Goal: Information Seeking & Learning: Check status

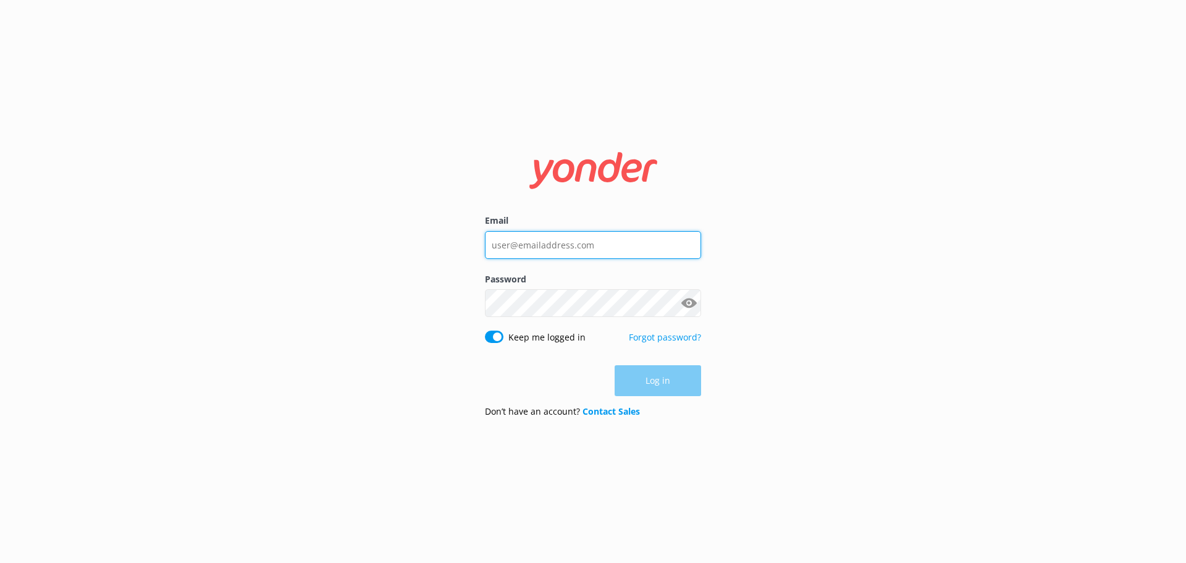
type input "sonya@ssc.com.fj"
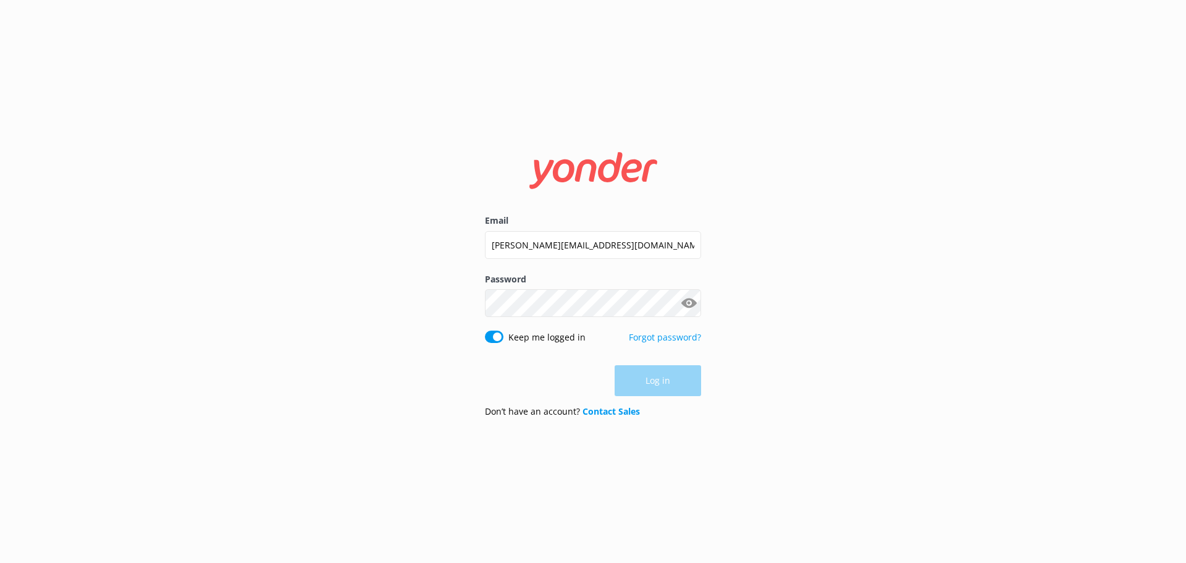
drag, startPoint x: 0, startPoint y: 0, endPoint x: 658, endPoint y: 376, distance: 758.0
click at [658, 376] on div "Log in" at bounding box center [593, 380] width 216 height 31
click at [663, 378] on button "Log in" at bounding box center [658, 381] width 86 height 31
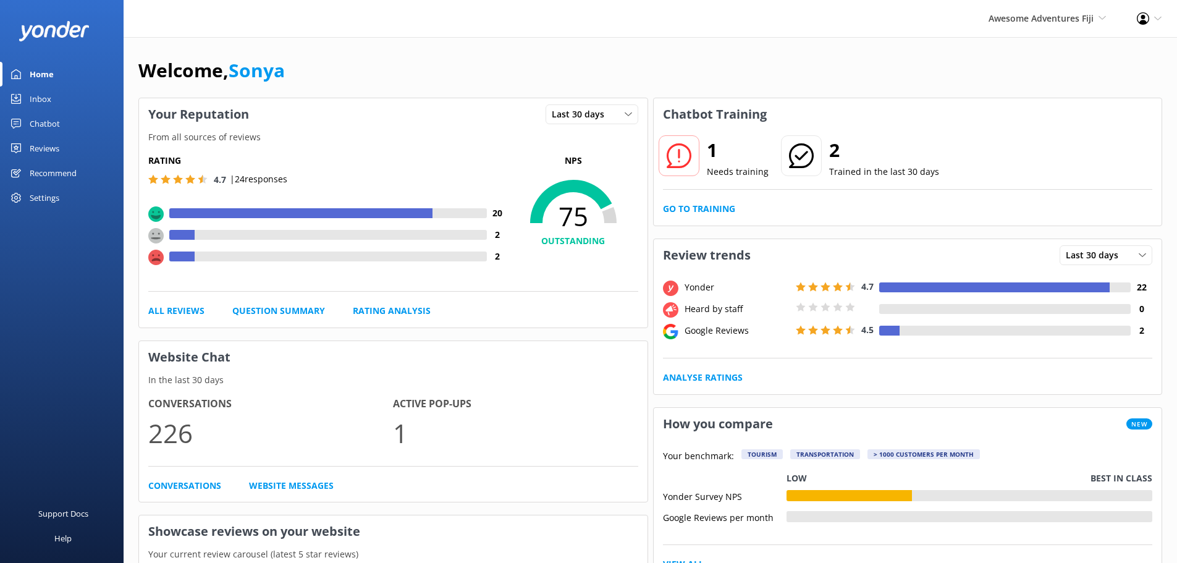
click at [37, 126] on div "Chatbot" at bounding box center [45, 123] width 30 height 25
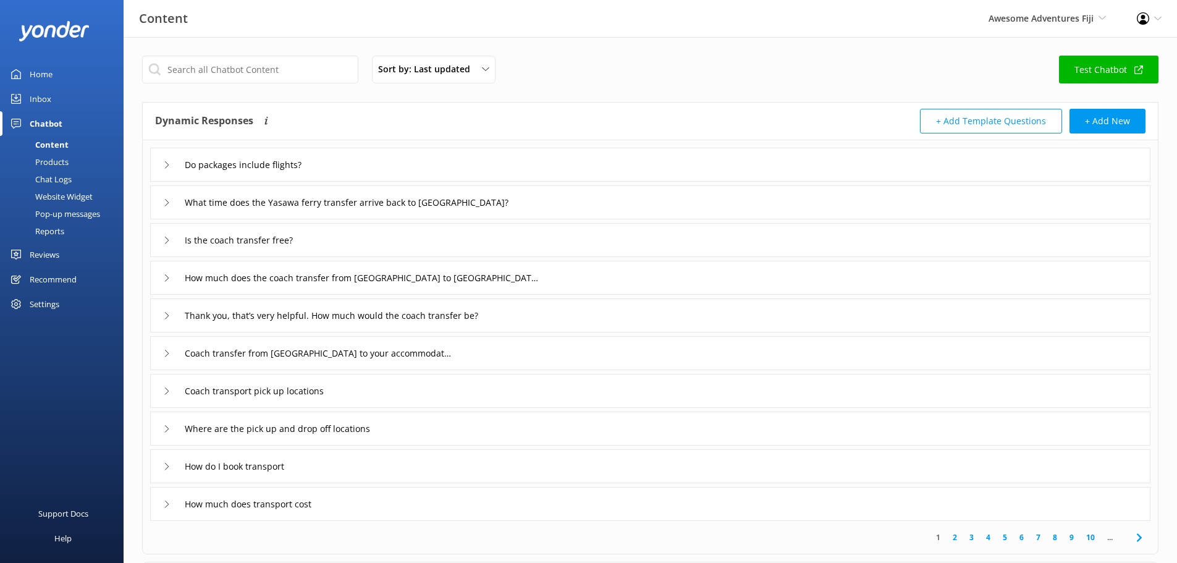
click at [39, 227] on div "Reports" at bounding box center [35, 230] width 57 height 17
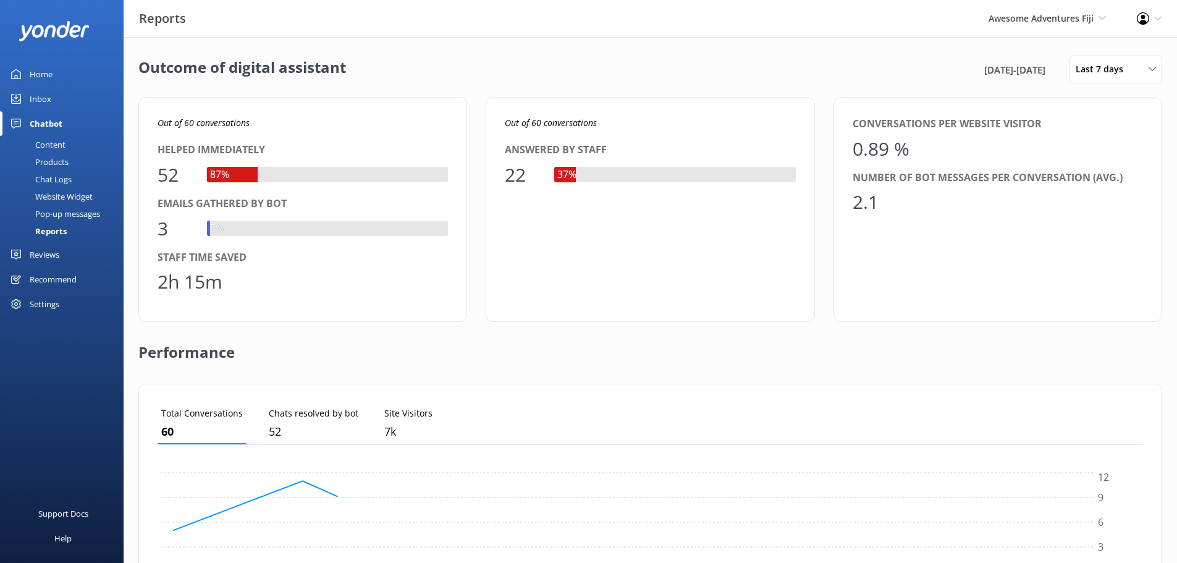
scroll to position [115, 976]
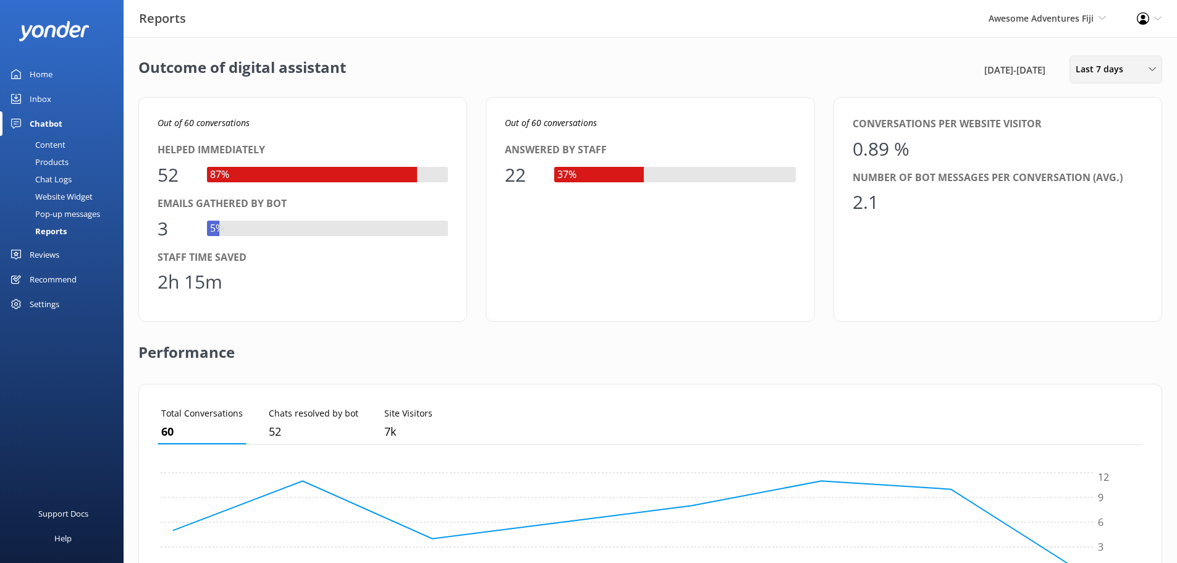
click at [1082, 71] on span "Last 7 days" at bounding box center [1103, 69] width 55 height 14
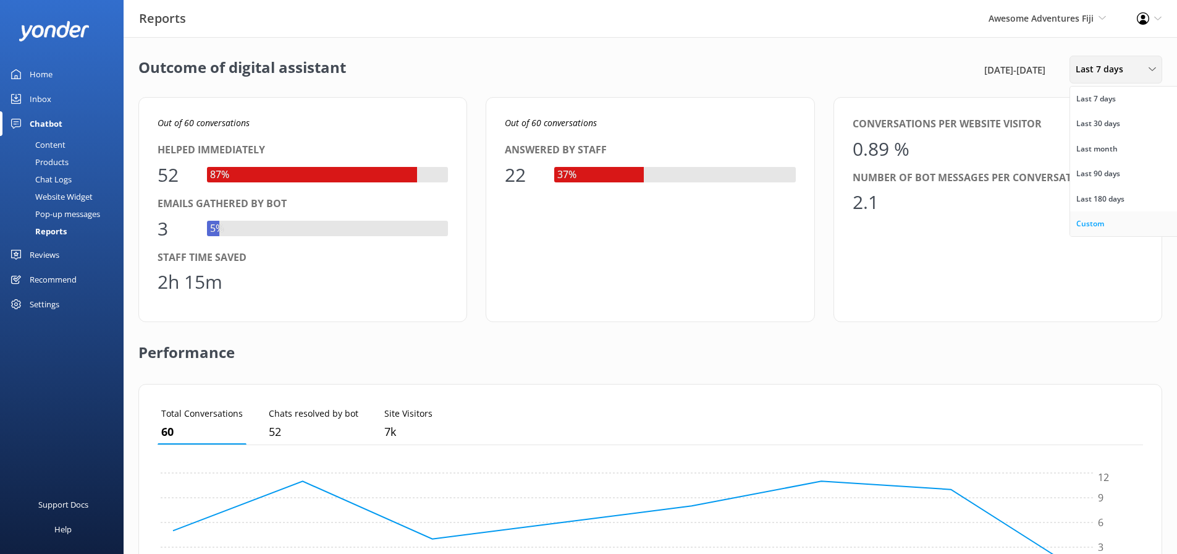
click at [1089, 221] on div "Custom" at bounding box center [1090, 223] width 28 height 12
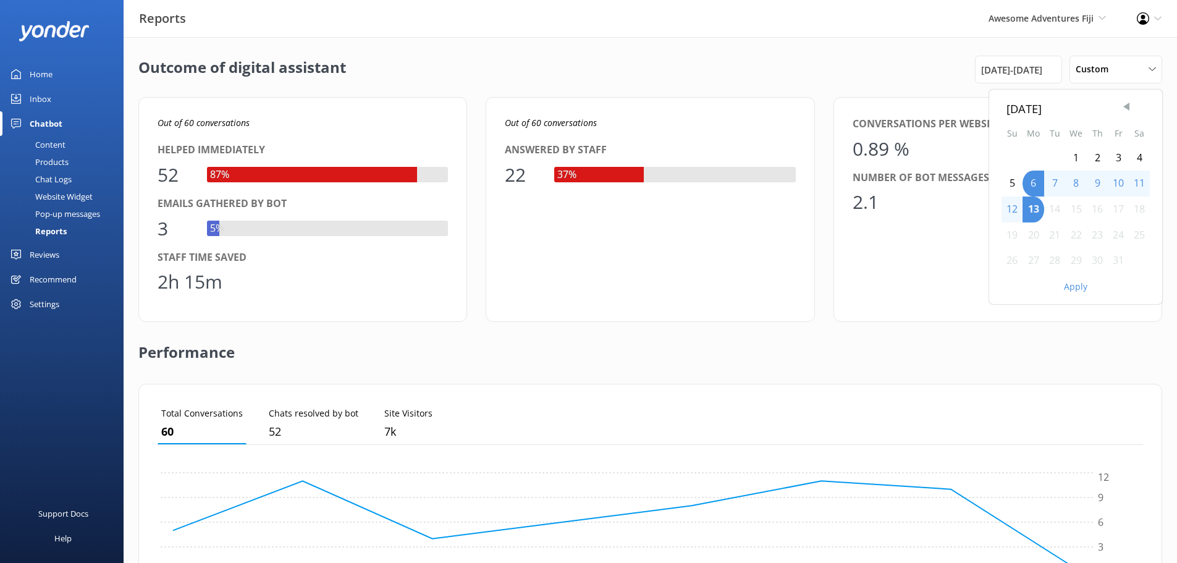
click at [1125, 109] on span "Previous Month" at bounding box center [1126, 107] width 12 height 12
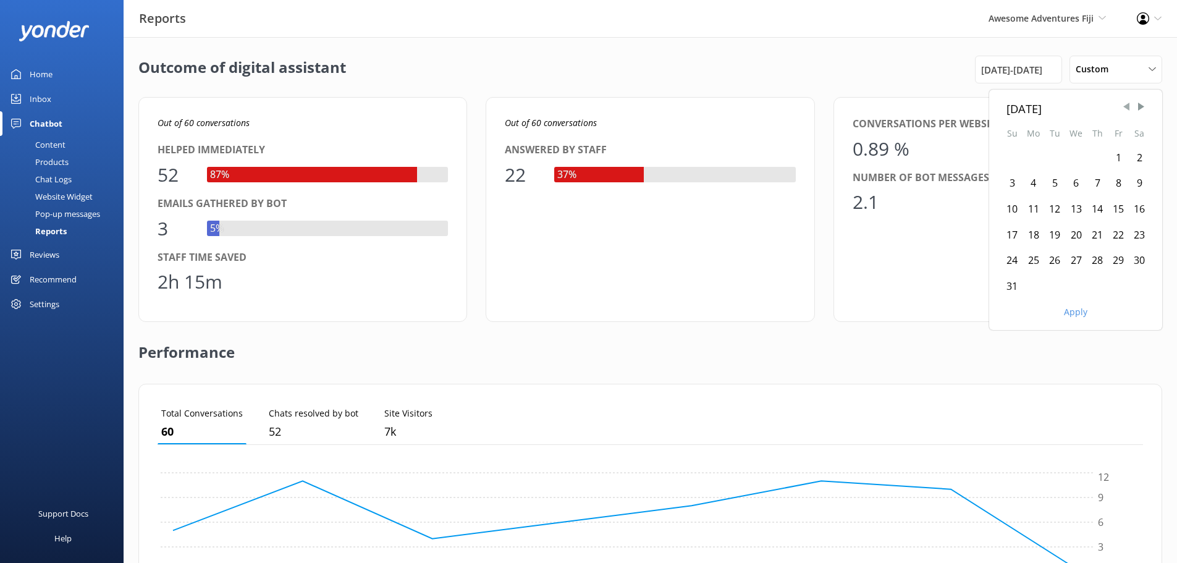
click at [1125, 109] on span "Previous Month" at bounding box center [1126, 107] width 12 height 12
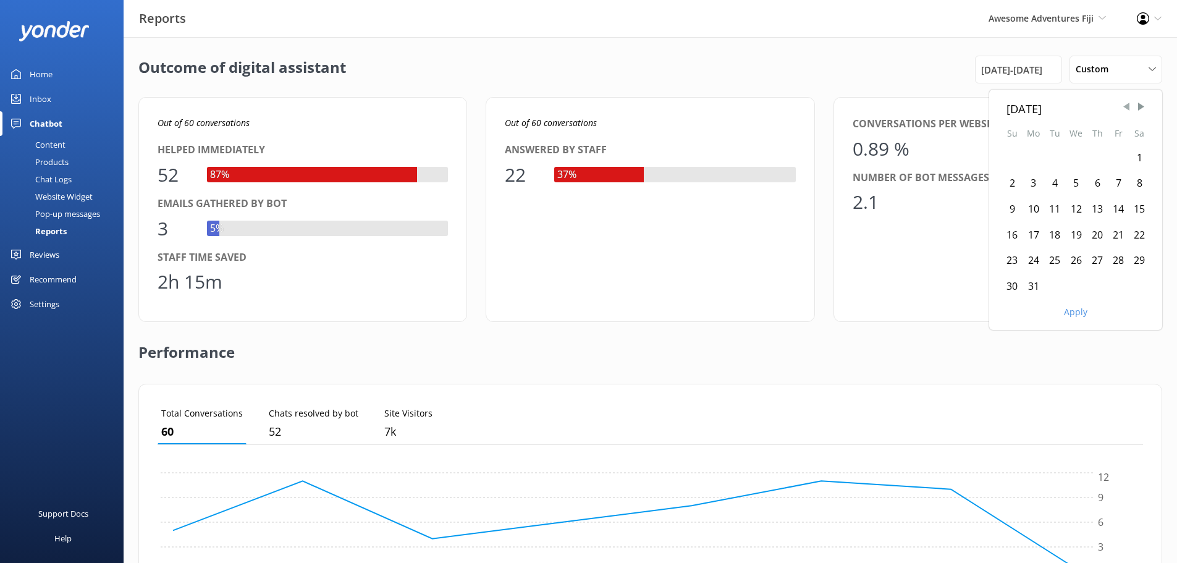
click at [1125, 109] on span "Previous Month" at bounding box center [1126, 107] width 12 height 12
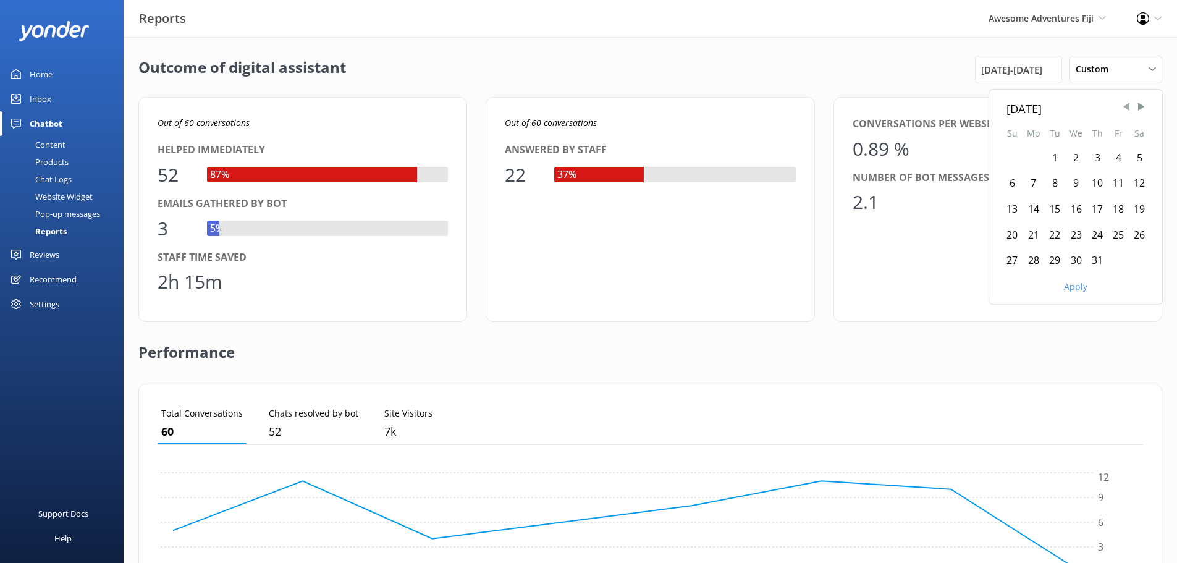
click at [1125, 109] on span "Previous Month" at bounding box center [1126, 107] width 12 height 12
click at [1145, 106] on span "Next Month" at bounding box center [1141, 107] width 12 height 12
click at [1056, 154] on div "1" at bounding box center [1054, 158] width 21 height 26
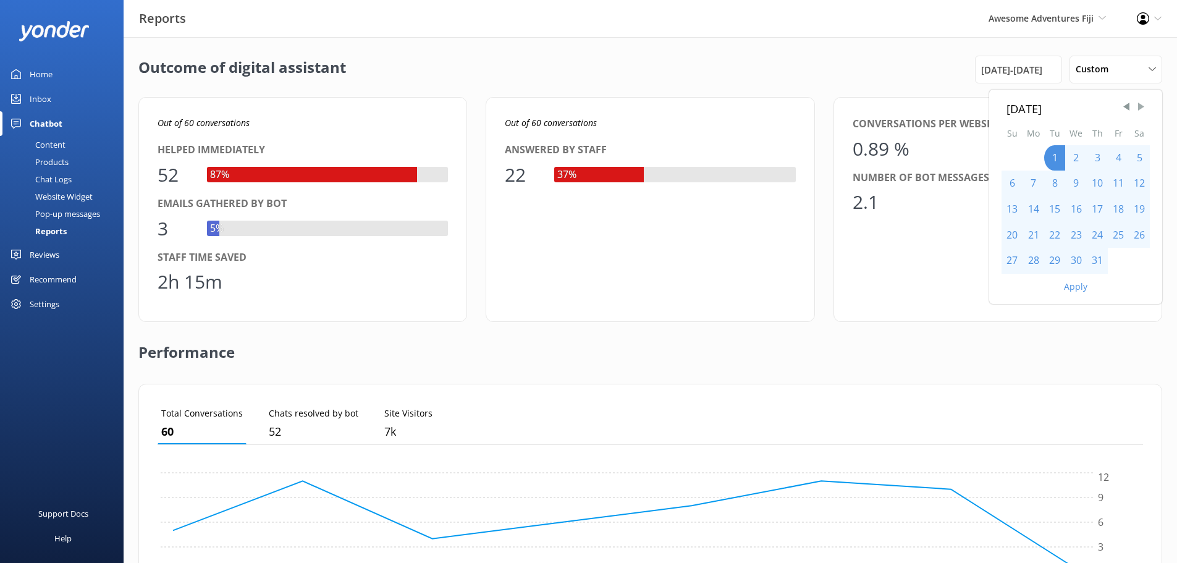
click at [1141, 109] on span "Next Month" at bounding box center [1141, 107] width 12 height 12
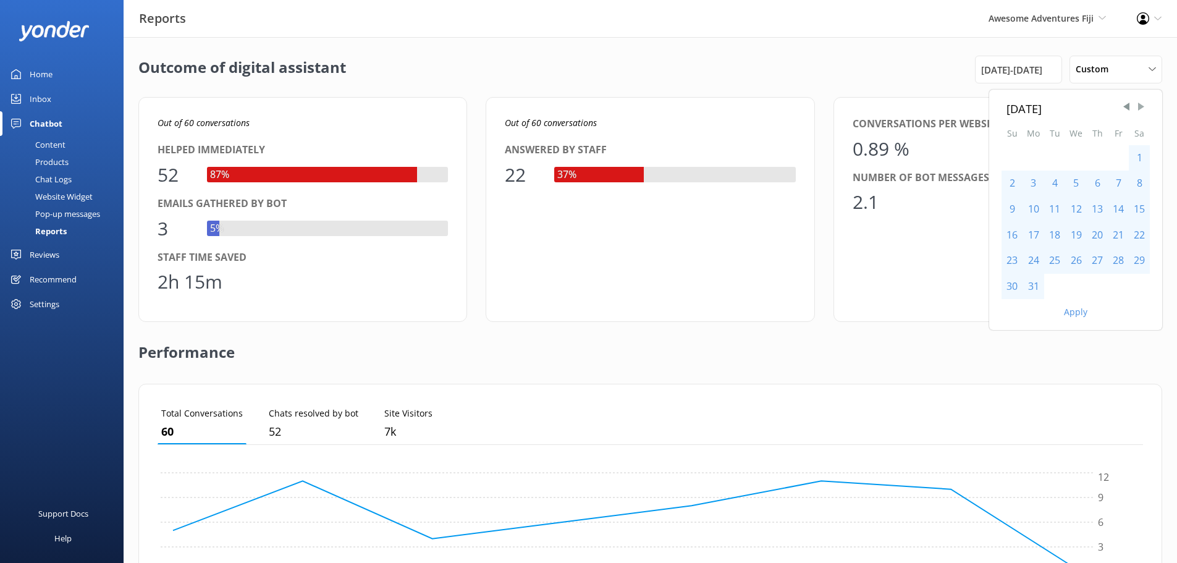
click at [1141, 109] on span "Next Month" at bounding box center [1141, 107] width 12 height 12
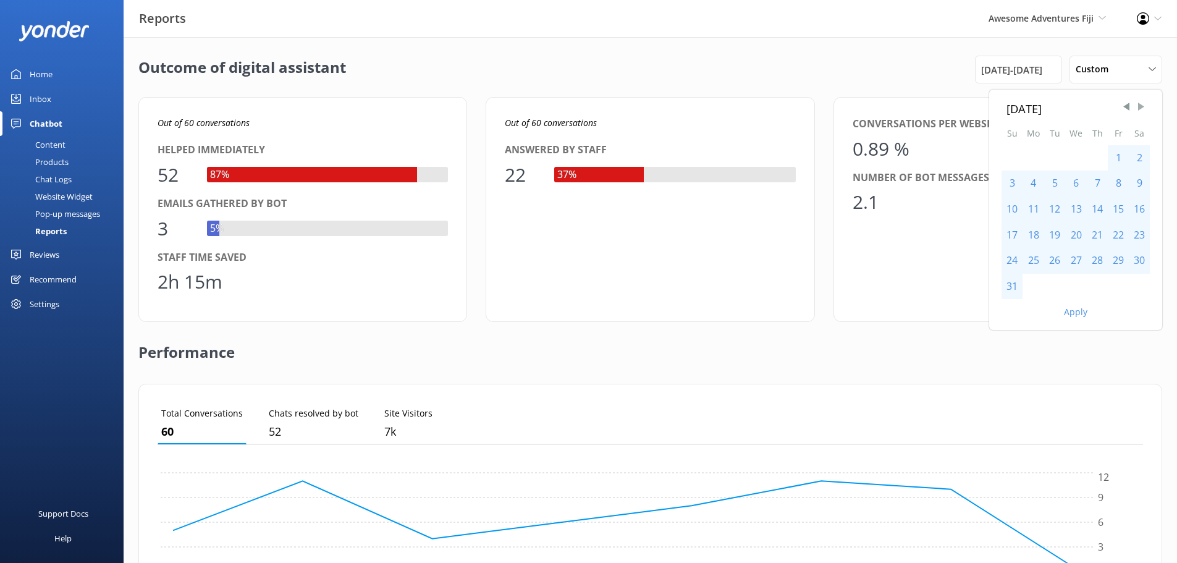
click at [1141, 109] on span "Next Month" at bounding box center [1141, 107] width 12 height 12
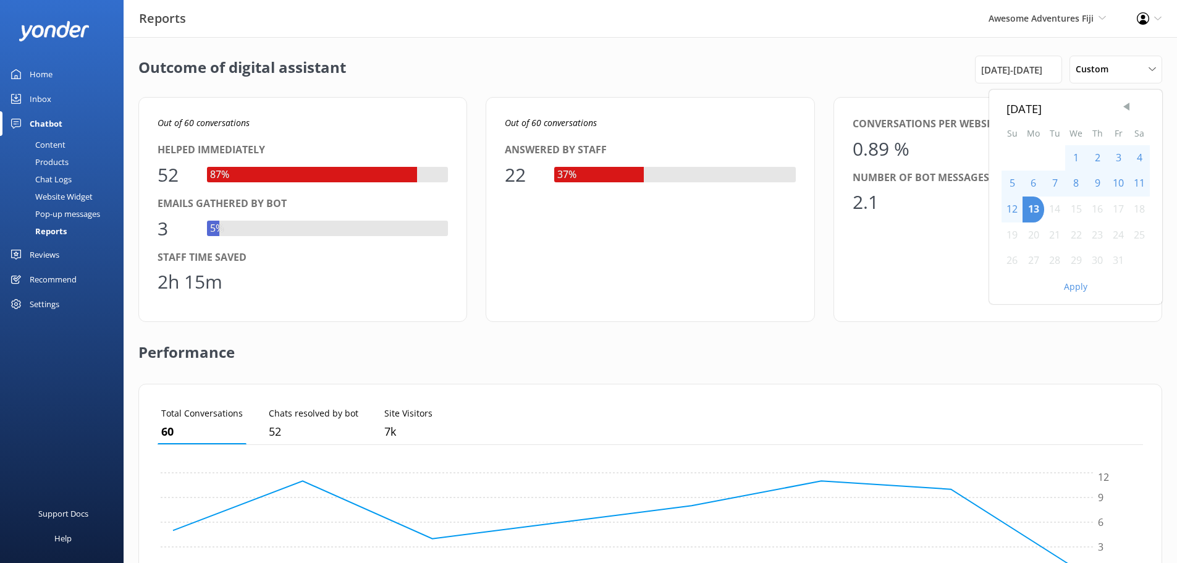
click at [1129, 107] on span "Previous Month" at bounding box center [1126, 107] width 12 height 12
click at [1060, 258] on div "30" at bounding box center [1054, 261] width 21 height 26
click at [1074, 285] on button "Apply" at bounding box center [1075, 286] width 23 height 9
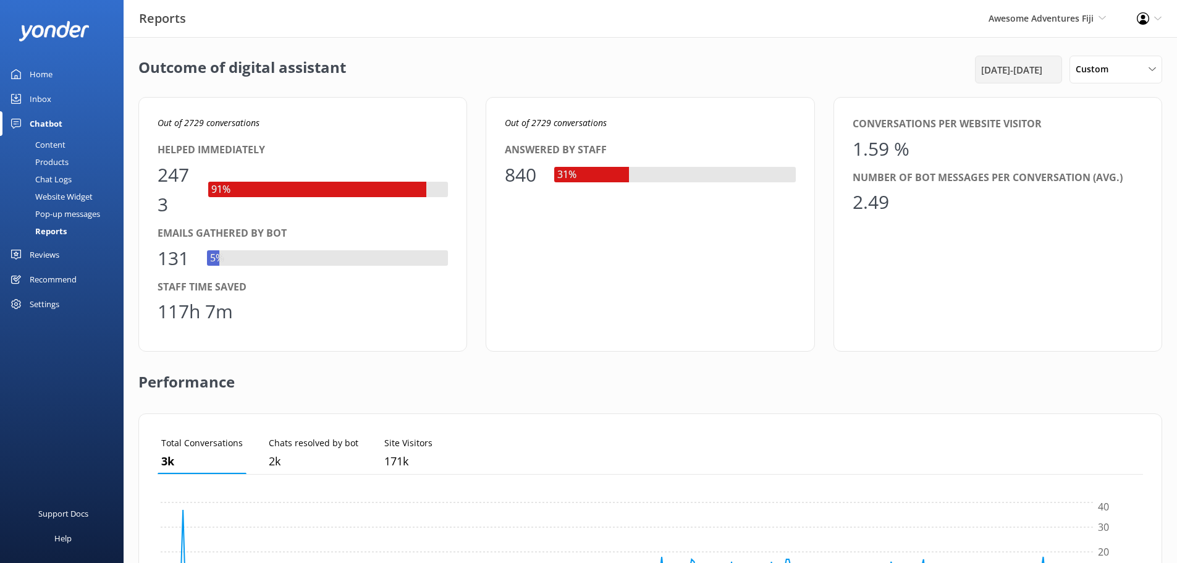
click at [998, 71] on span "1st Oct 24 - 30th Sep 25" at bounding box center [1011, 69] width 61 height 15
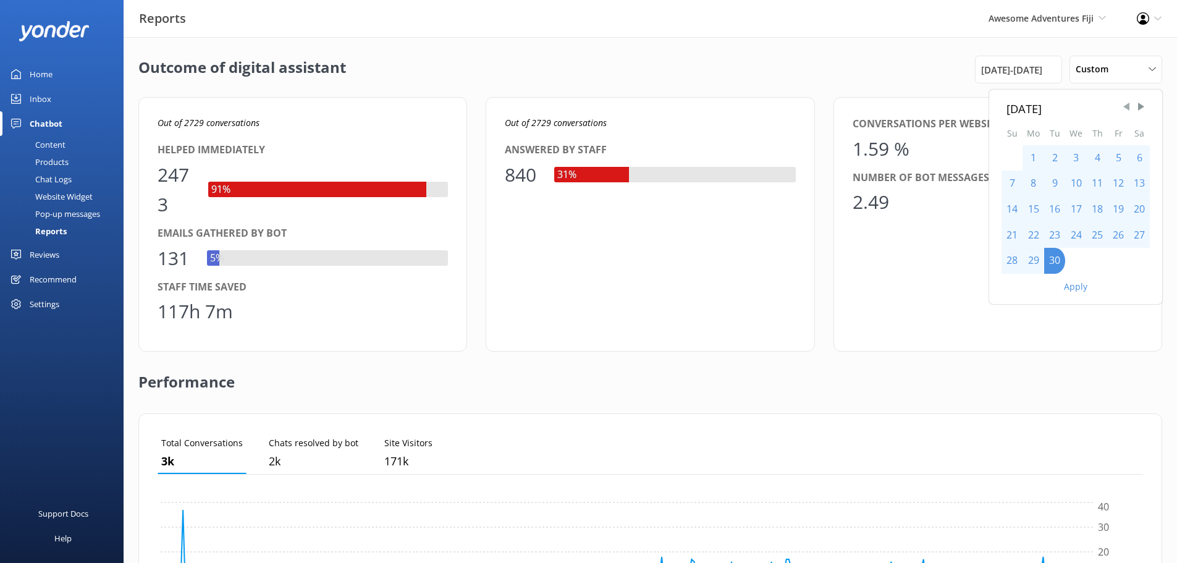
click at [1126, 106] on span "Previous Month" at bounding box center [1126, 107] width 12 height 12
click at [1006, 287] on div "31" at bounding box center [1012, 287] width 21 height 26
click at [1071, 316] on button "Apply" at bounding box center [1075, 312] width 23 height 9
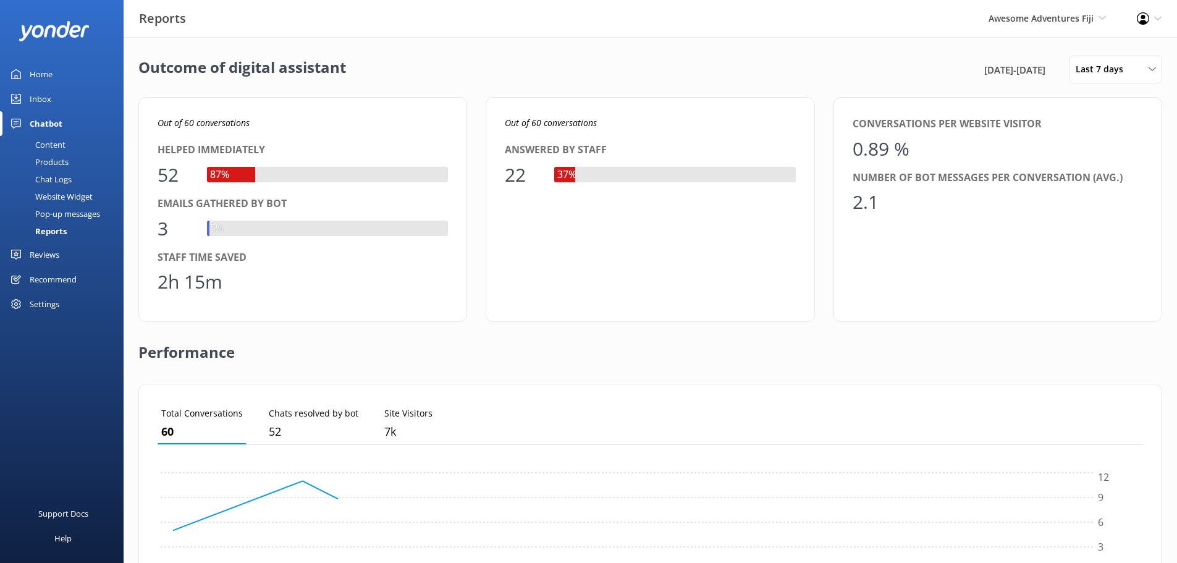
scroll to position [115, 976]
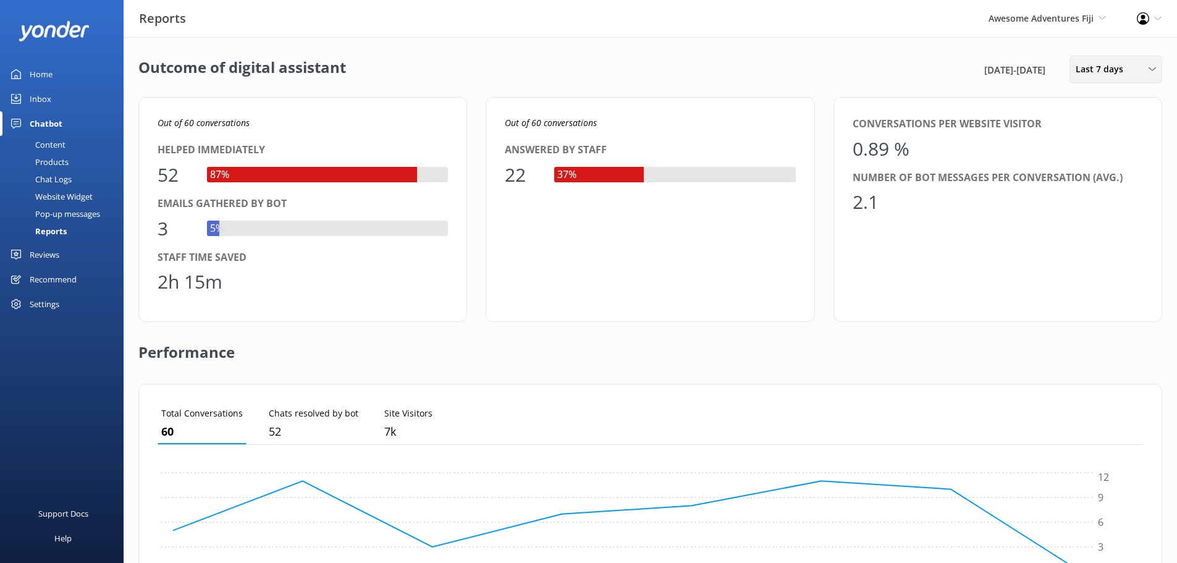
click at [1085, 71] on span "Last 7 days" at bounding box center [1103, 69] width 55 height 14
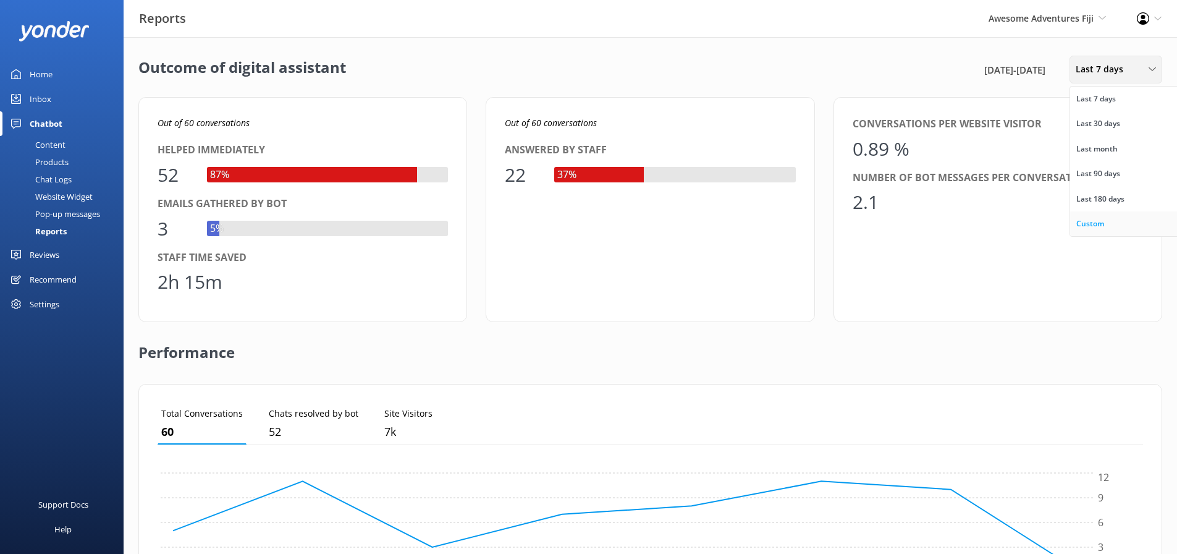
click at [1090, 226] on div "Custom" at bounding box center [1090, 223] width 28 height 12
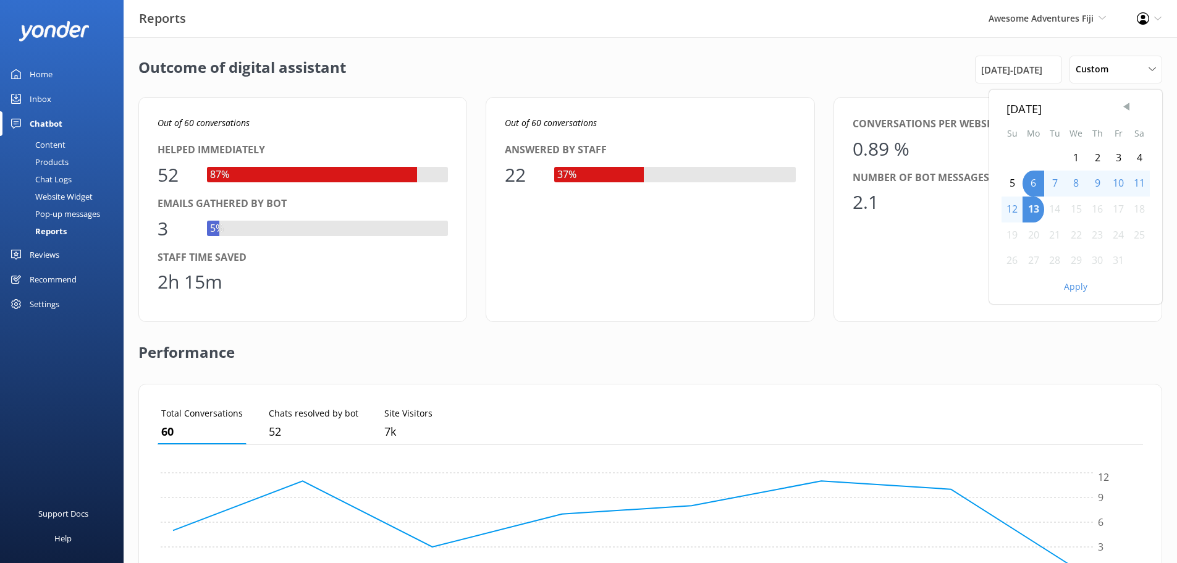
click at [1123, 105] on span "Previous Month" at bounding box center [1126, 107] width 12 height 12
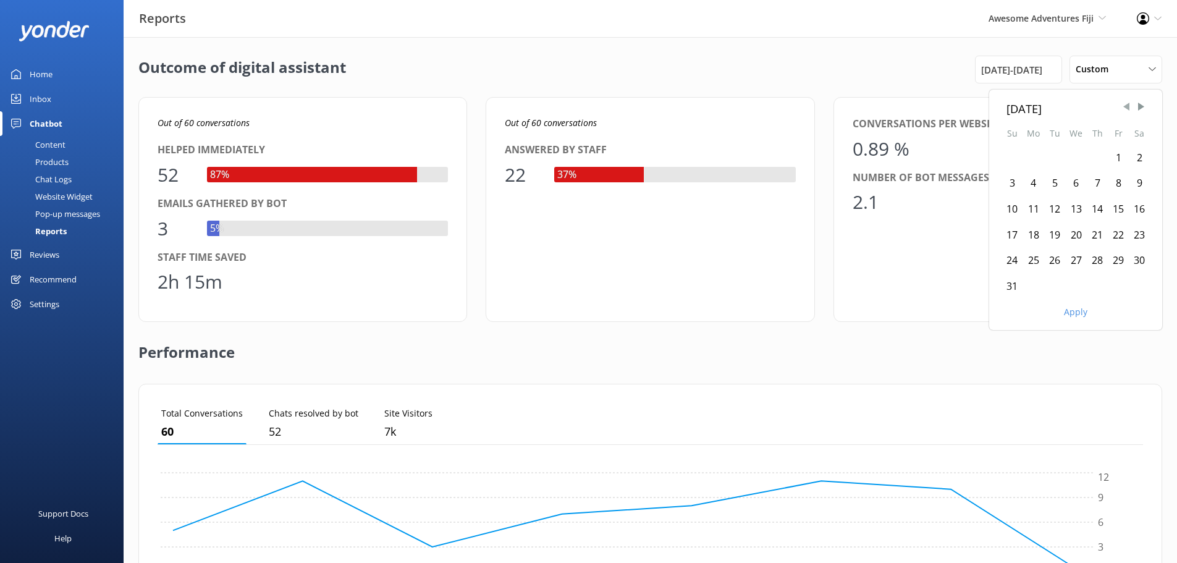
click at [1123, 105] on span "Previous Month" at bounding box center [1126, 107] width 12 height 12
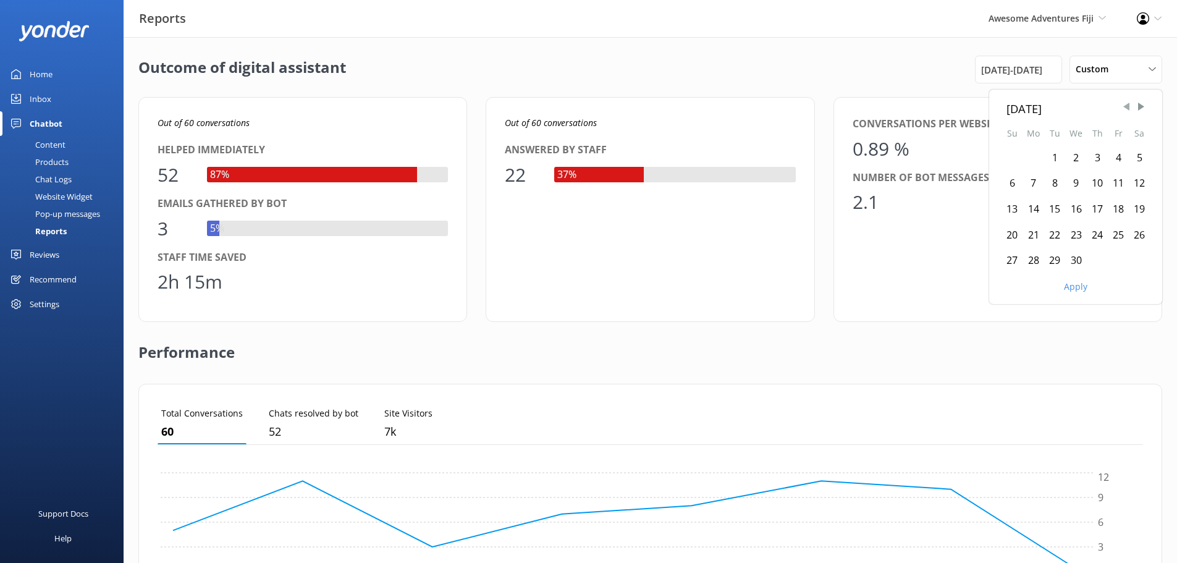
click at [1123, 105] on span "Previous Month" at bounding box center [1126, 107] width 12 height 12
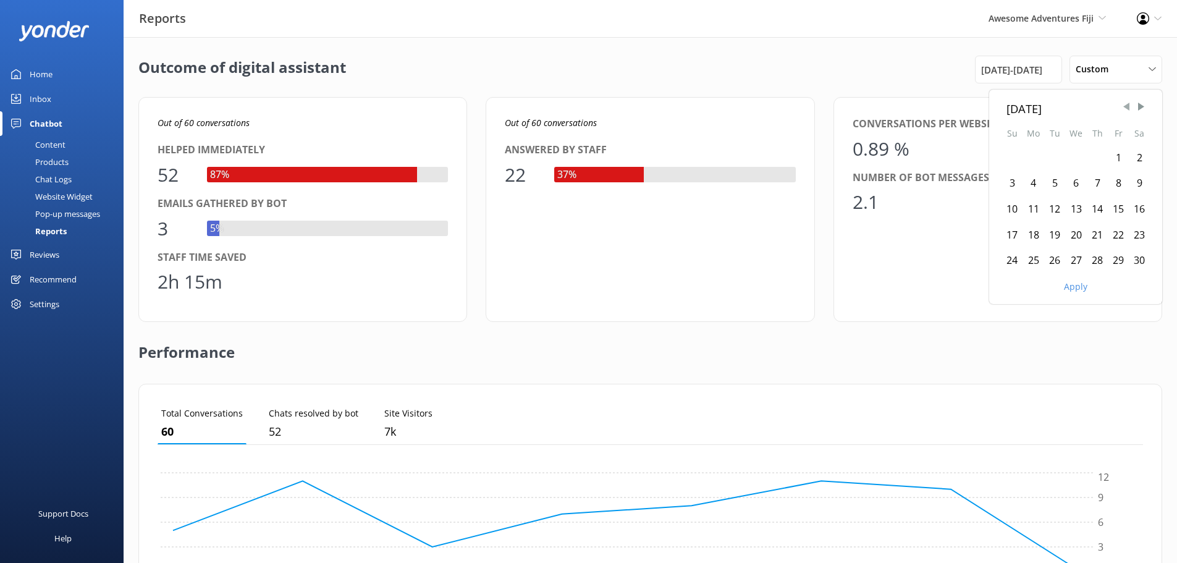
click at [1123, 105] on span "Previous Month" at bounding box center [1126, 107] width 12 height 12
click at [1010, 153] on div "1" at bounding box center [1012, 158] width 21 height 26
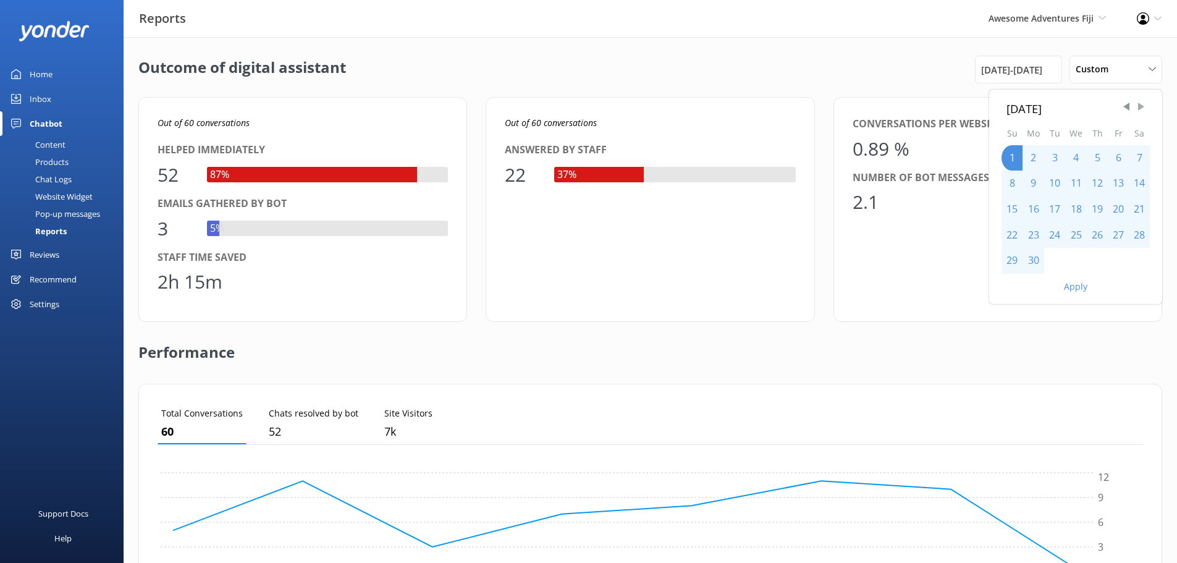
click at [1139, 109] on span "Next Month" at bounding box center [1141, 107] width 12 height 12
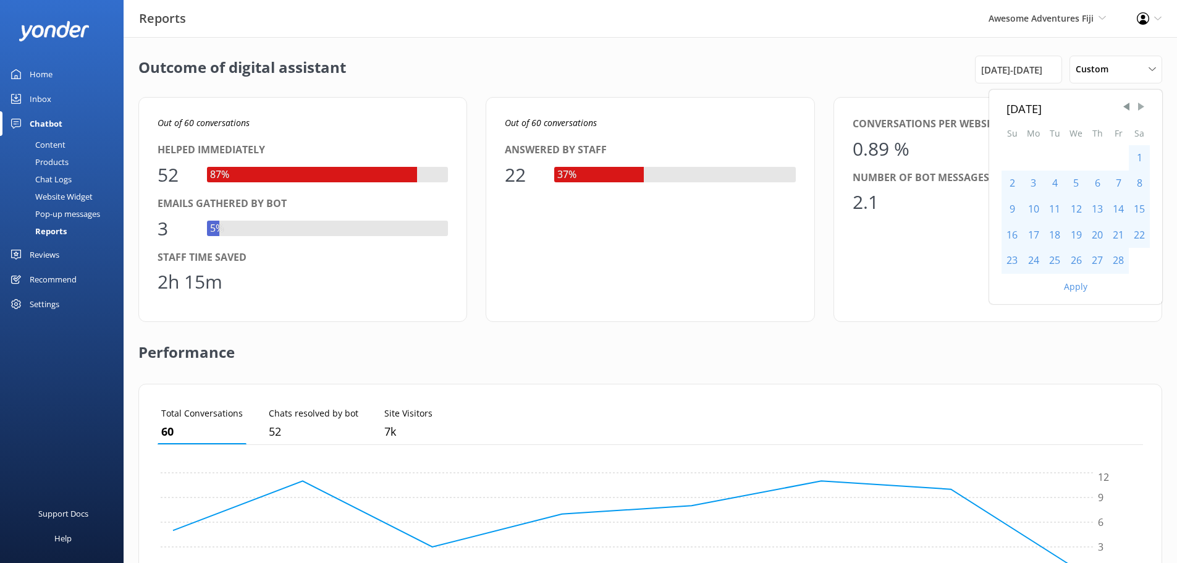
click at [1139, 109] on span "Next Month" at bounding box center [1141, 107] width 12 height 12
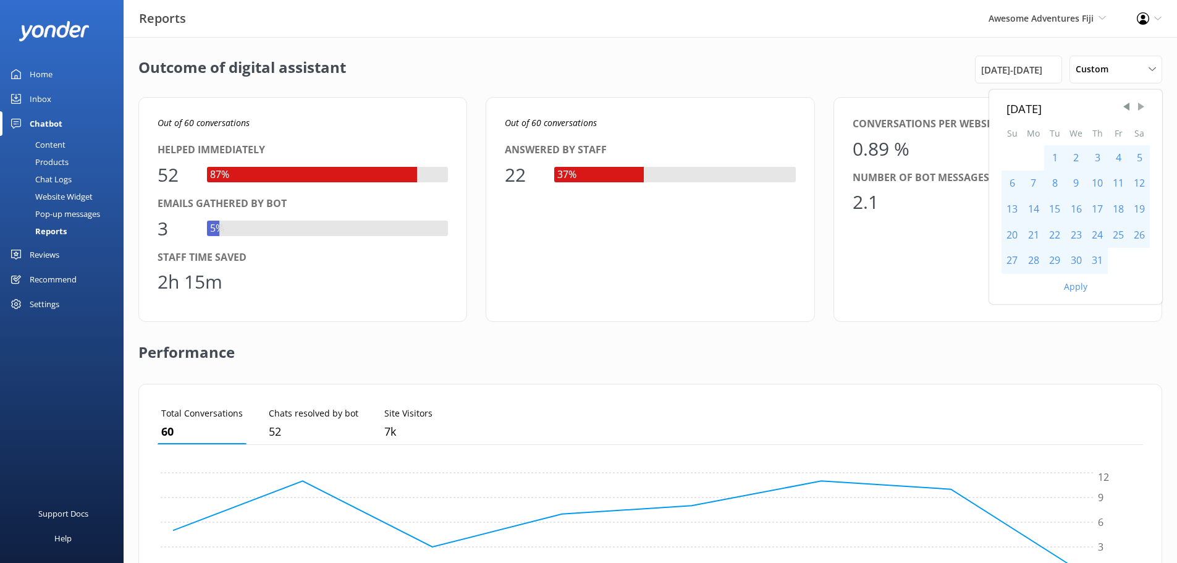
click at [1139, 109] on span "Next Month" at bounding box center [1141, 107] width 12 height 12
click at [1008, 282] on div "31" at bounding box center [1012, 287] width 21 height 26
click at [1070, 313] on button "Apply" at bounding box center [1075, 312] width 23 height 9
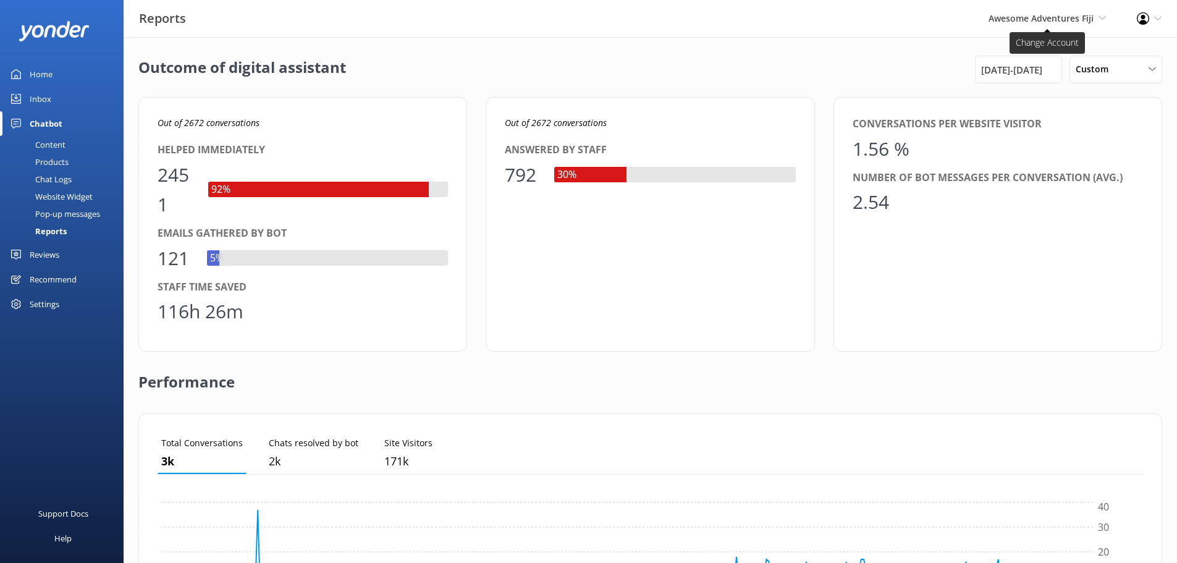
click at [1060, 18] on span "Awesome Adventures Fiji" at bounding box center [1041, 18] width 105 height 12
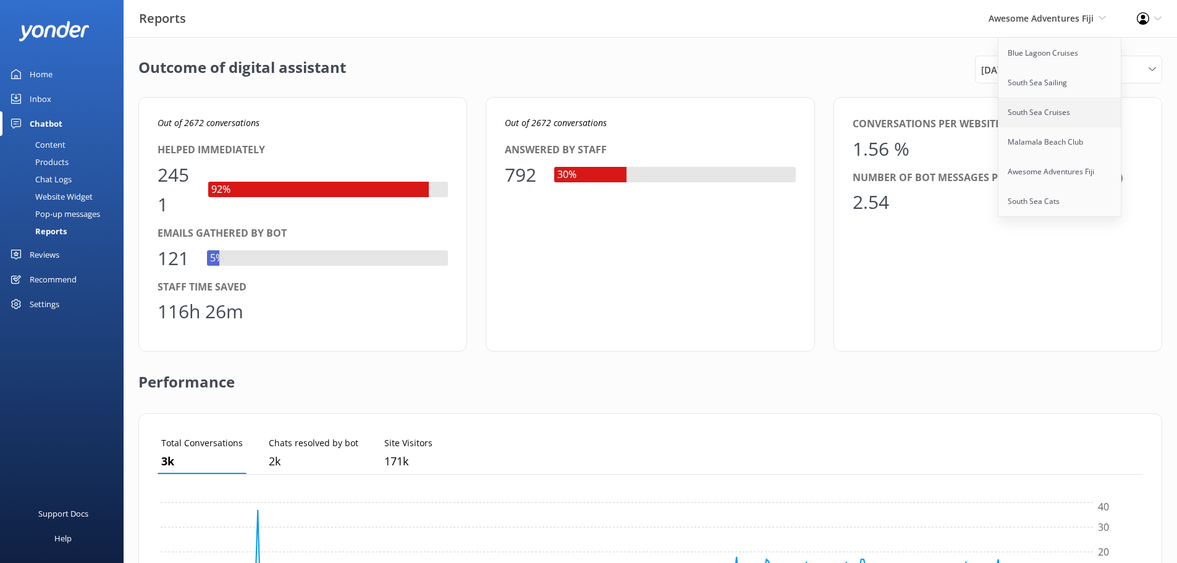
click at [1039, 114] on link "South Sea Cruises" at bounding box center [1060, 113] width 124 height 30
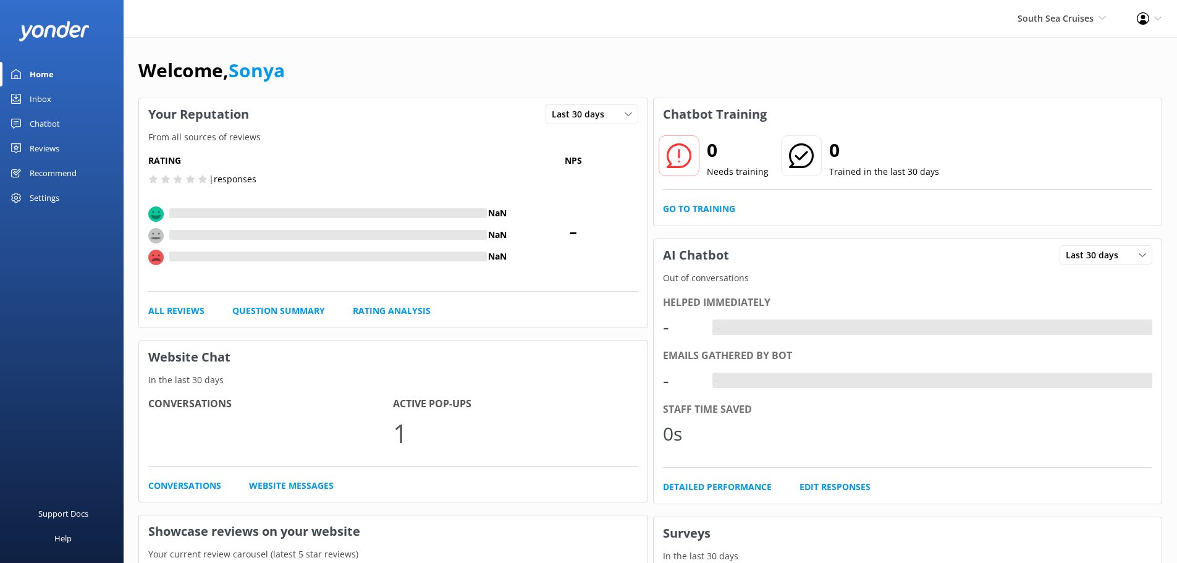
click at [46, 125] on div "Chatbot" at bounding box center [45, 123] width 30 height 25
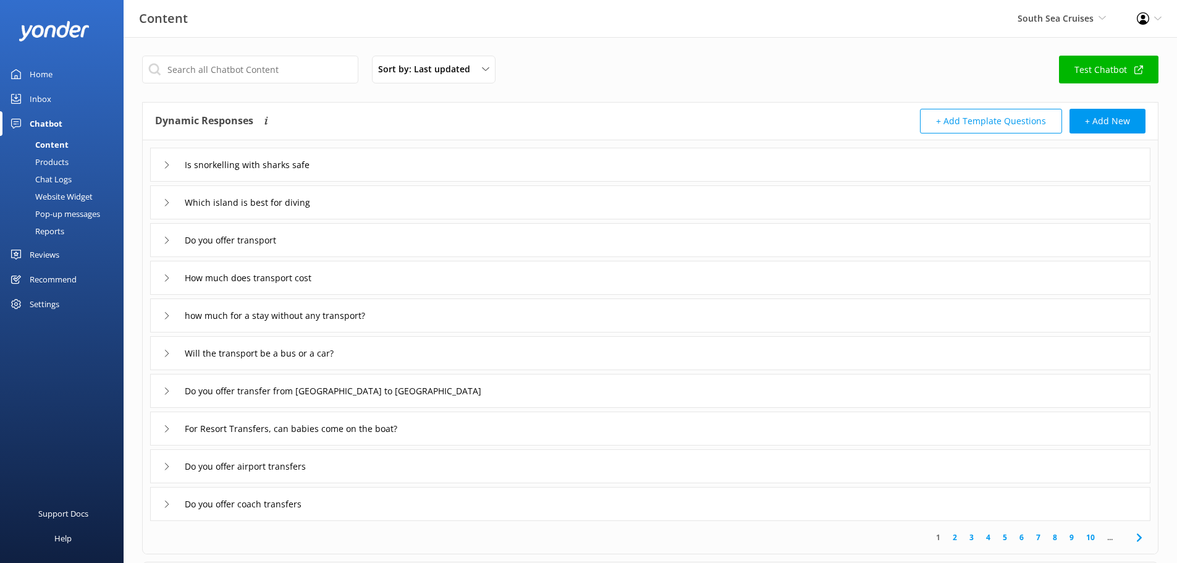
click at [46, 226] on div "Reports" at bounding box center [35, 230] width 57 height 17
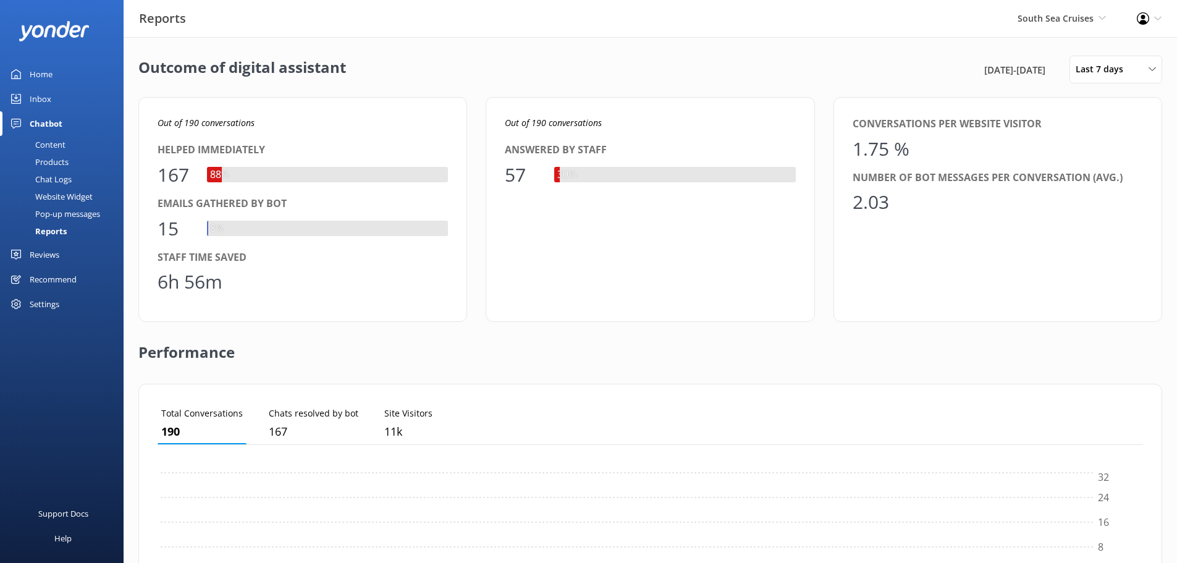
scroll to position [115, 976]
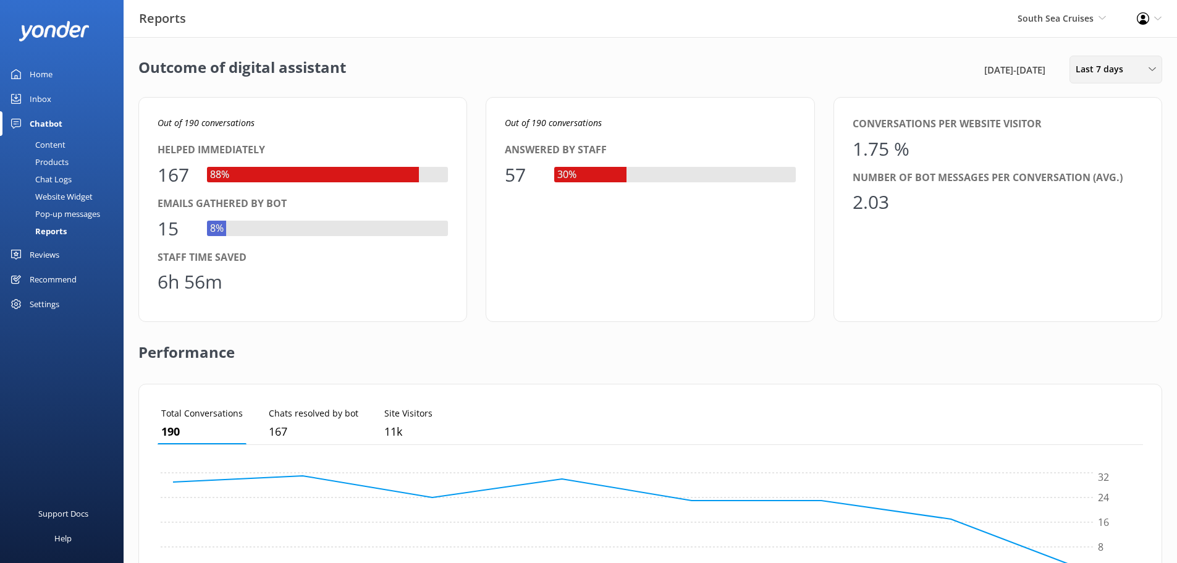
click at [1089, 76] on span "Last 7 days" at bounding box center [1103, 69] width 55 height 14
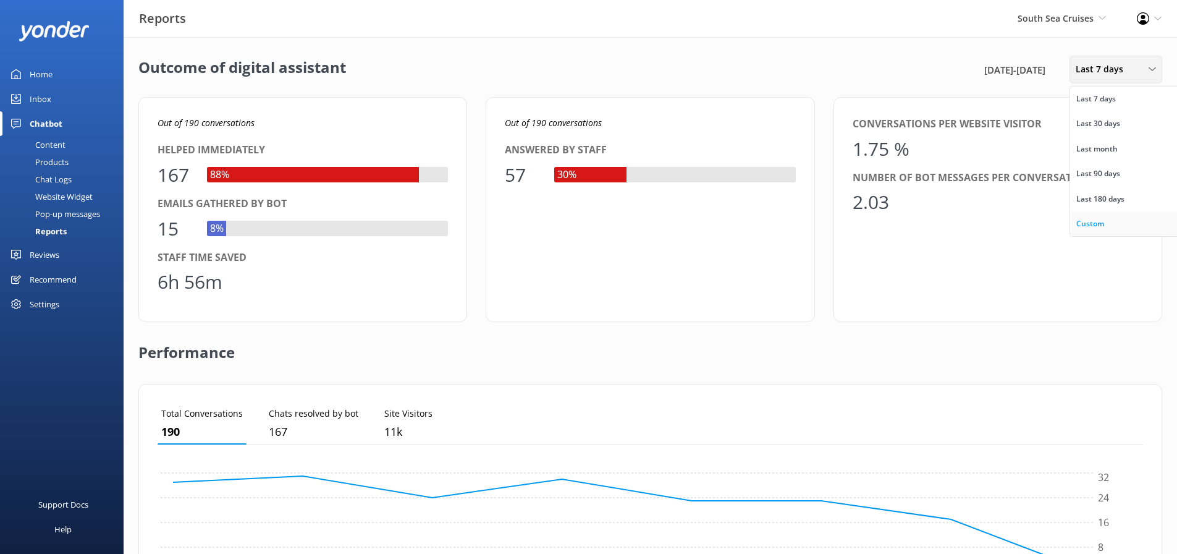
click at [1097, 217] on div "Custom" at bounding box center [1090, 223] width 28 height 12
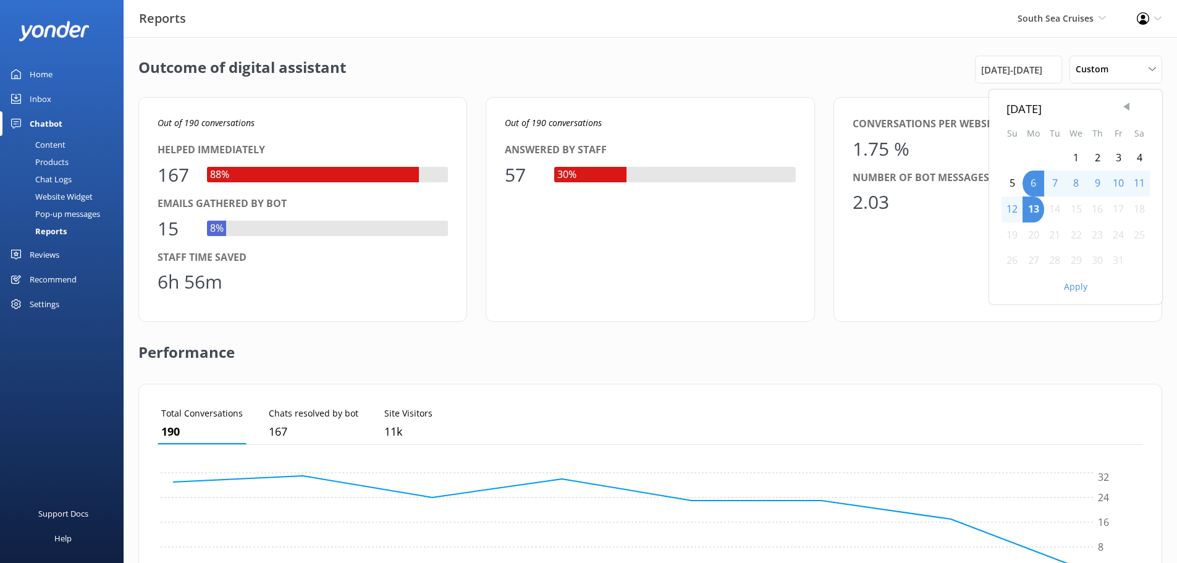
click at [1124, 110] on span "Previous Month" at bounding box center [1126, 107] width 12 height 12
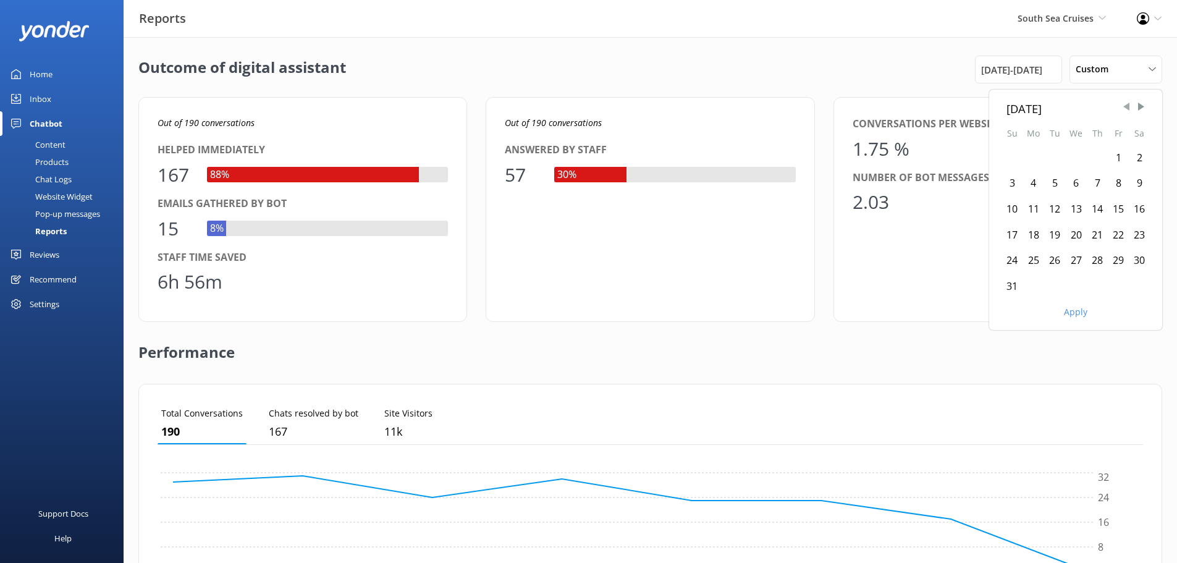
click at [1124, 110] on span "Previous Month" at bounding box center [1126, 107] width 12 height 12
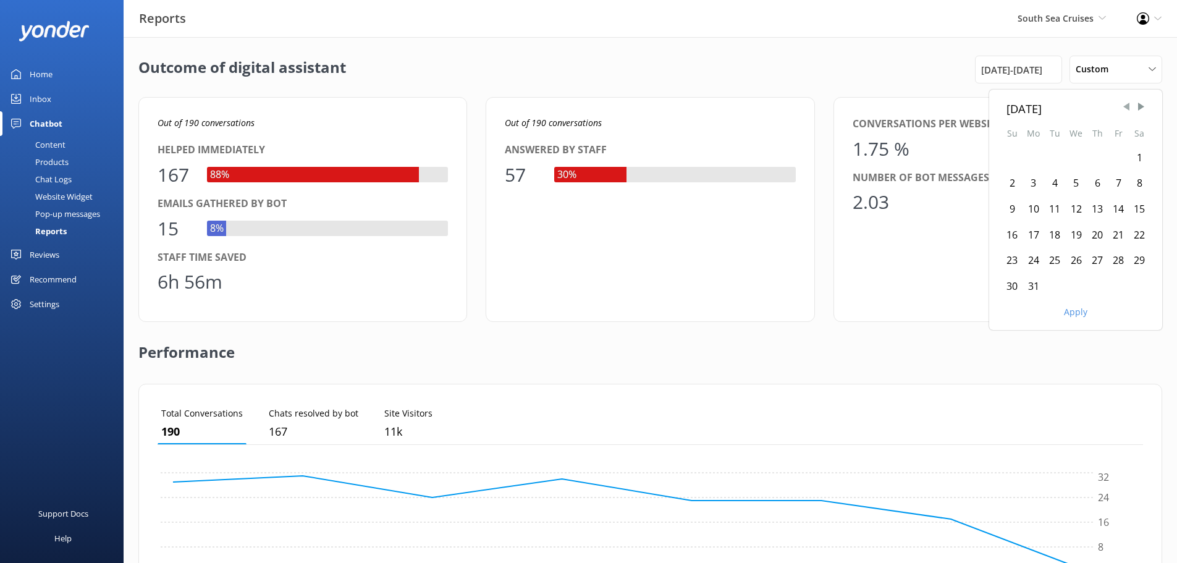
click at [1124, 110] on span "Previous Month" at bounding box center [1126, 107] width 12 height 12
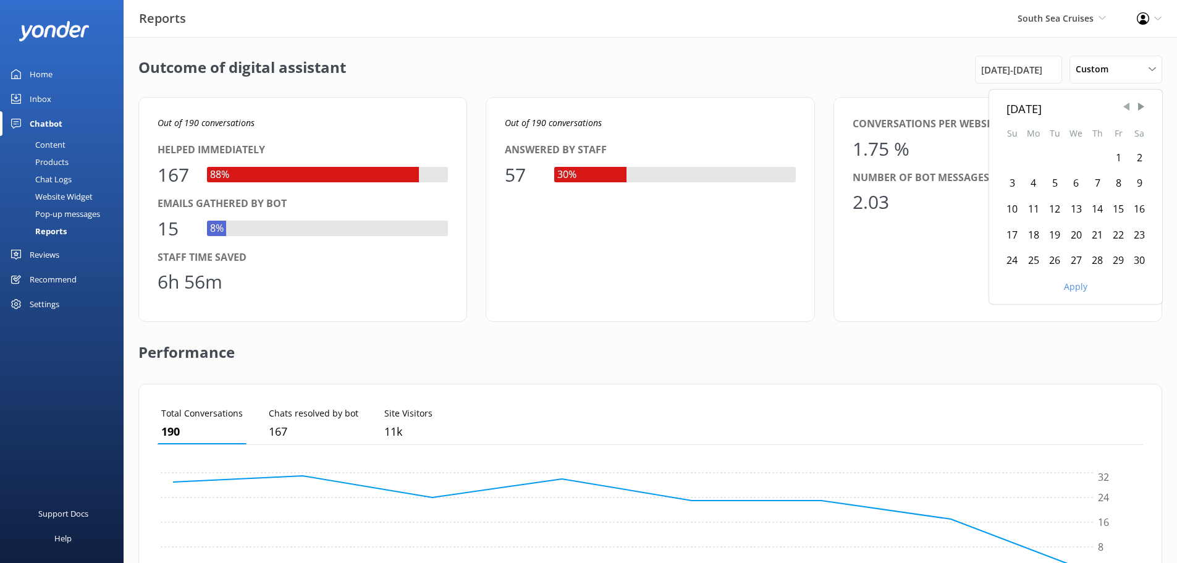
click at [1124, 110] on span "Previous Month" at bounding box center [1126, 107] width 12 height 12
click at [1009, 153] on div "1" at bounding box center [1012, 158] width 21 height 26
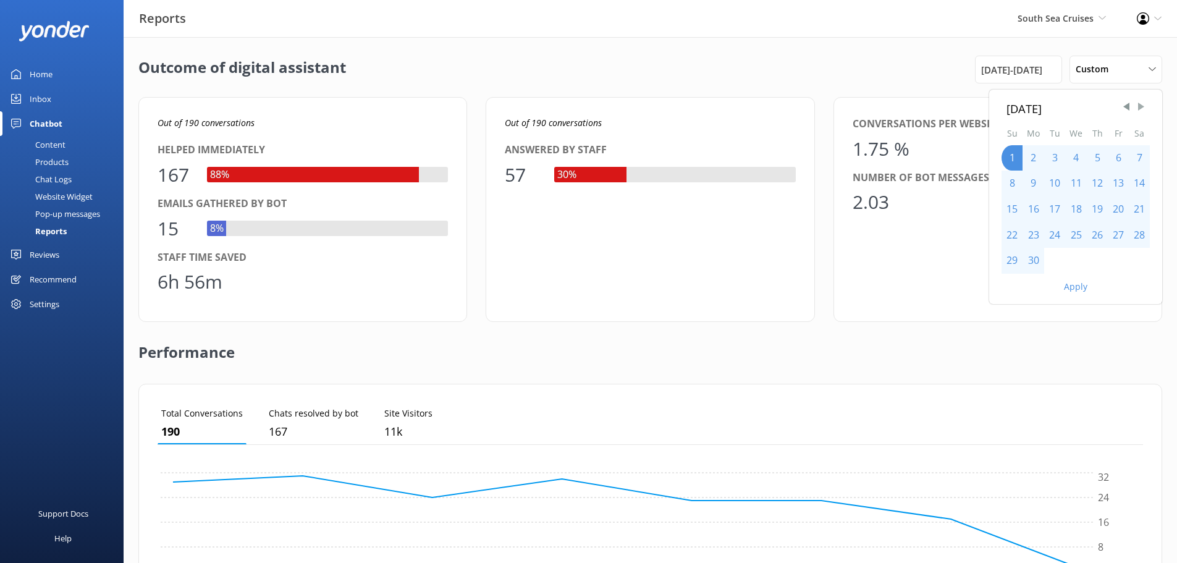
click at [1143, 108] on span "Next Month" at bounding box center [1141, 107] width 12 height 12
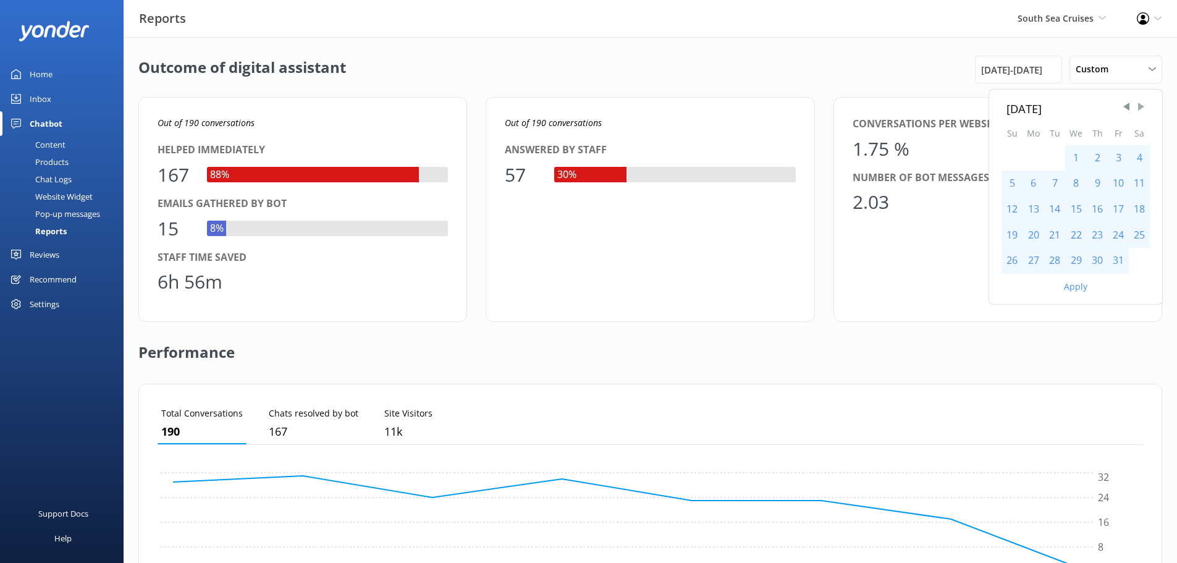
click at [1143, 108] on span "Next Month" at bounding box center [1141, 107] width 12 height 12
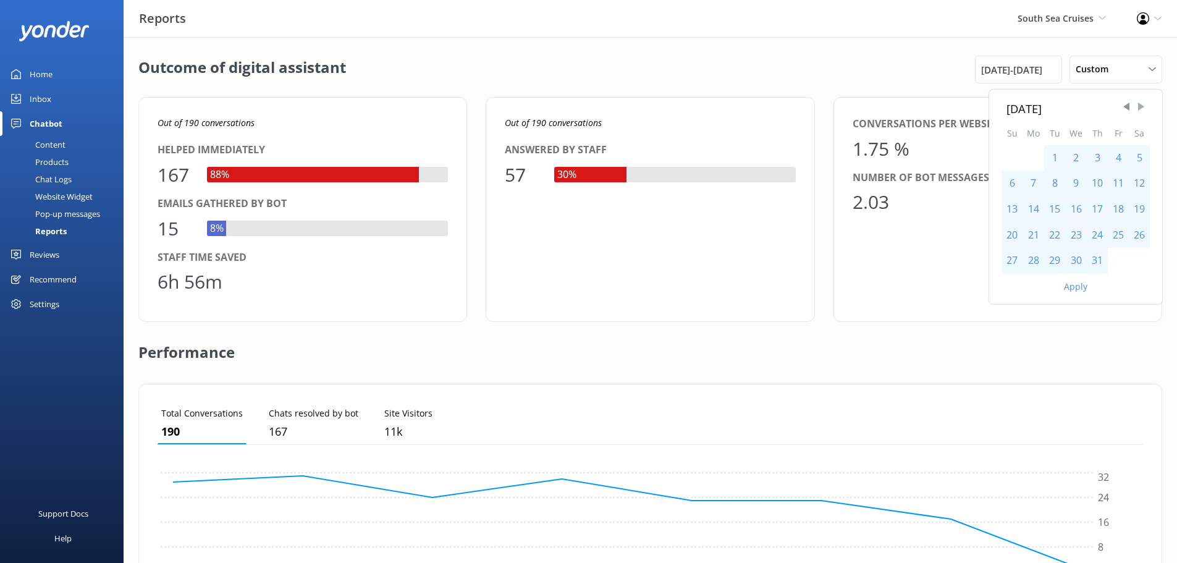
click at [1143, 108] on span "Next Month" at bounding box center [1141, 107] width 12 height 12
click at [1009, 280] on div "31" at bounding box center [1012, 287] width 21 height 26
click at [1069, 308] on button "Apply" at bounding box center [1075, 312] width 23 height 9
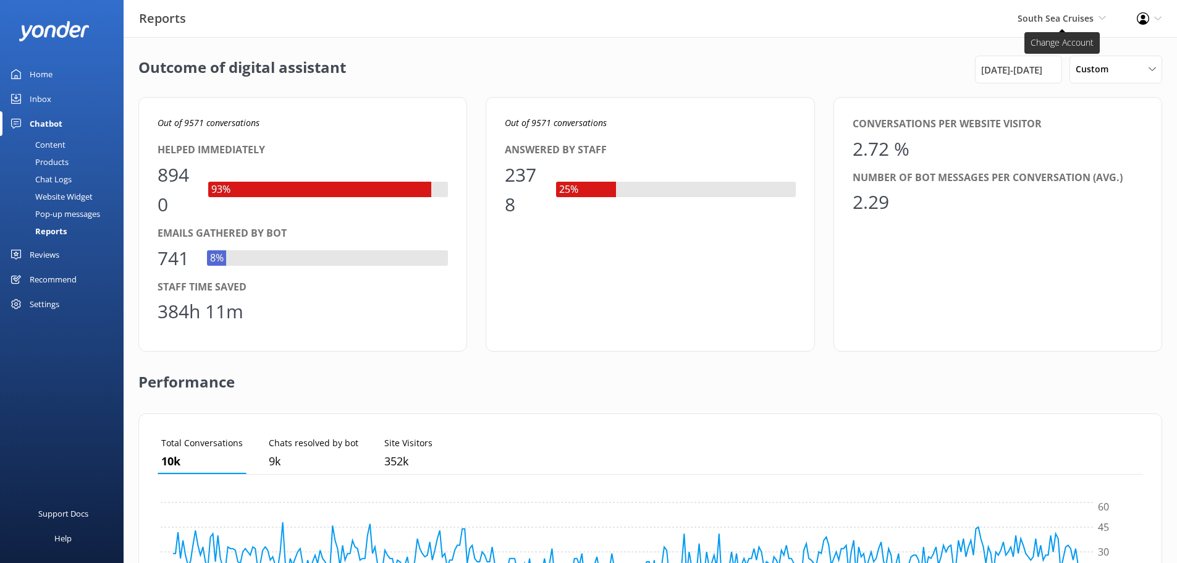
drag, startPoint x: 1044, startPoint y: 20, endPoint x: 1042, endPoint y: 46, distance: 25.4
click at [1044, 20] on span "South Sea Cruises" at bounding box center [1056, 18] width 76 height 12
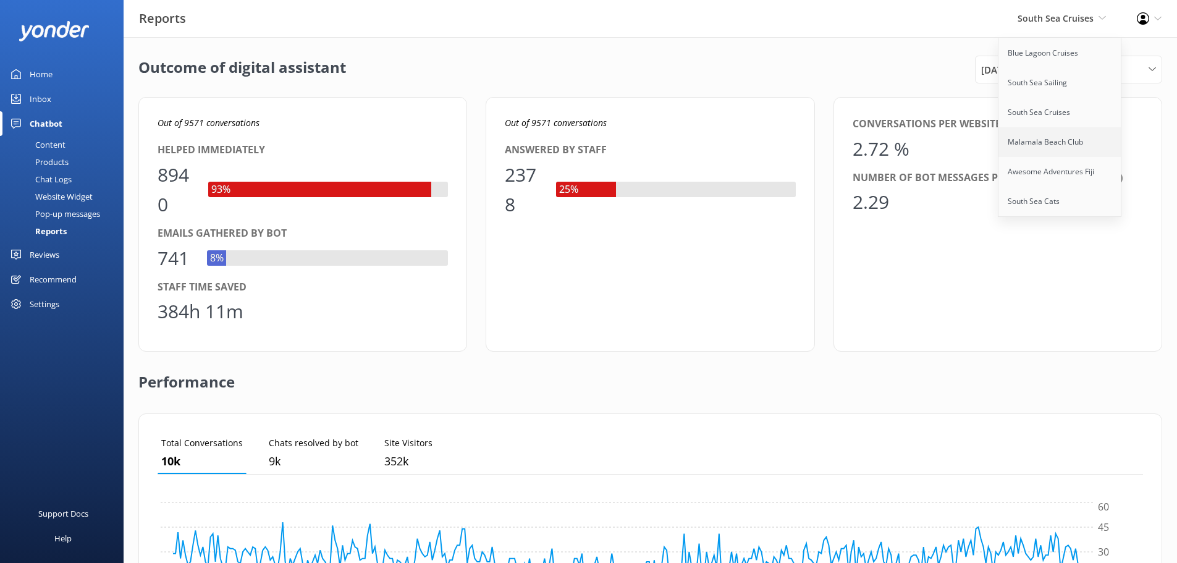
click at [1044, 149] on link "Malamala Beach Club" at bounding box center [1060, 142] width 124 height 30
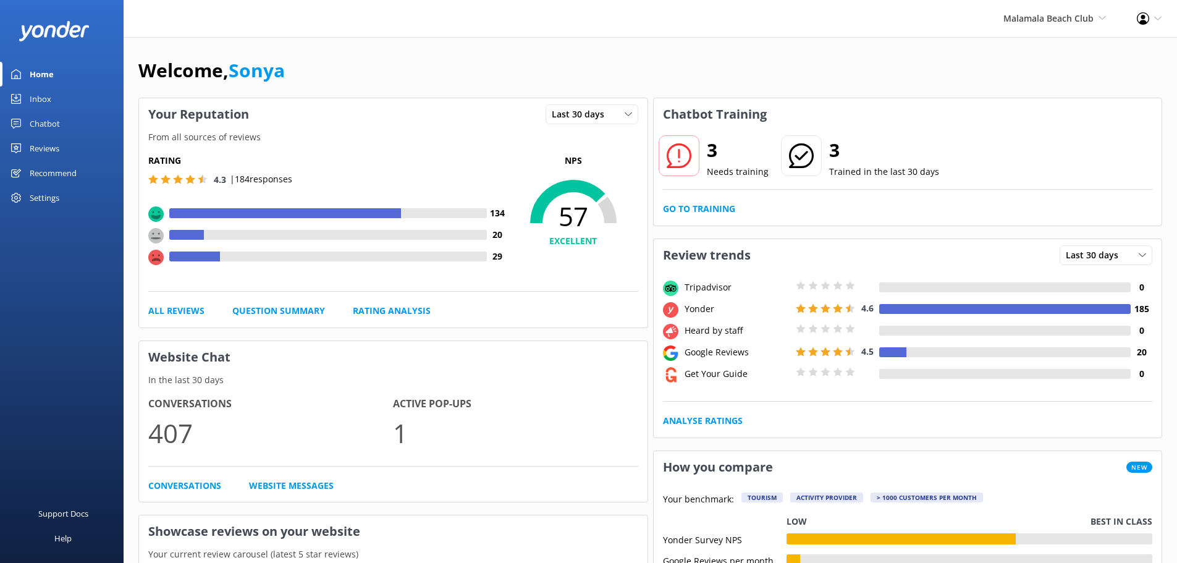
click at [56, 123] on div "Chatbot" at bounding box center [45, 123] width 30 height 25
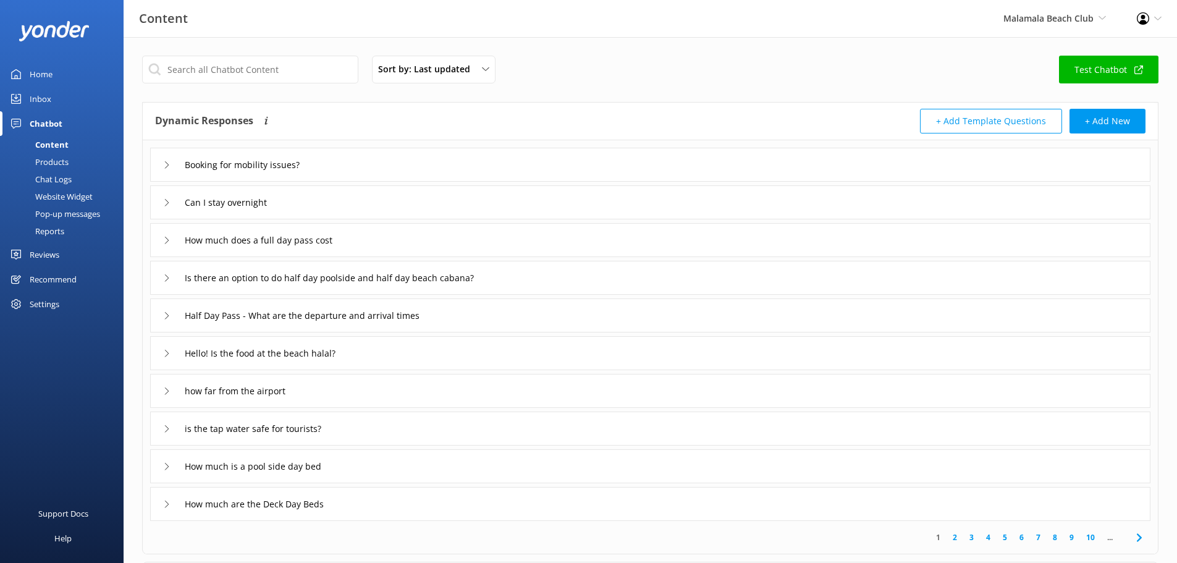
click at [48, 231] on div "Reports" at bounding box center [35, 230] width 57 height 17
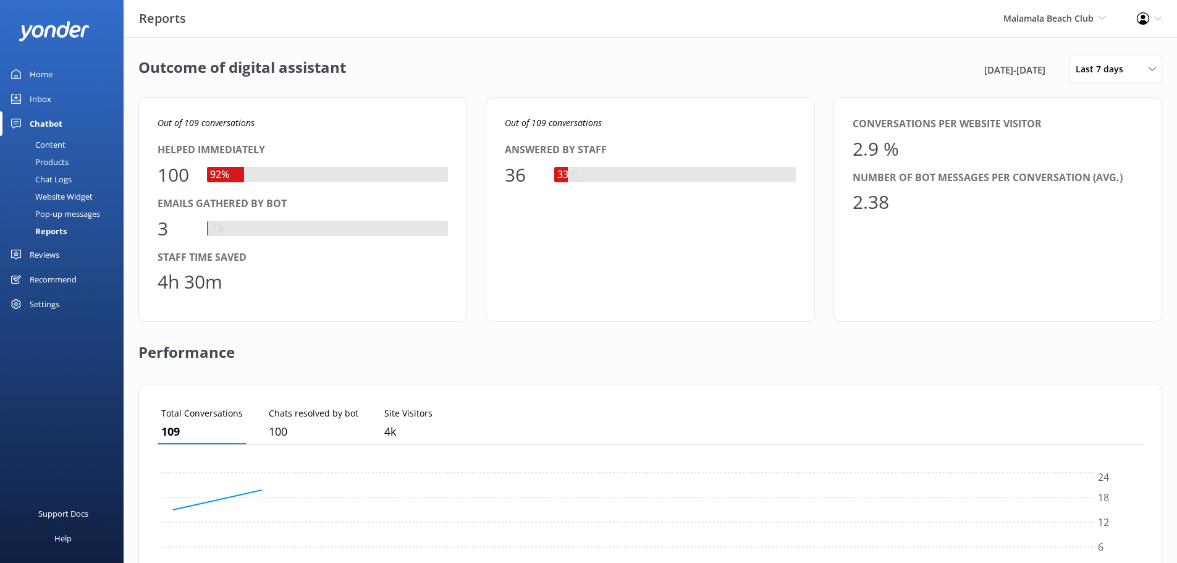
scroll to position [115, 976]
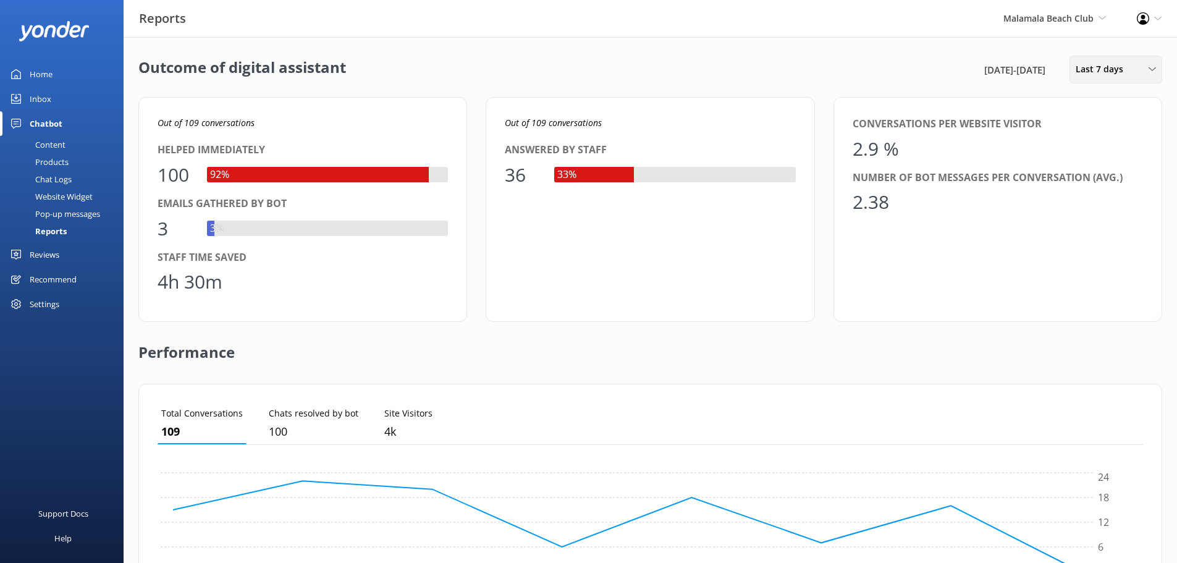
click at [1098, 68] on span "Last 7 days" at bounding box center [1103, 69] width 55 height 14
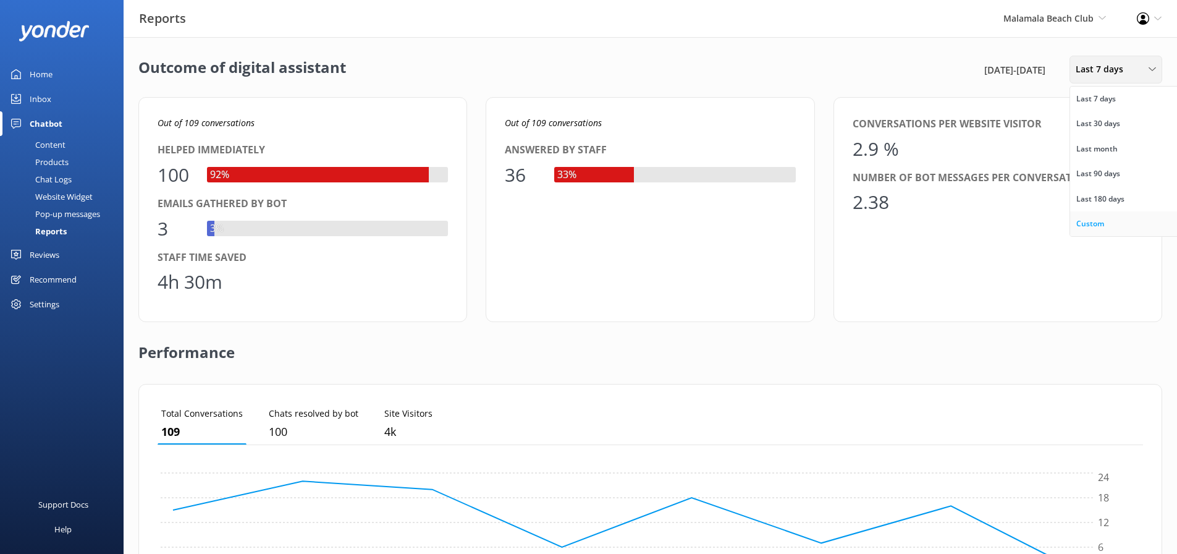
click at [1101, 217] on link "Custom" at bounding box center [1125, 223] width 110 height 25
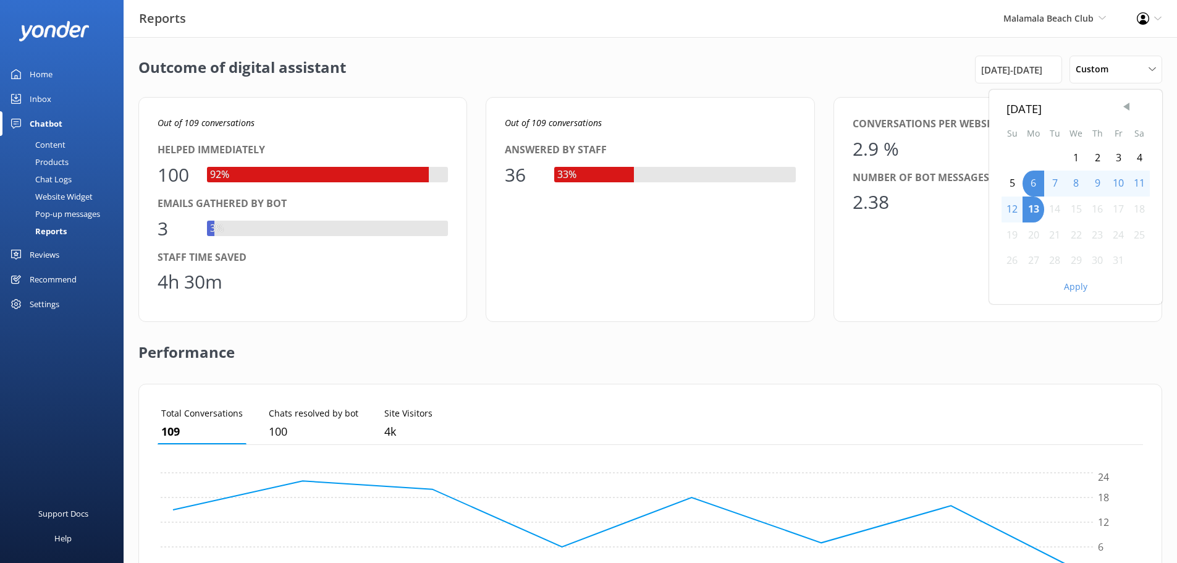
click at [1126, 104] on span "Previous Month" at bounding box center [1126, 107] width 12 height 12
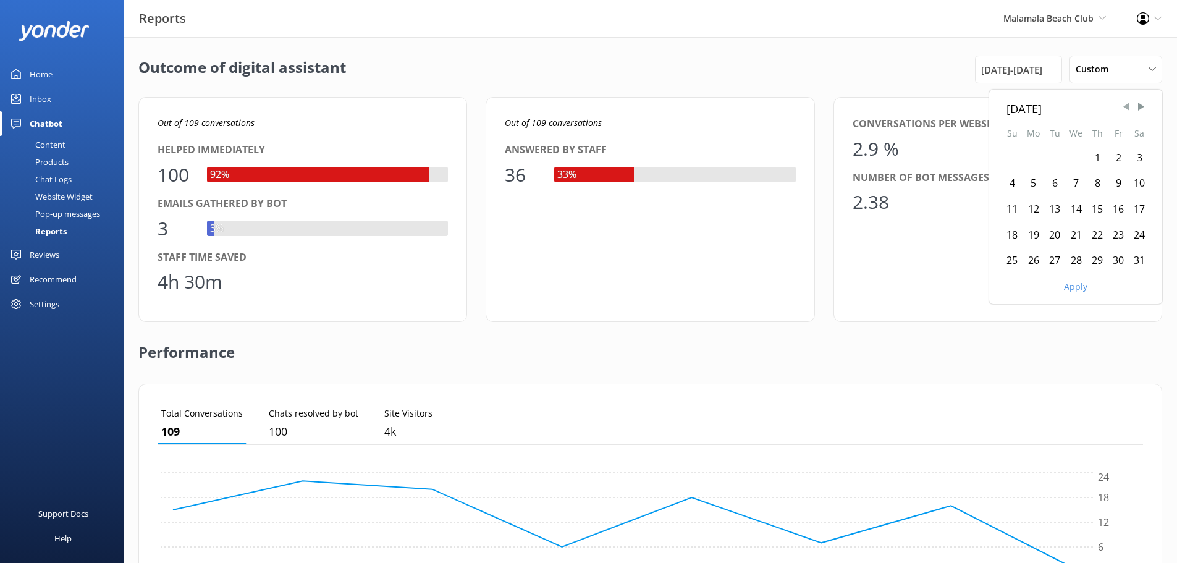
click at [1126, 104] on span "Previous Month" at bounding box center [1126, 107] width 12 height 12
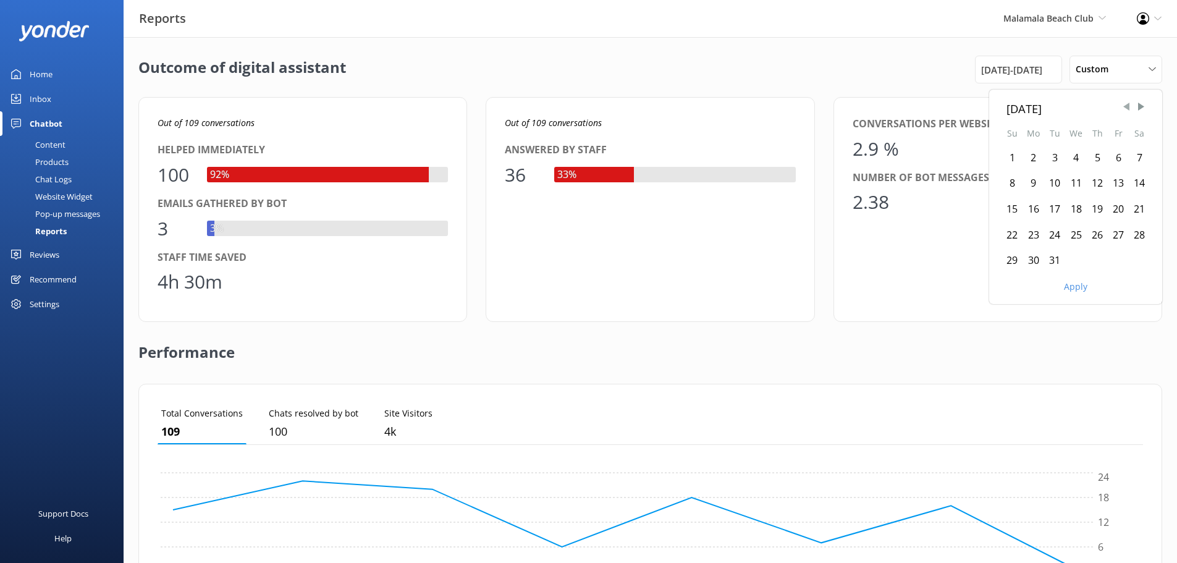
click at [1126, 104] on span "Previous Month" at bounding box center [1126, 107] width 12 height 12
click at [1011, 157] on div "1" at bounding box center [1012, 158] width 21 height 26
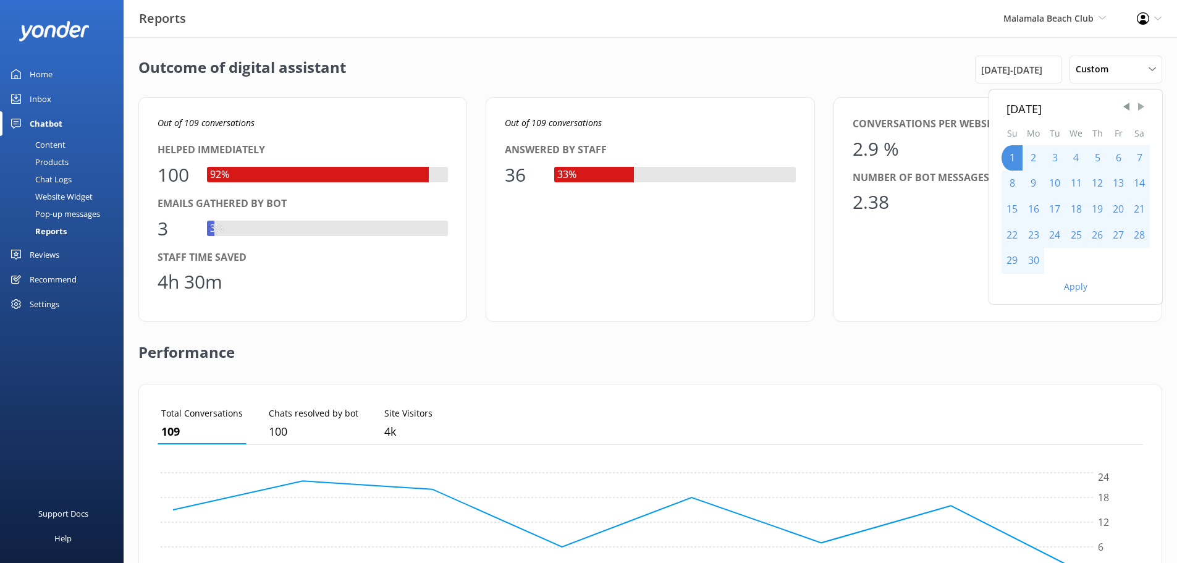
click at [1144, 106] on span "Next Month" at bounding box center [1141, 107] width 12 height 12
click at [1143, 106] on span "Next Month" at bounding box center [1141, 107] width 12 height 12
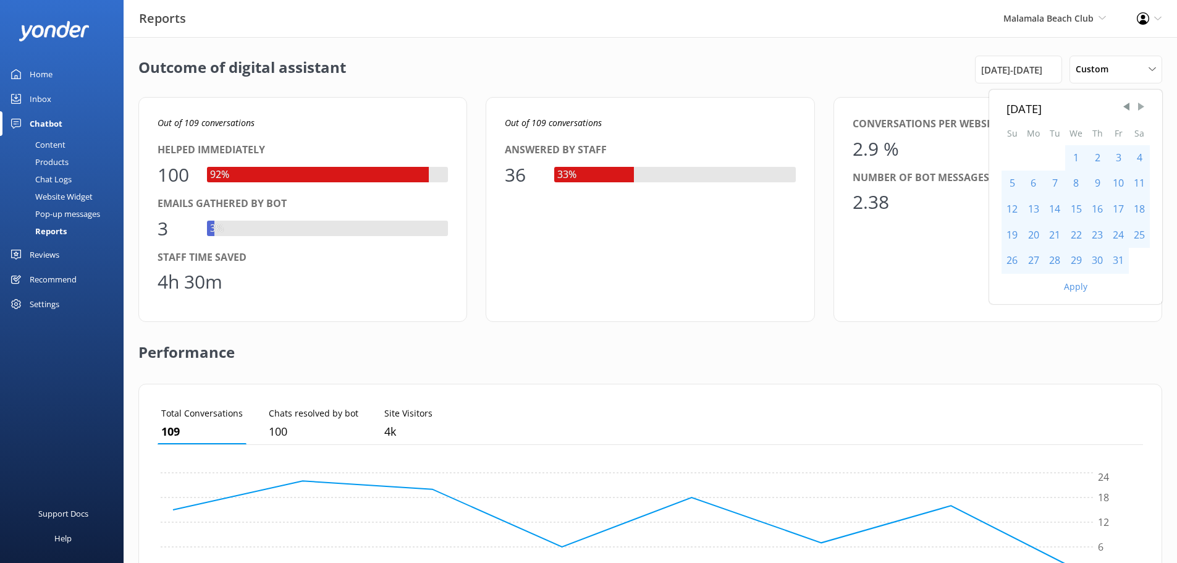
click at [1143, 106] on span "Next Month" at bounding box center [1141, 107] width 12 height 12
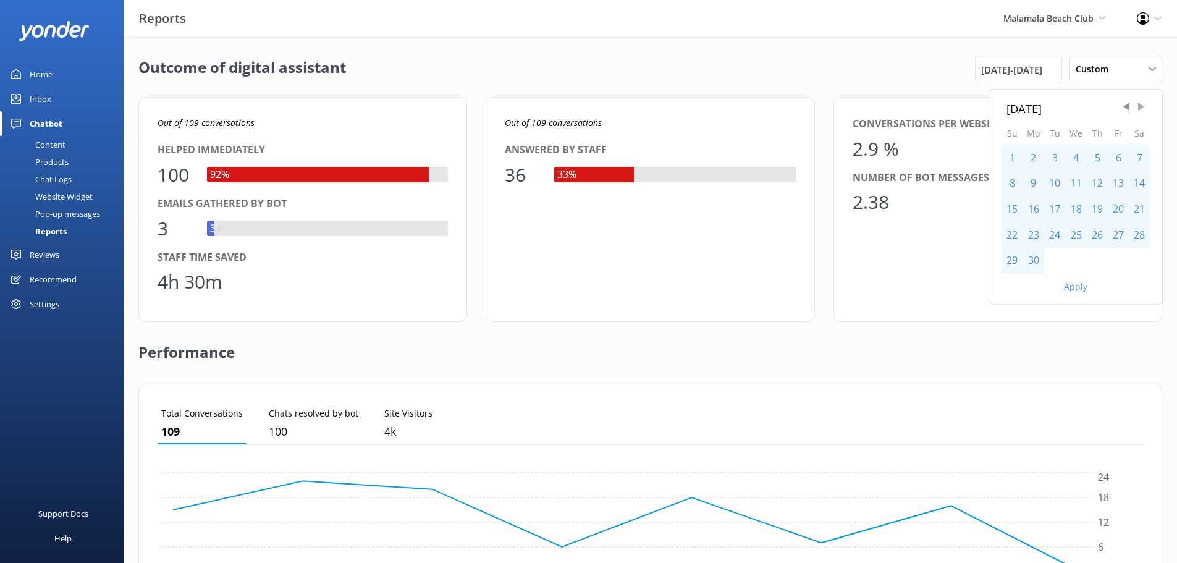
click at [1143, 106] on span "Next Month" at bounding box center [1141, 107] width 12 height 12
click at [1123, 109] on span "Previous Month" at bounding box center [1126, 107] width 12 height 12
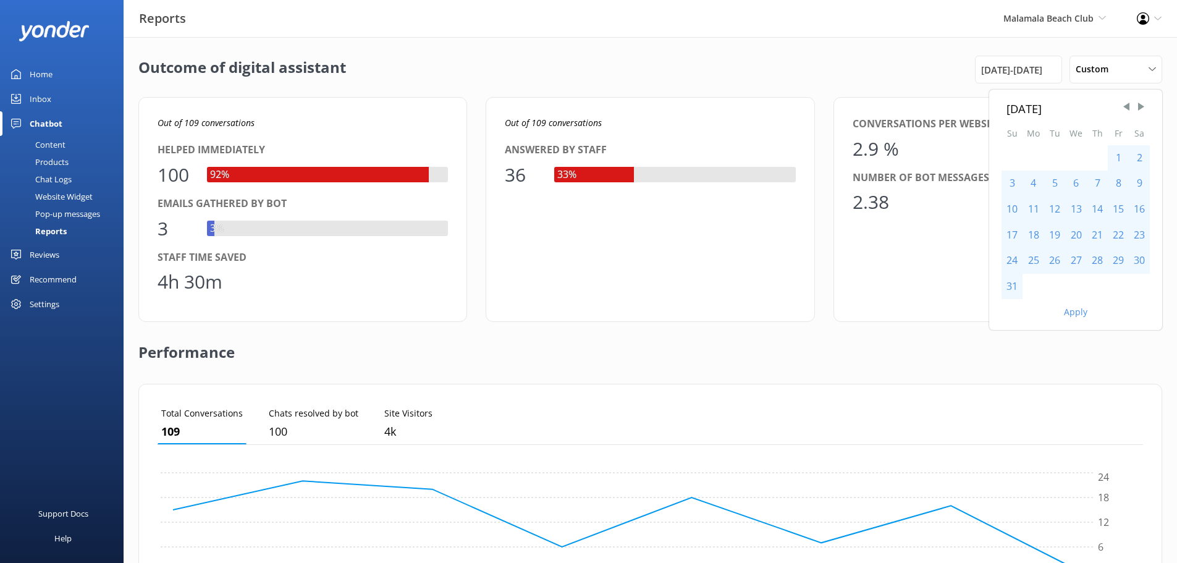
click at [1008, 285] on div "31" at bounding box center [1012, 287] width 21 height 26
click at [1073, 308] on button "Apply" at bounding box center [1075, 312] width 23 height 9
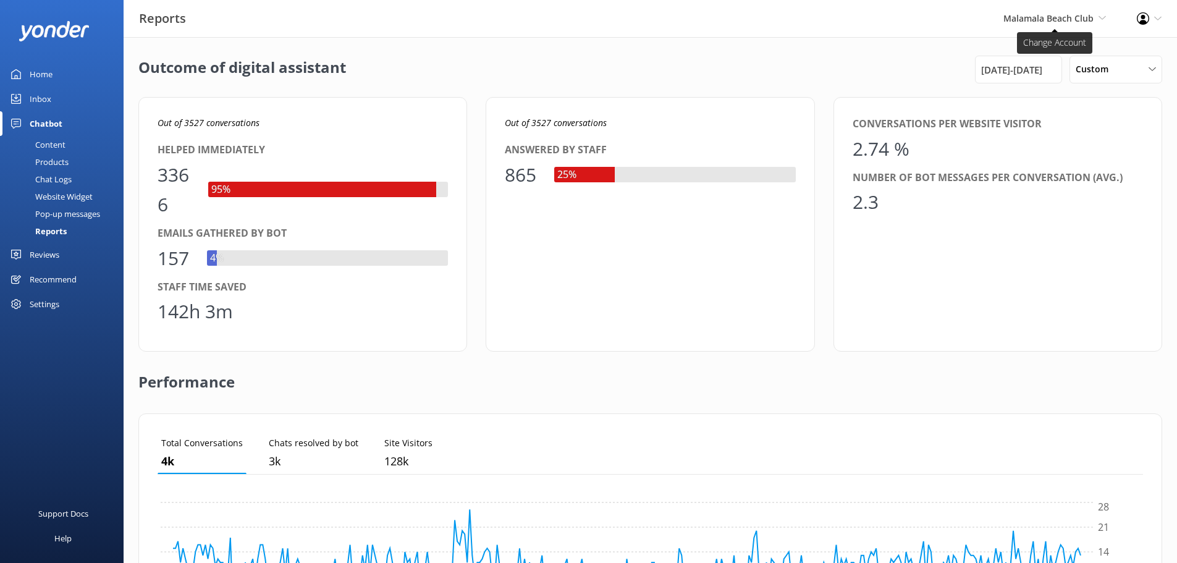
click at [1068, 15] on span "Malamala Beach Club" at bounding box center [1048, 18] width 90 height 12
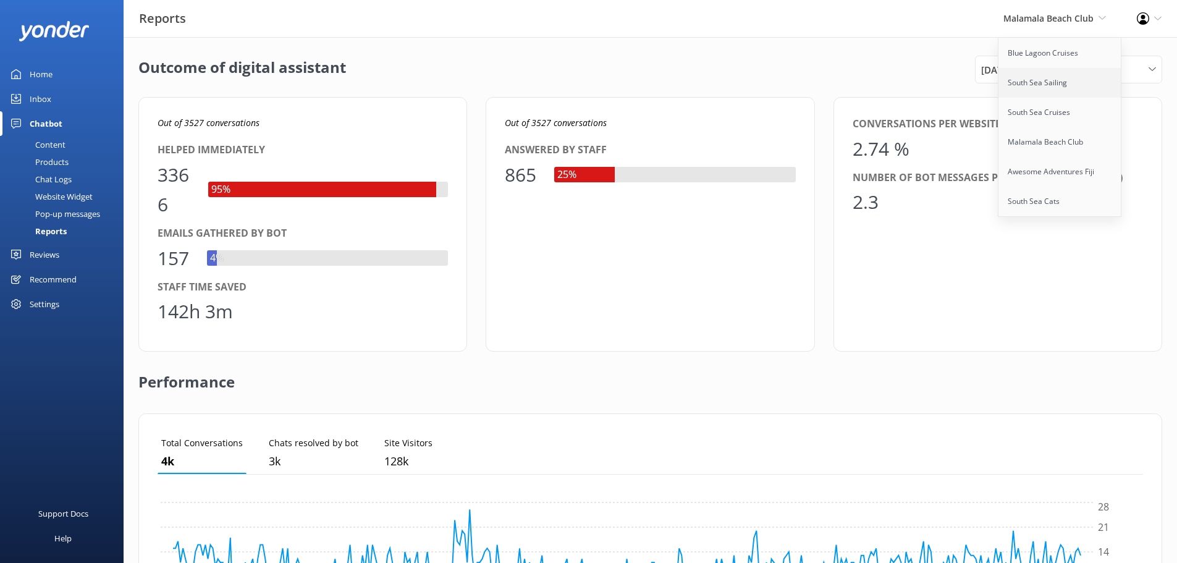
click at [1063, 93] on link "South Sea Sailing" at bounding box center [1060, 83] width 124 height 30
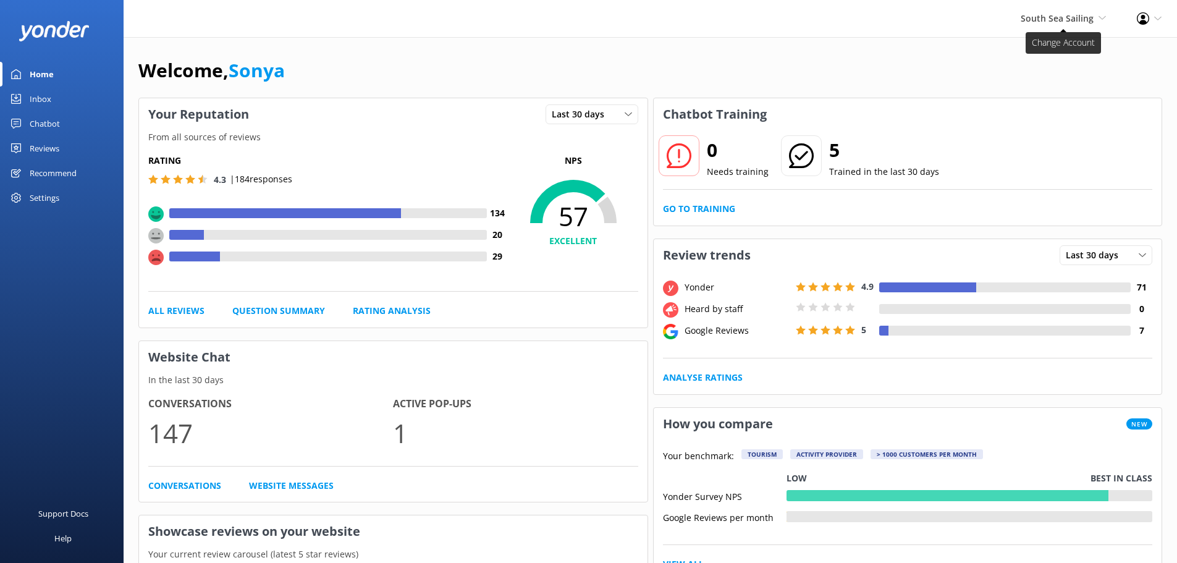
click at [1084, 19] on span "South Sea Sailing" at bounding box center [1057, 18] width 73 height 12
click at [985, 17] on div "South Sea Sailing Blue Lagoon Cruises South Sea Sailing South Sea Cruises Malam…" at bounding box center [588, 18] width 1177 height 37
click at [46, 122] on div "Chatbot" at bounding box center [45, 123] width 30 height 25
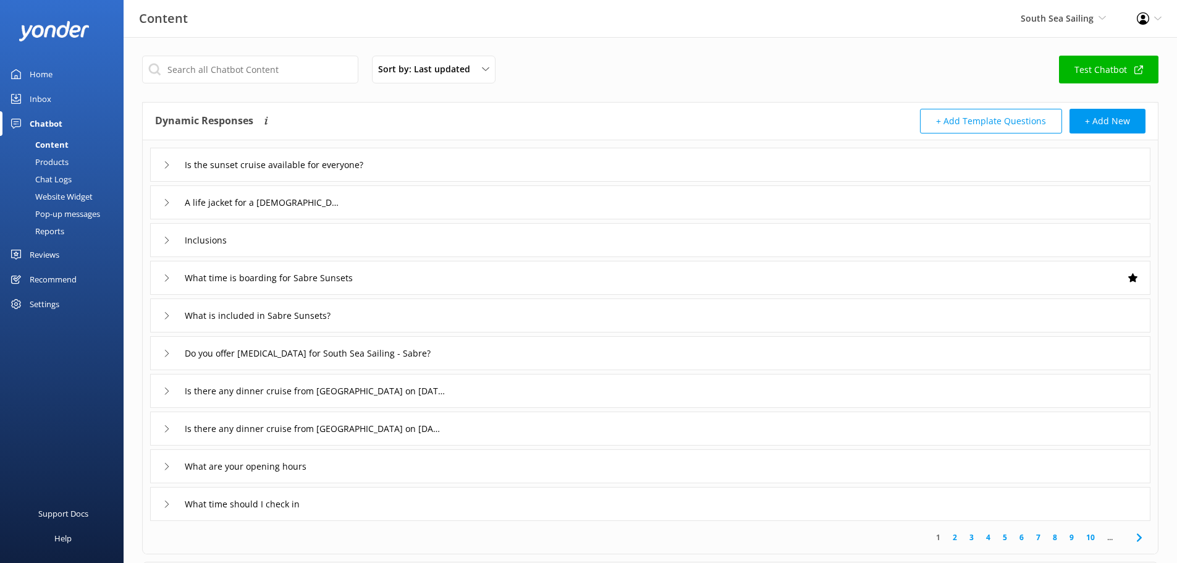
click at [50, 233] on div "Reports" at bounding box center [35, 230] width 57 height 17
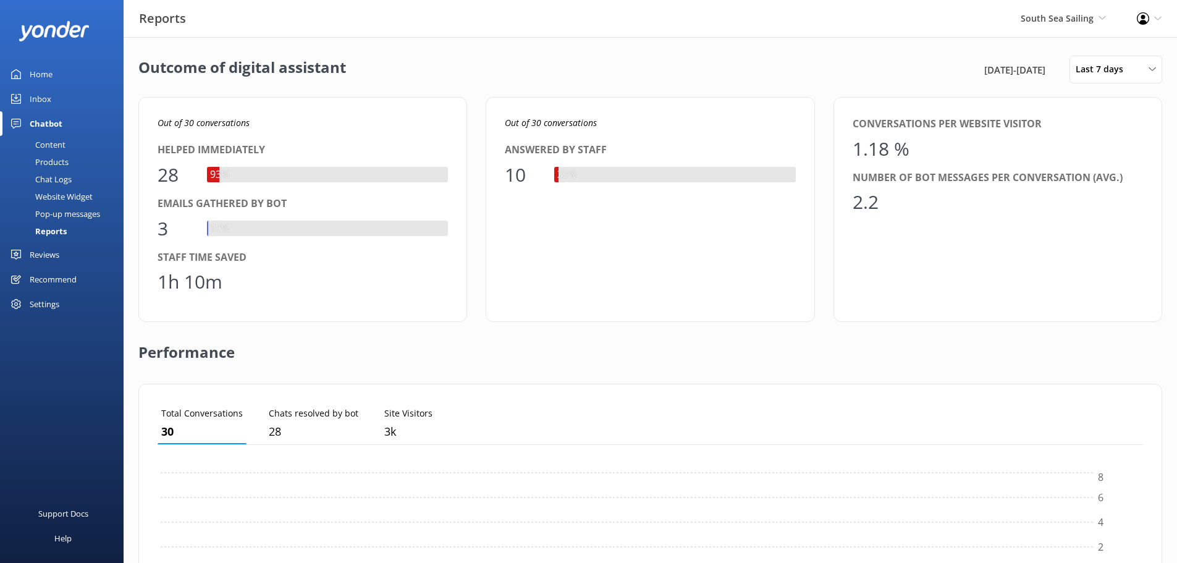
scroll to position [115, 976]
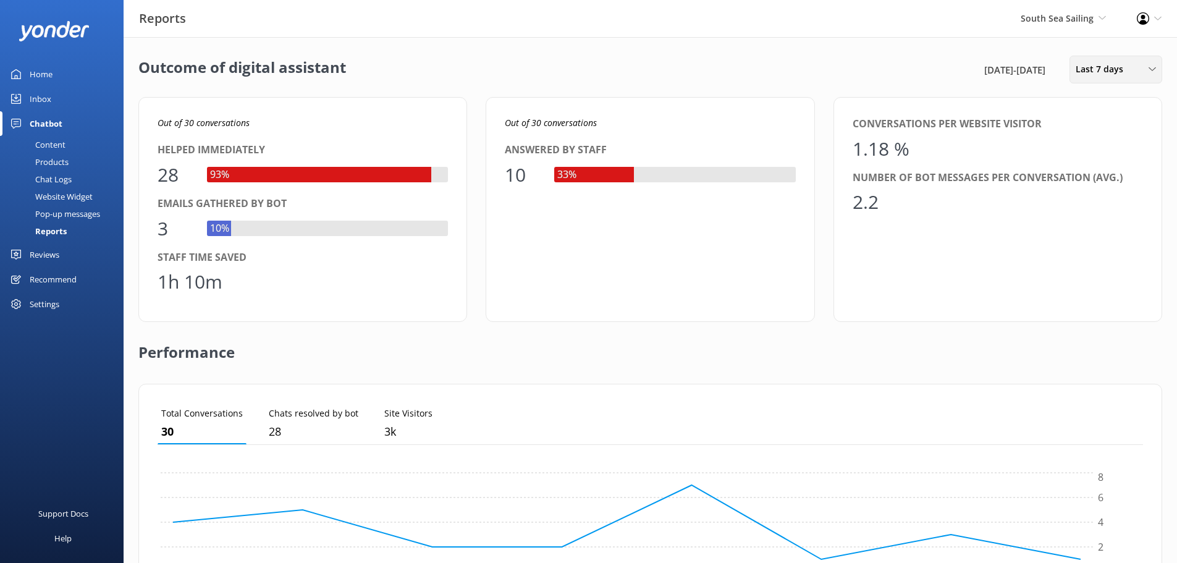
click at [1096, 77] on div "Last 7 days Last 7 days Last 30 days Last month Last 90 days Last 180 days Cust…" at bounding box center [1115, 70] width 93 height 28
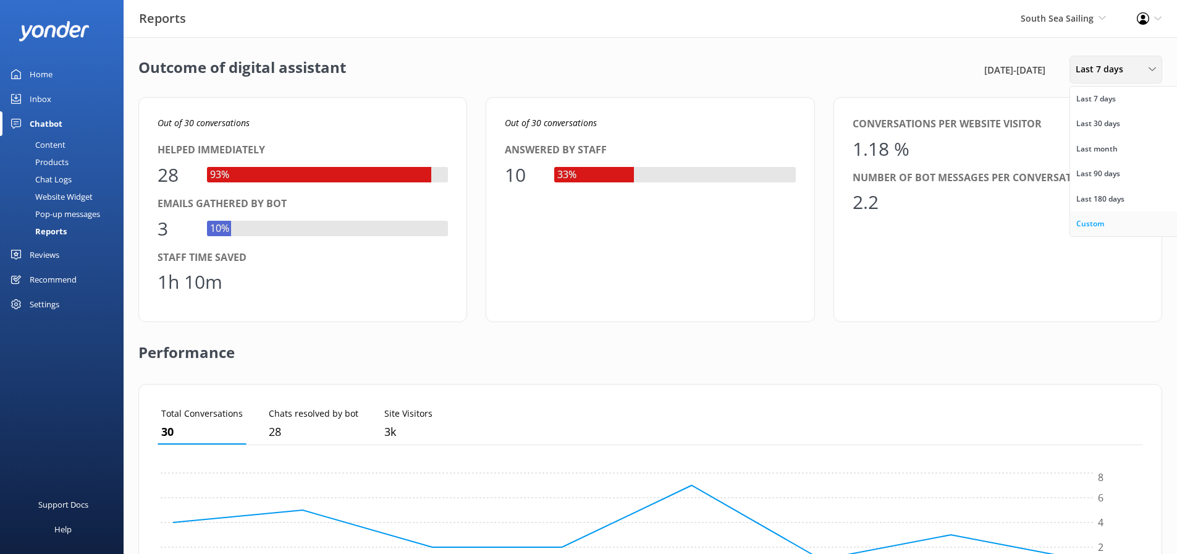
click at [1082, 219] on div "Custom" at bounding box center [1090, 223] width 28 height 12
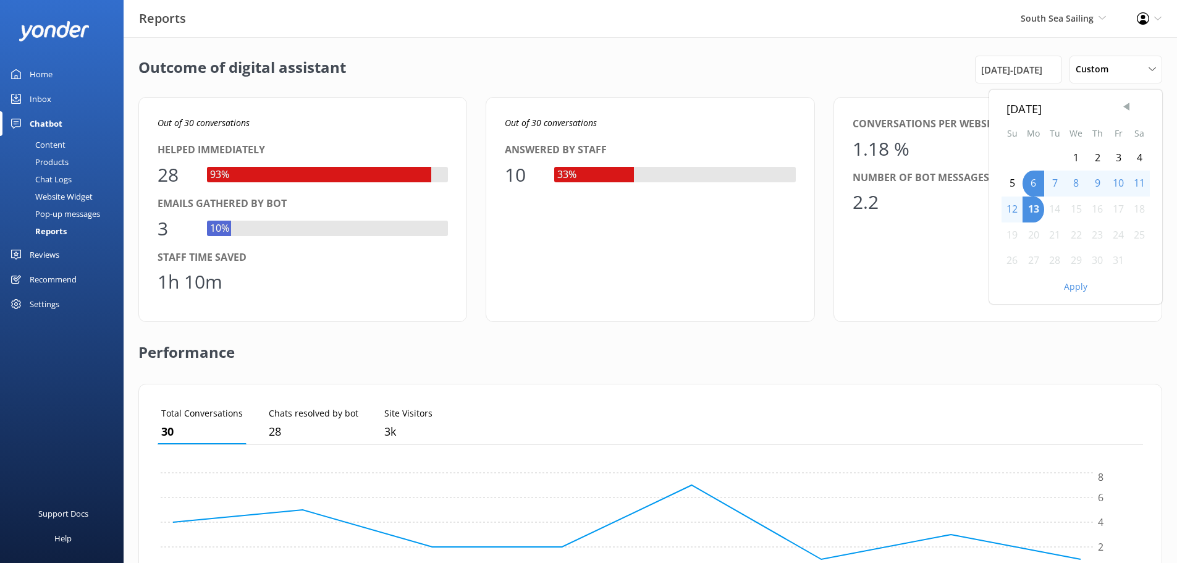
click at [1131, 111] on span "Previous Month" at bounding box center [1126, 107] width 12 height 12
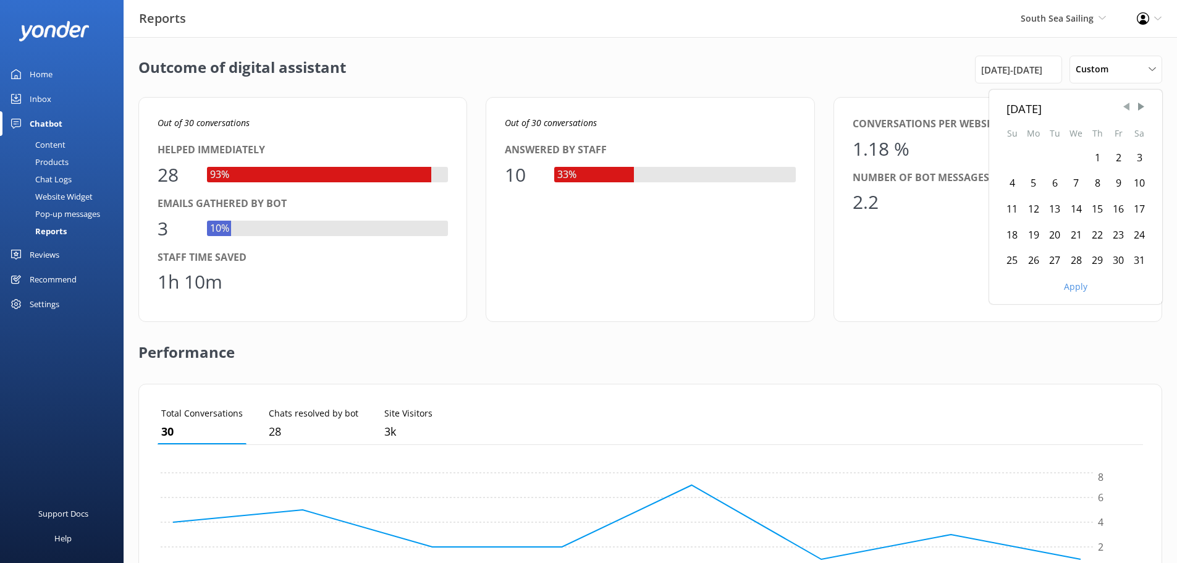
click at [1131, 111] on span "Previous Month" at bounding box center [1126, 107] width 12 height 12
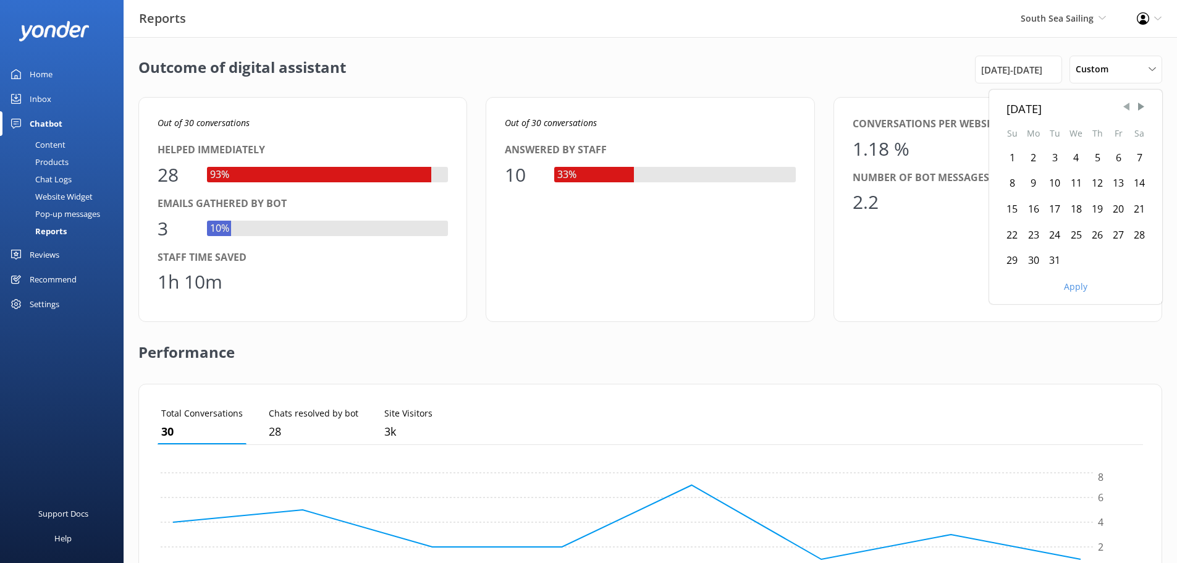
click at [1131, 111] on span "Previous Month" at bounding box center [1126, 107] width 12 height 12
click at [1128, 112] on span "Previous Month" at bounding box center [1126, 107] width 12 height 12
click at [1005, 155] on div "1" at bounding box center [1012, 158] width 21 height 26
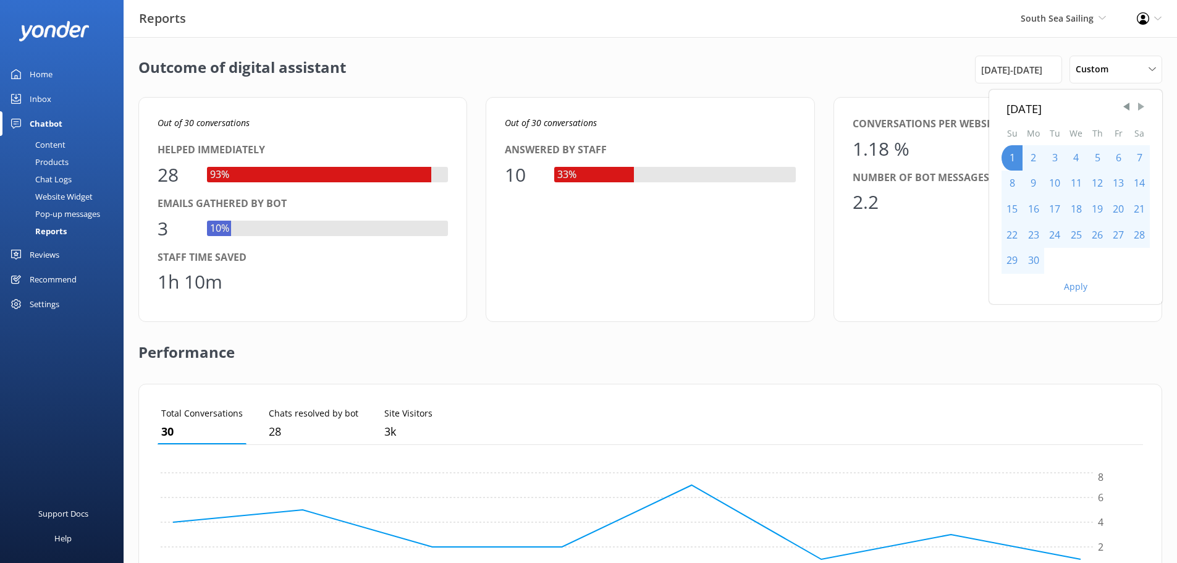
click at [1137, 109] on span "Next Month" at bounding box center [1141, 107] width 12 height 12
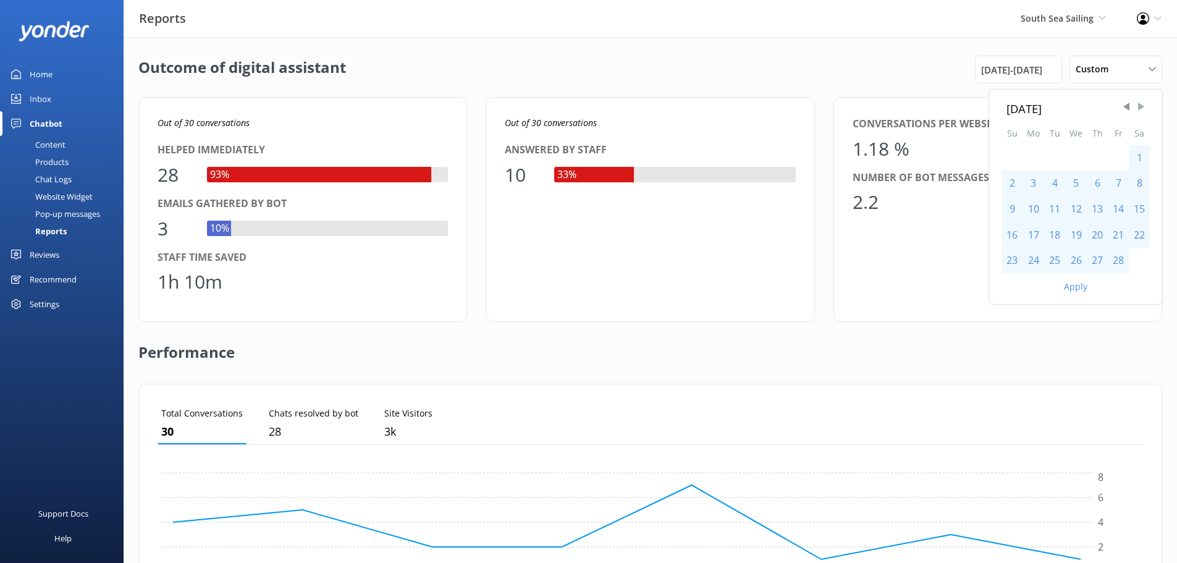
click at [1137, 109] on span "Next Month" at bounding box center [1141, 107] width 12 height 12
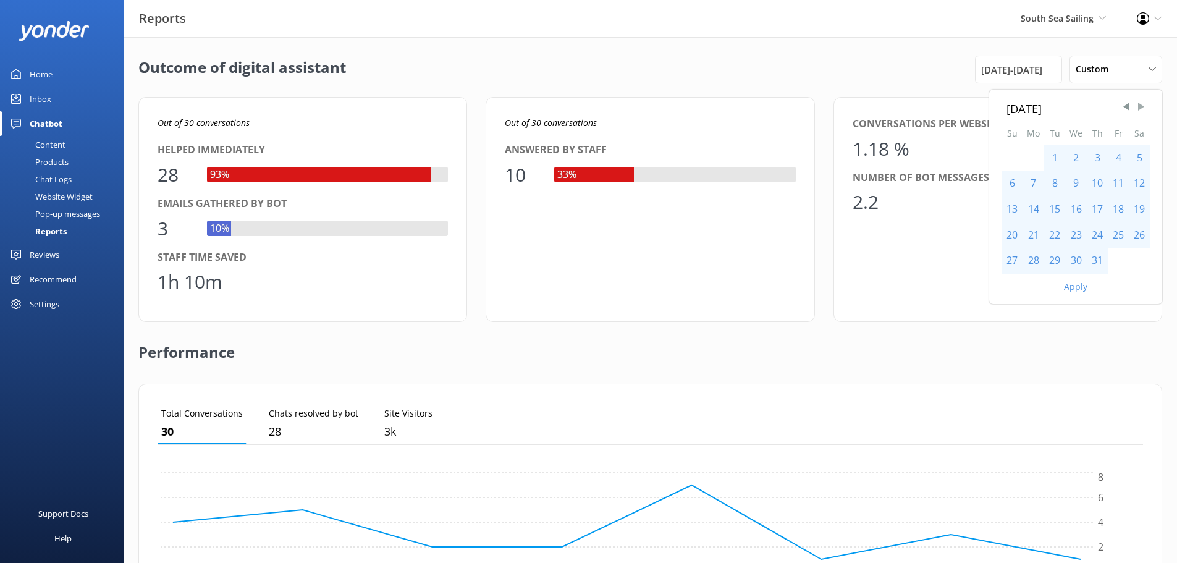
click at [1137, 109] on span "Next Month" at bounding box center [1141, 107] width 12 height 12
click at [1011, 282] on div "31" at bounding box center [1012, 287] width 21 height 26
click at [1078, 313] on button "Apply" at bounding box center [1075, 312] width 23 height 9
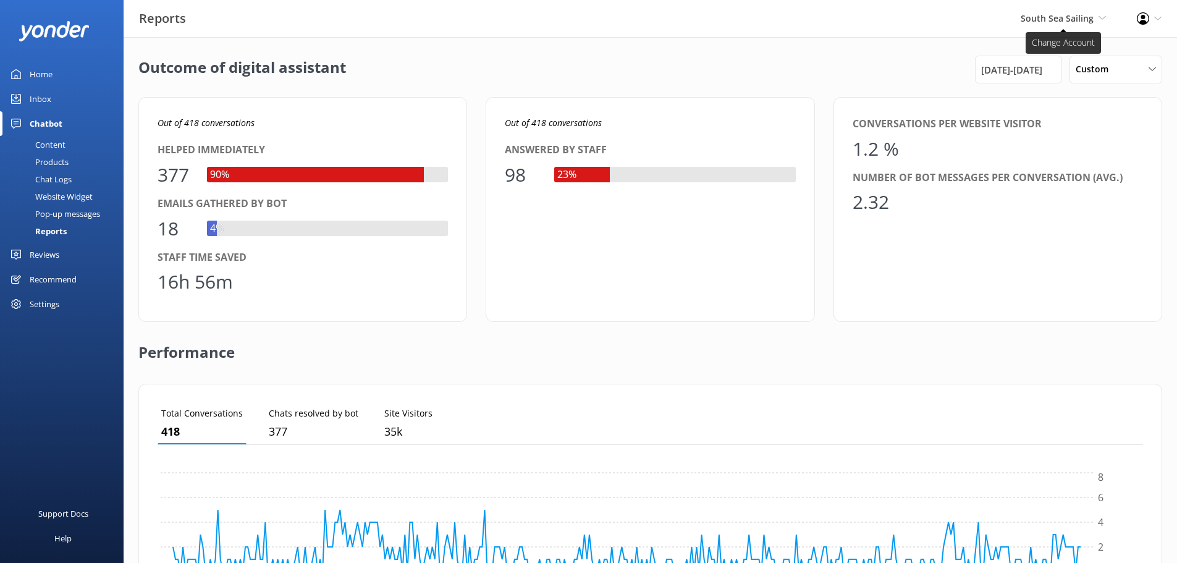
click at [1076, 22] on span "South Sea Sailing" at bounding box center [1057, 18] width 73 height 12
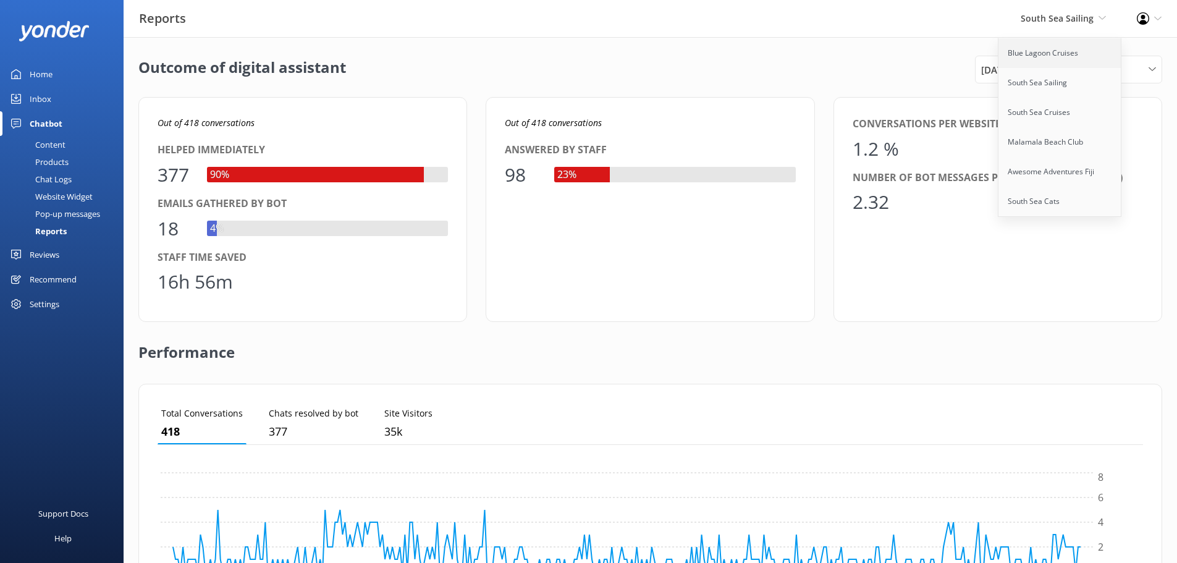
click at [1041, 51] on link "Blue Lagoon Cruises" at bounding box center [1060, 53] width 124 height 30
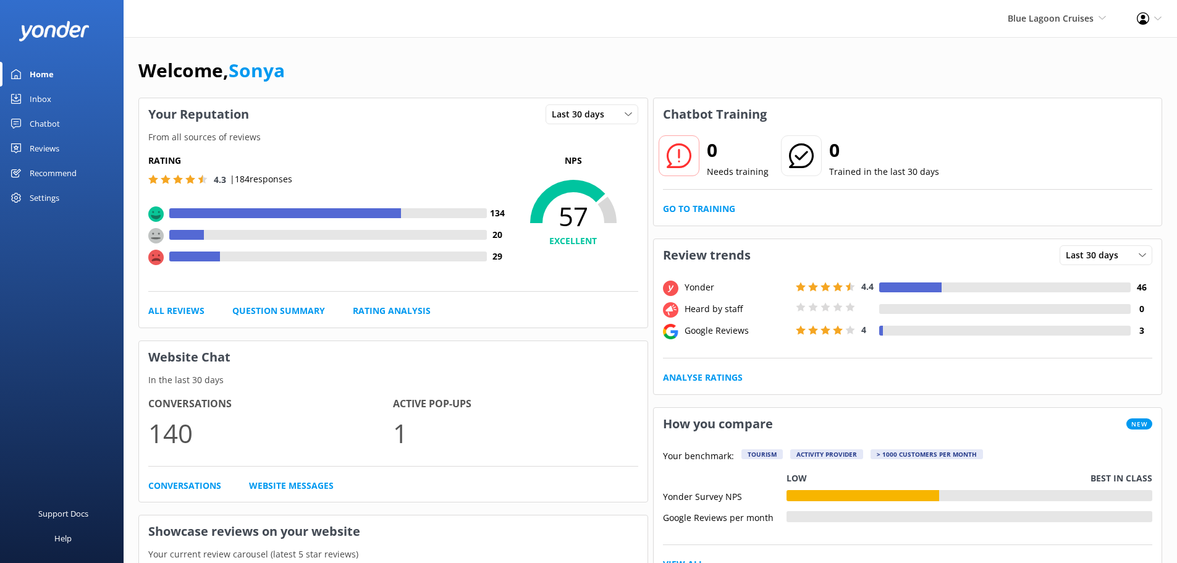
click at [48, 122] on div "Chatbot" at bounding box center [45, 123] width 30 height 25
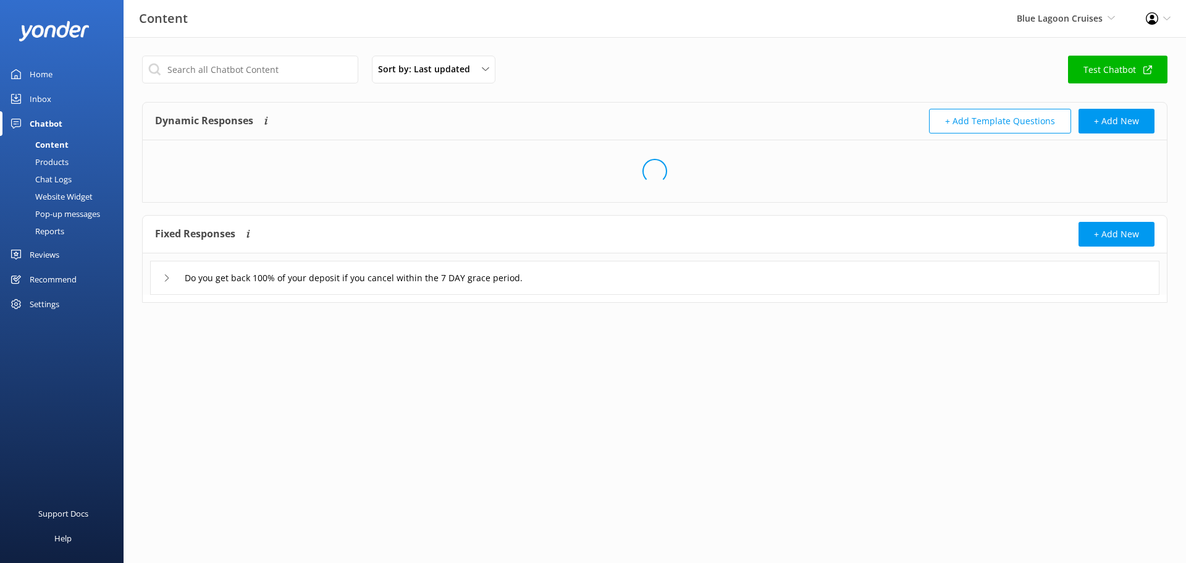
click at [45, 229] on div "Reports" at bounding box center [35, 230] width 57 height 17
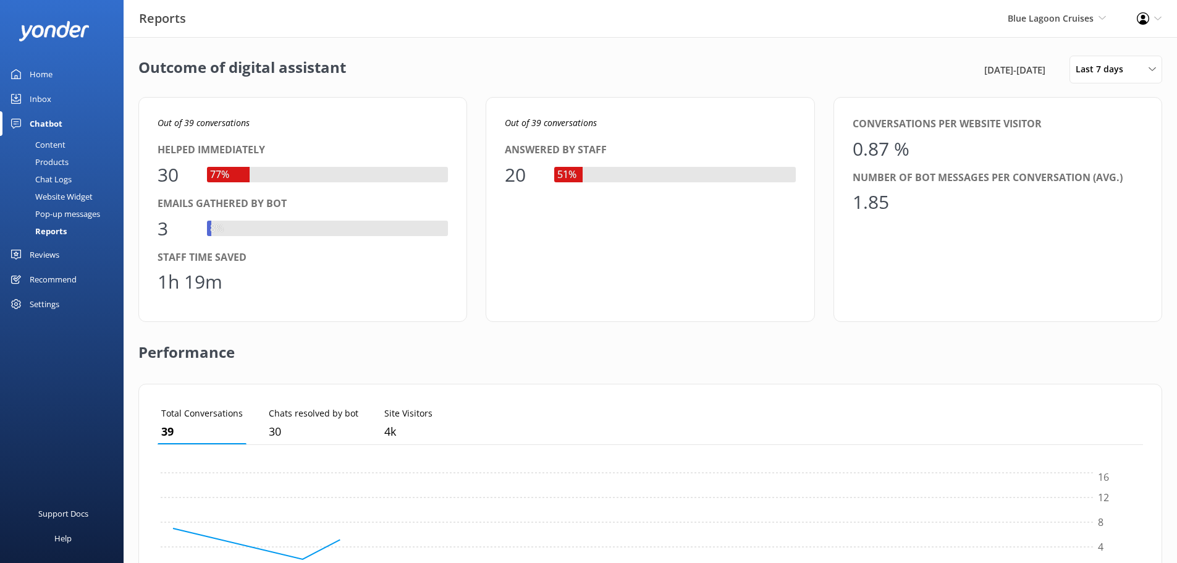
scroll to position [115, 976]
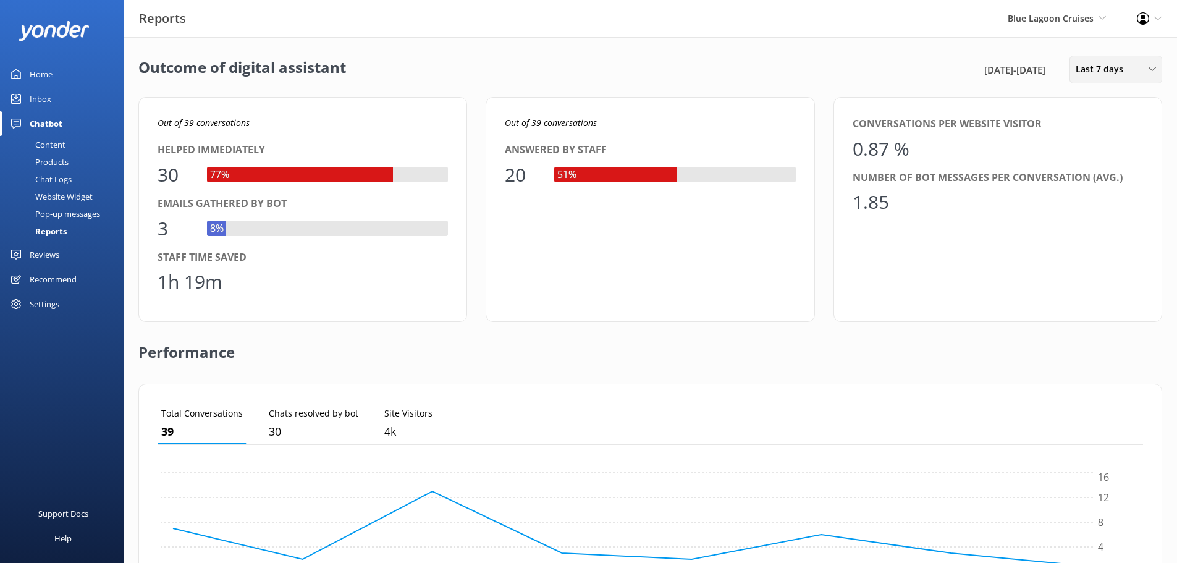
click at [1095, 76] on span "Last 7 days" at bounding box center [1103, 69] width 55 height 14
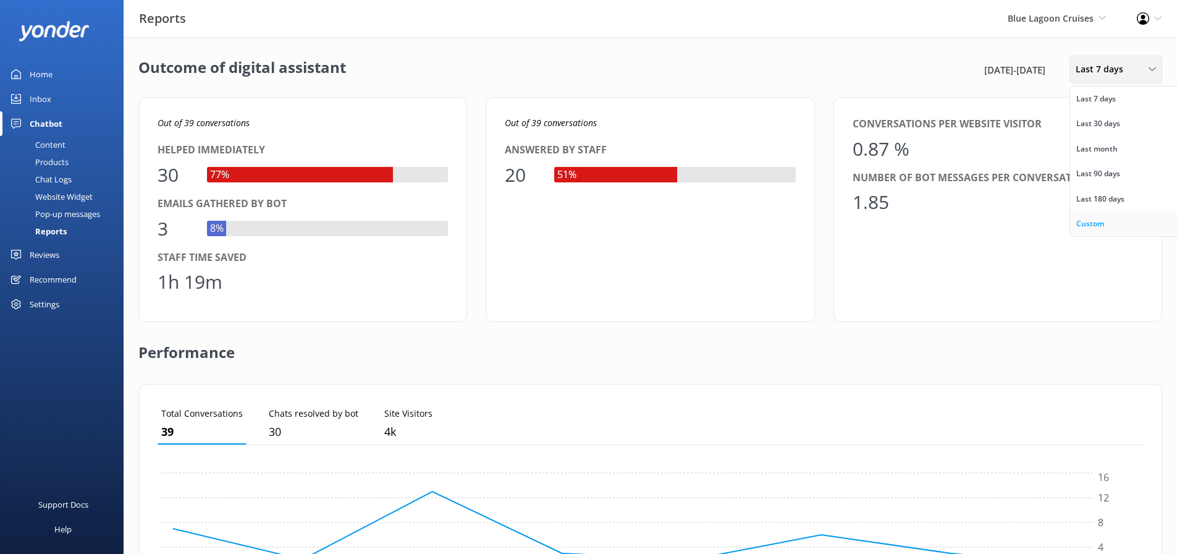
click at [1099, 234] on link "Custom" at bounding box center [1125, 223] width 110 height 25
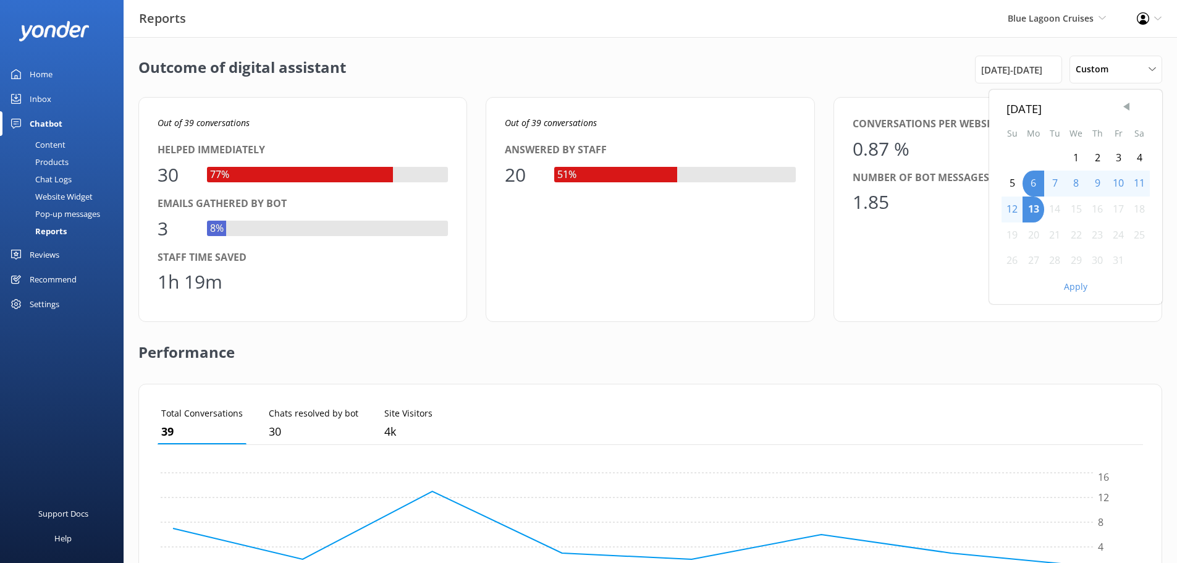
click at [1124, 109] on span "Previous Month" at bounding box center [1126, 107] width 12 height 12
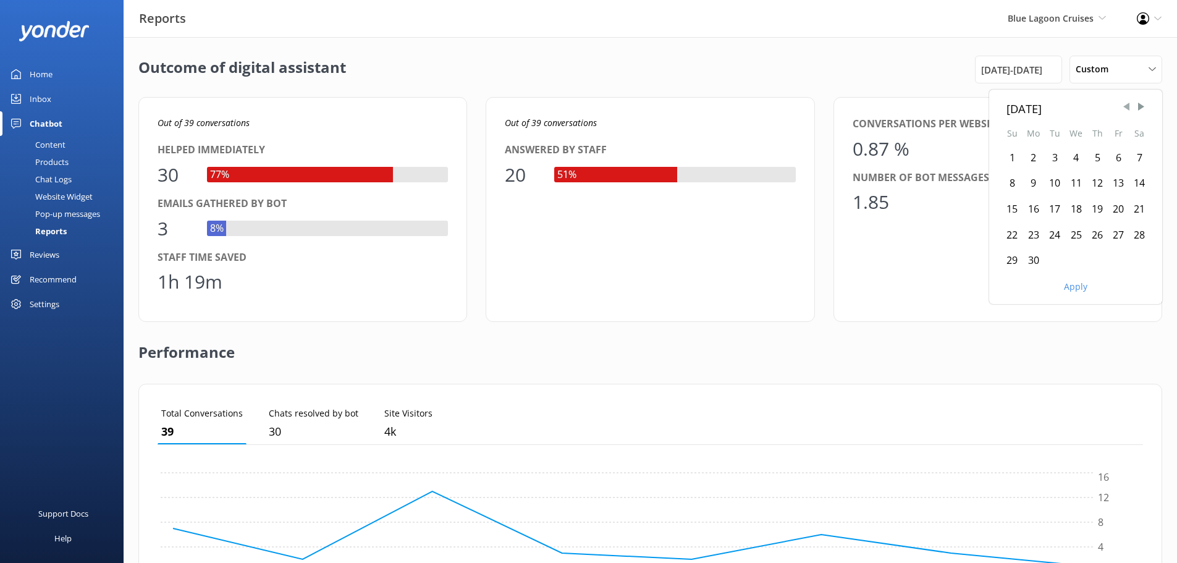
click at [1124, 109] on span "Previous Month" at bounding box center [1126, 107] width 12 height 12
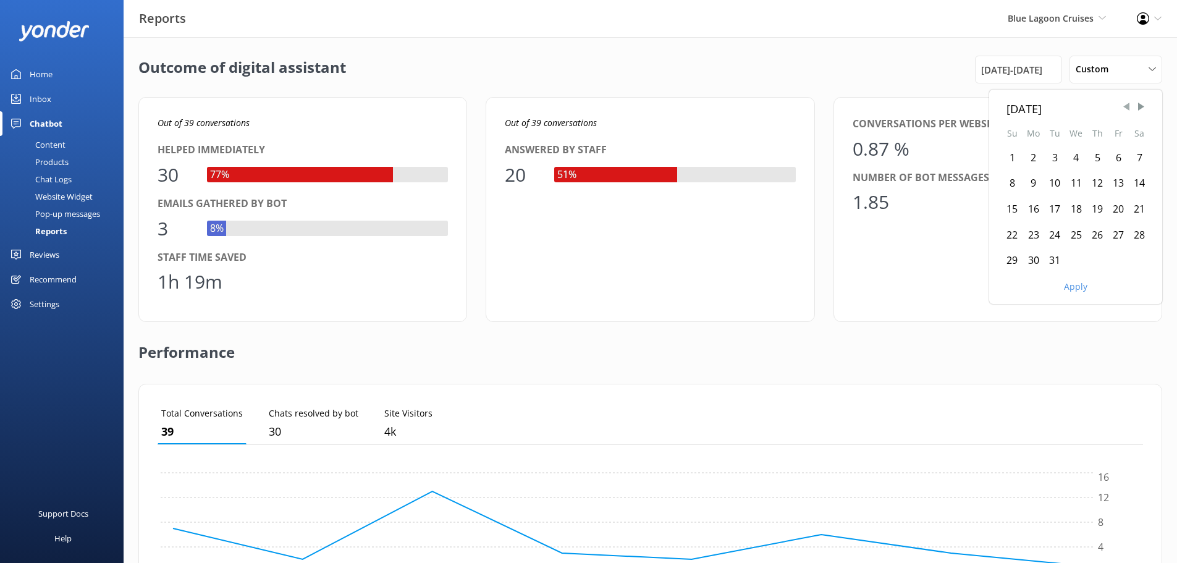
click at [1124, 109] on span "Previous Month" at bounding box center [1126, 107] width 12 height 12
click at [1011, 157] on div "1" at bounding box center [1012, 158] width 21 height 26
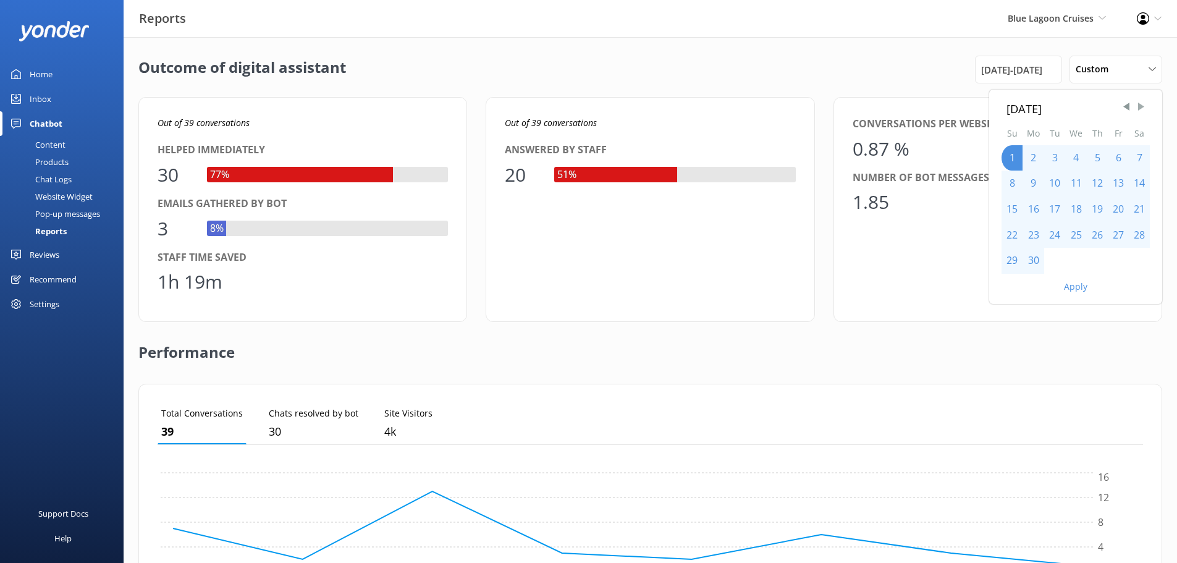
click at [1137, 111] on span "Next Month" at bounding box center [1141, 107] width 12 height 12
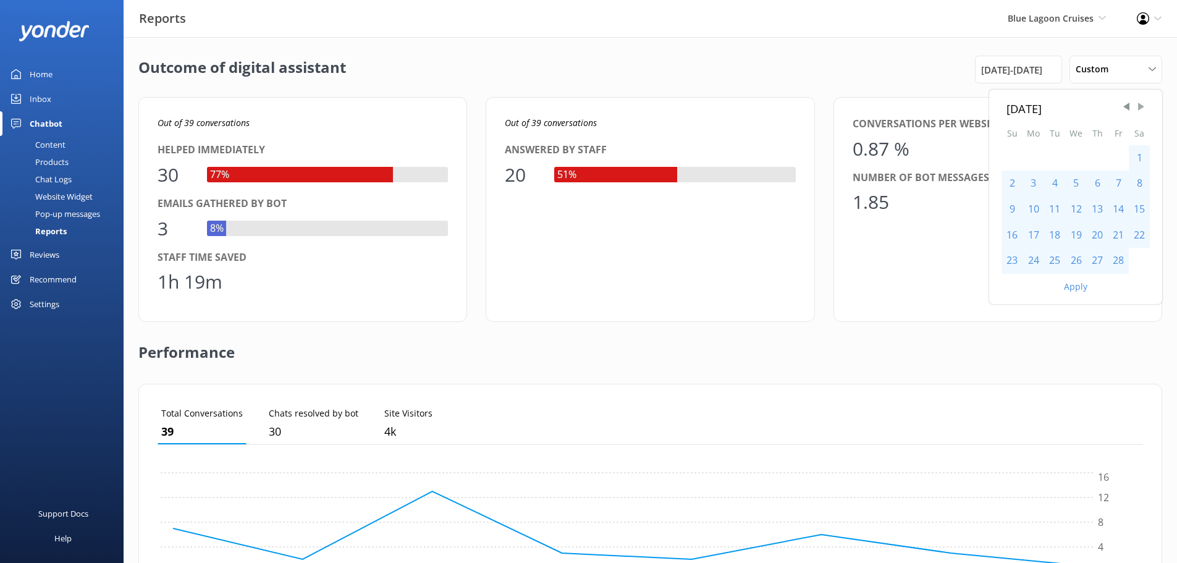
click at [1137, 111] on span "Next Month" at bounding box center [1141, 107] width 12 height 12
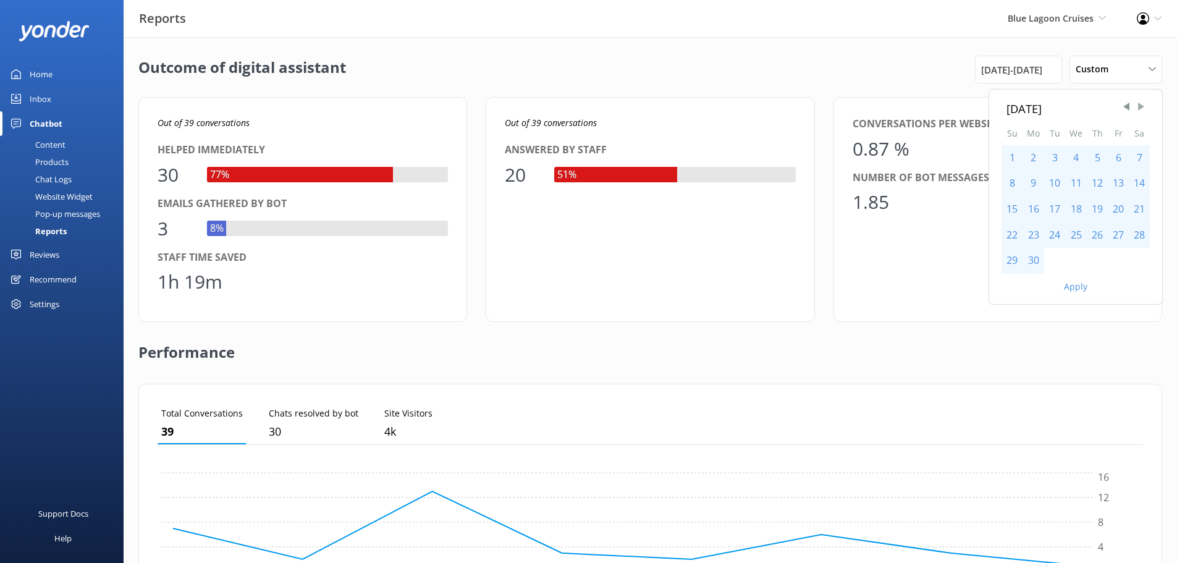
click at [1137, 111] on span "Next Month" at bounding box center [1141, 107] width 12 height 12
click at [1132, 109] on span "Previous Month" at bounding box center [1126, 107] width 12 height 12
click at [1013, 286] on div "31" at bounding box center [1012, 287] width 21 height 26
click at [1078, 311] on button "Apply" at bounding box center [1075, 312] width 23 height 9
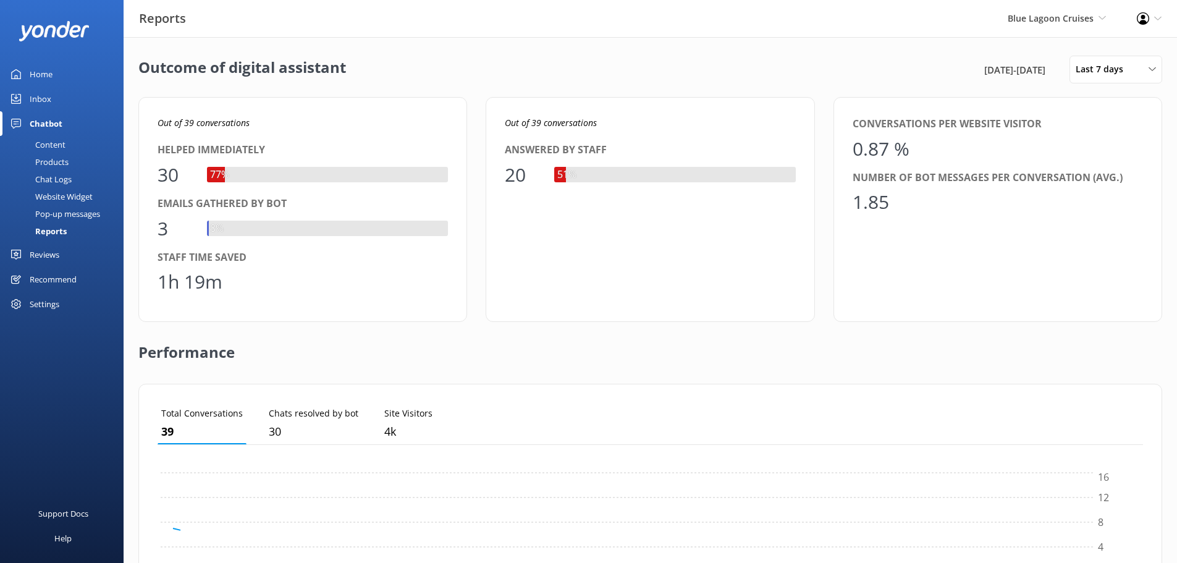
scroll to position [115, 976]
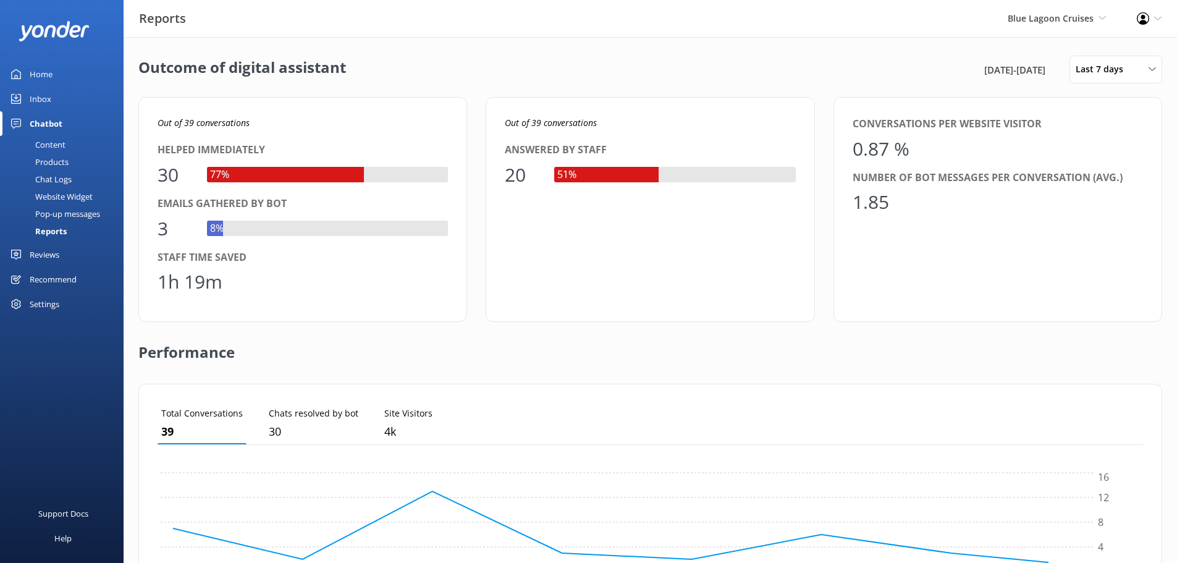
click at [51, 253] on div "Reviews" at bounding box center [45, 254] width 30 height 25
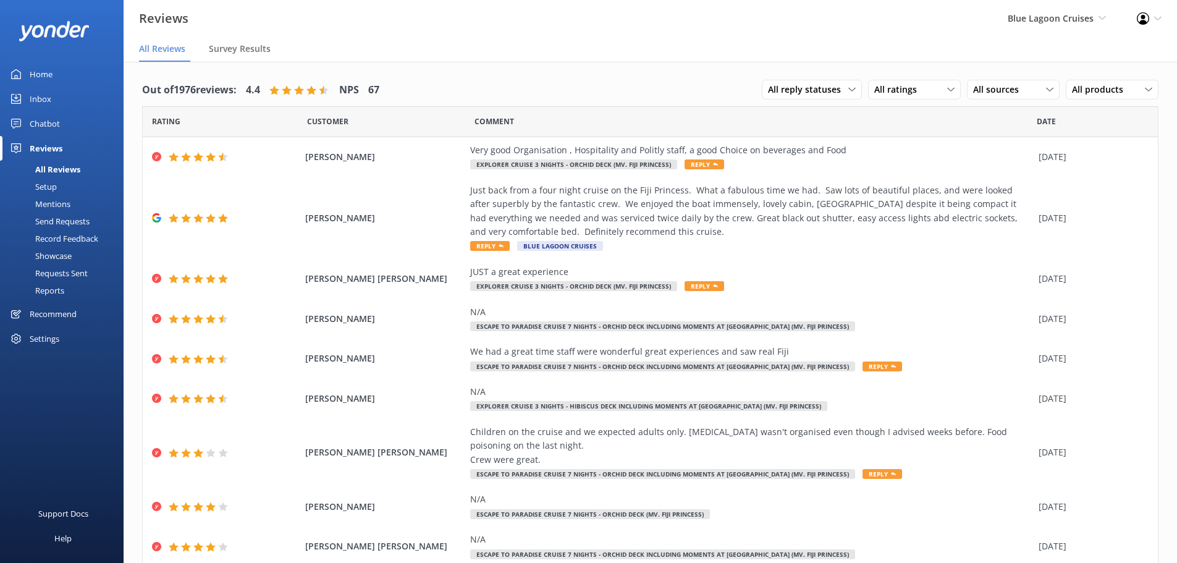
click at [40, 293] on div "Reports" at bounding box center [35, 290] width 57 height 17
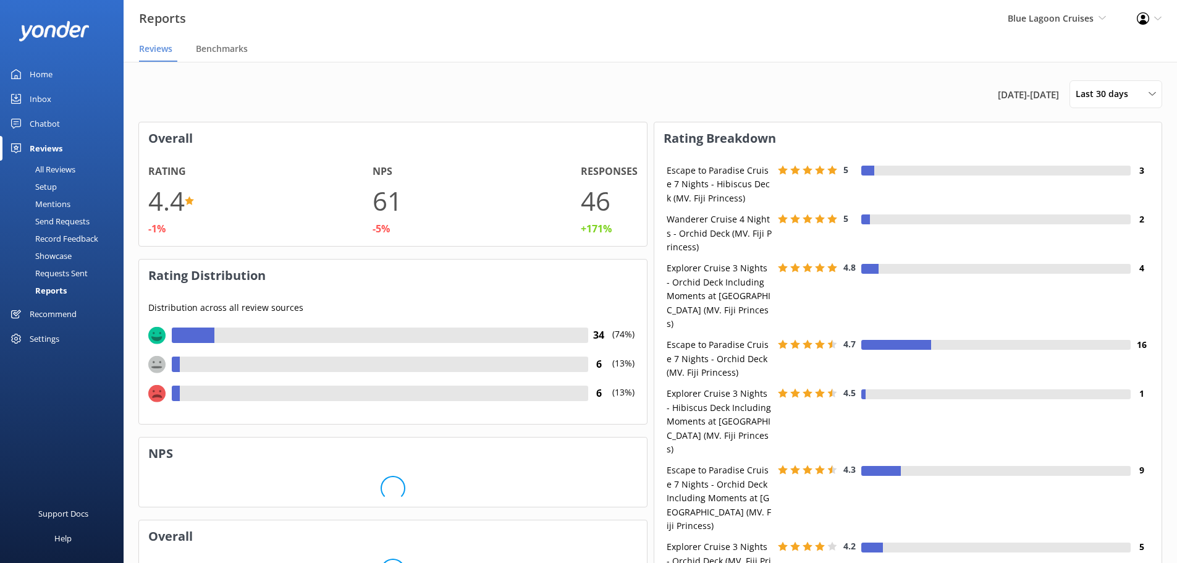
scroll to position [124, 498]
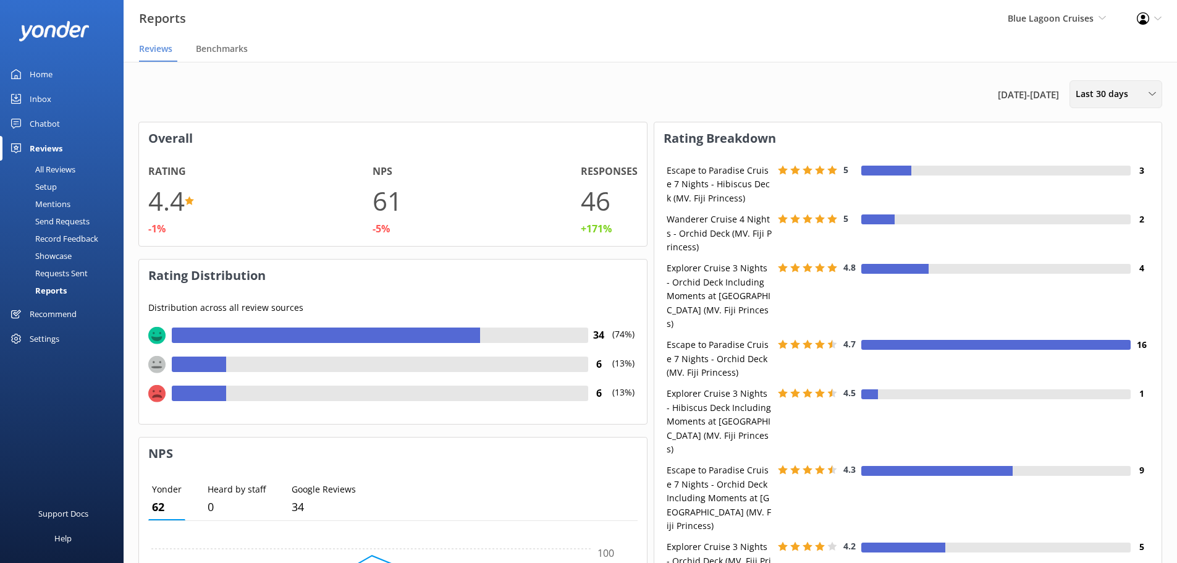
click at [1092, 96] on span "Last 30 days" at bounding box center [1106, 94] width 60 height 14
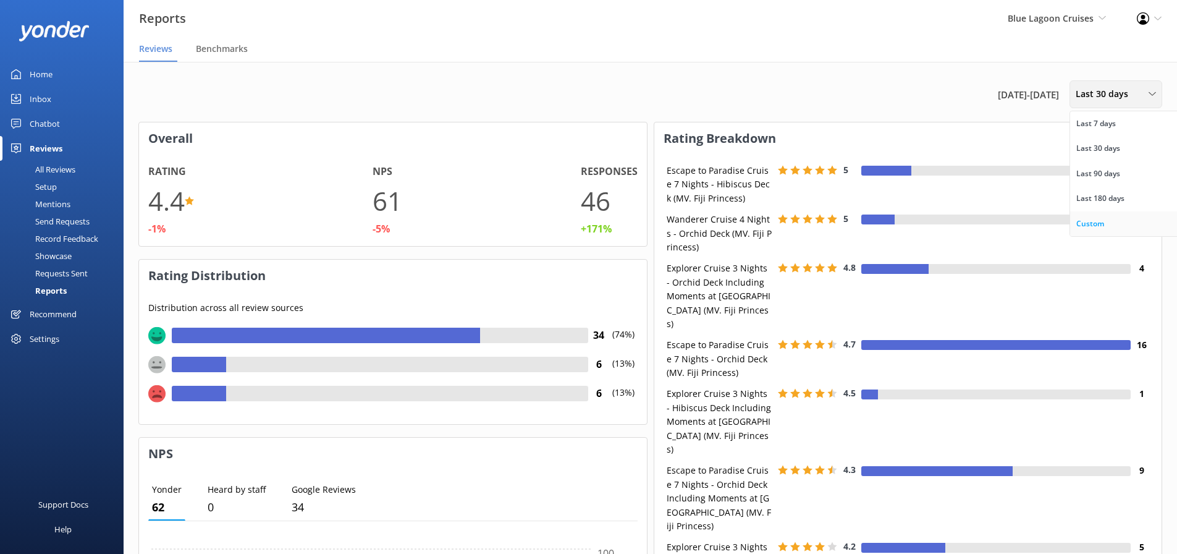
click at [1101, 219] on div "Custom" at bounding box center [1090, 223] width 28 height 12
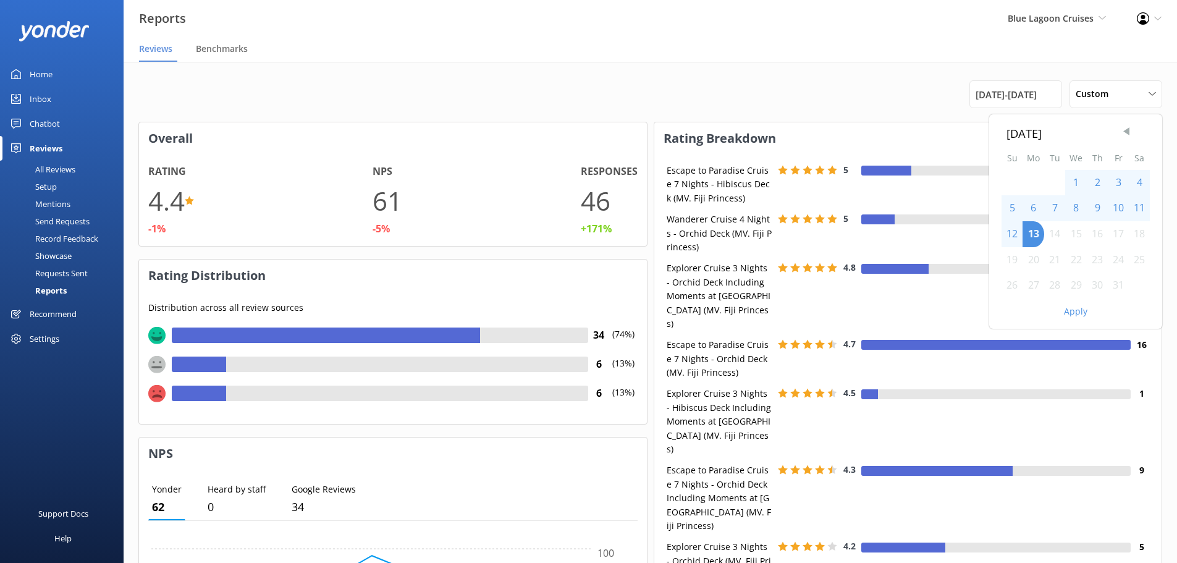
click at [1124, 130] on span "Previous Month" at bounding box center [1126, 131] width 12 height 12
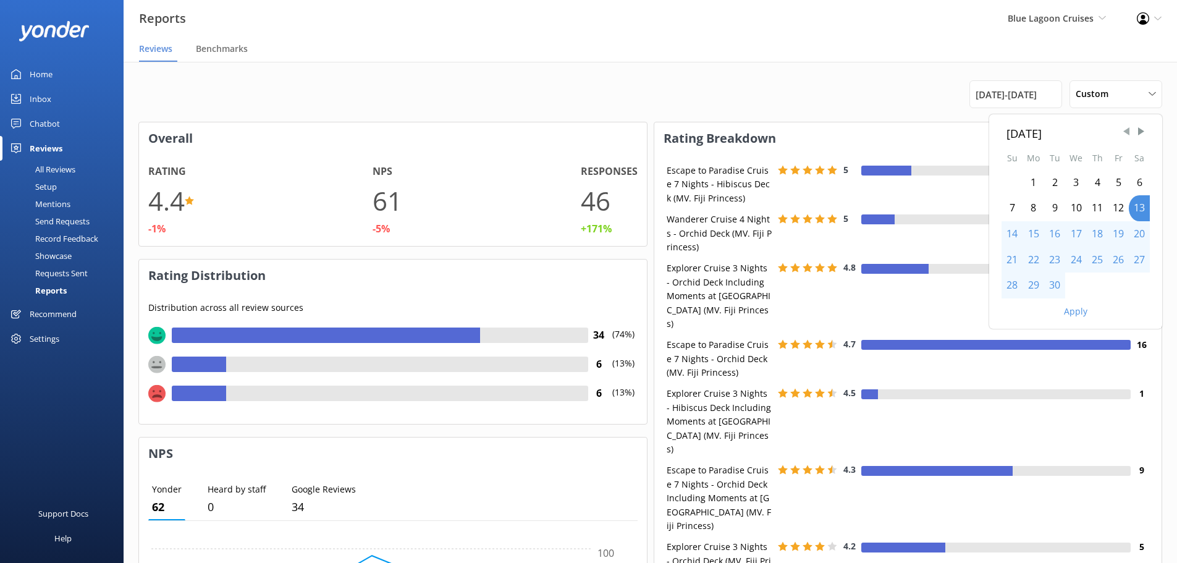
click at [1124, 130] on span "Previous Month" at bounding box center [1126, 131] width 12 height 12
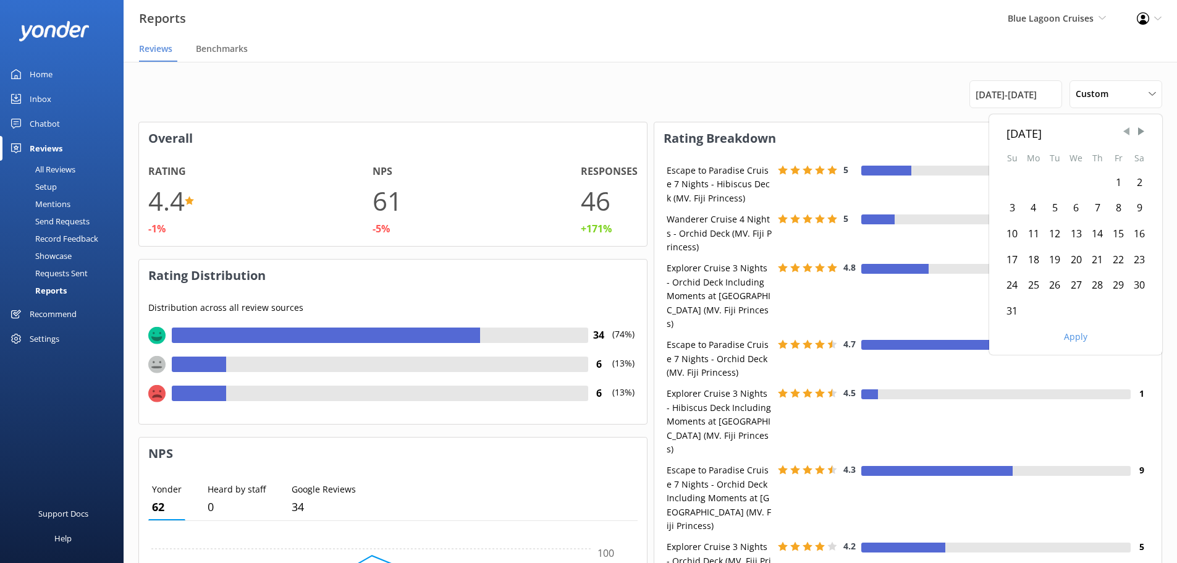
click at [1124, 130] on span "Previous Month" at bounding box center [1126, 131] width 12 height 12
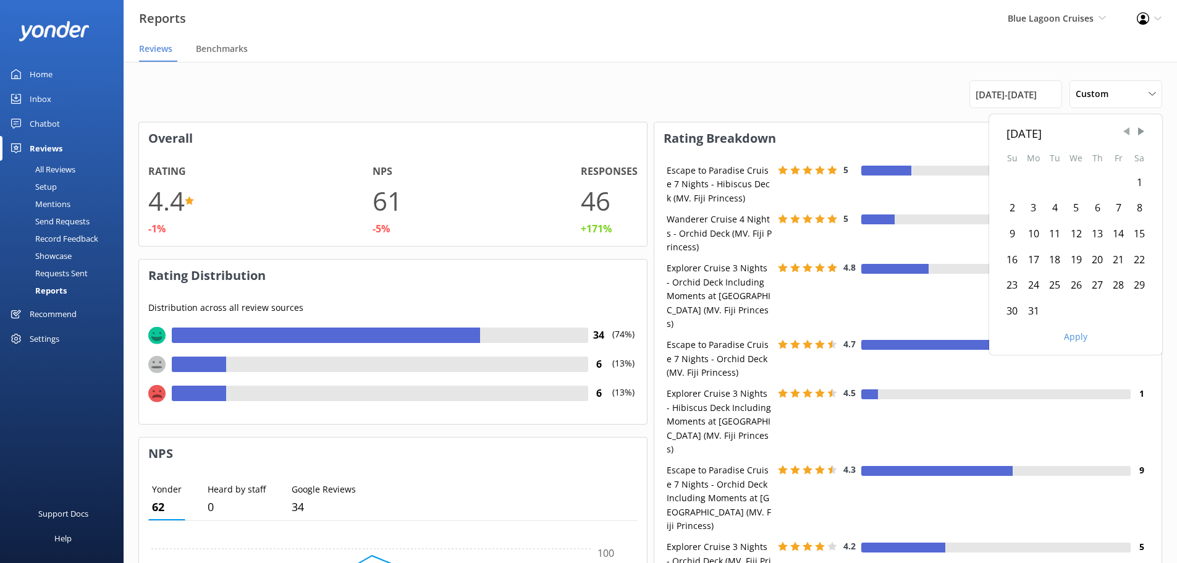
click at [1124, 130] on span "Previous Month" at bounding box center [1126, 131] width 12 height 12
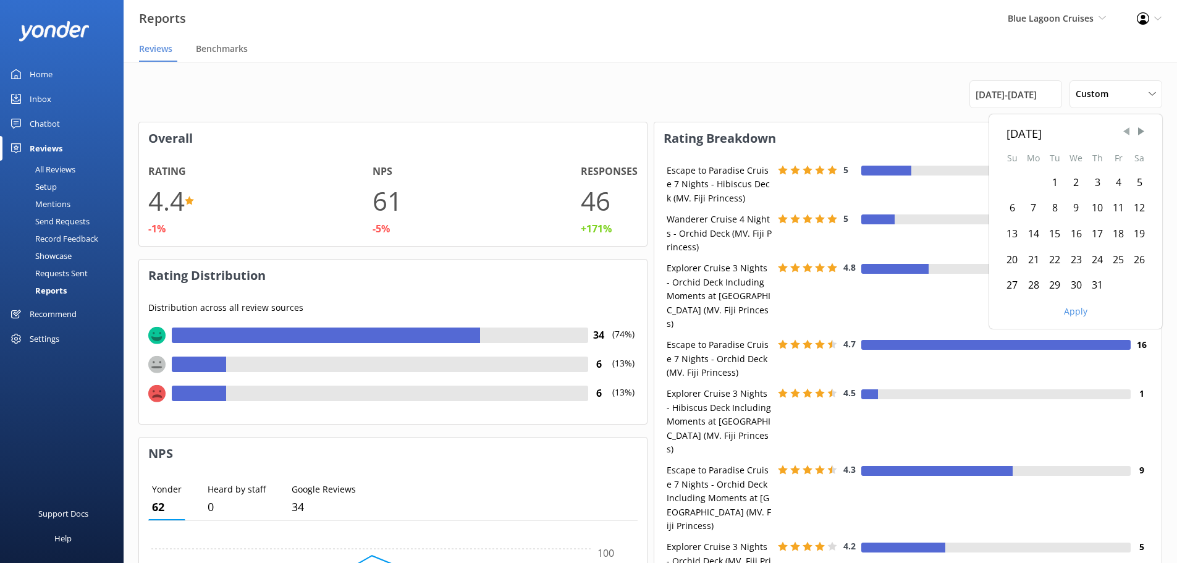
click at [1124, 130] on span "Previous Month" at bounding box center [1126, 131] width 12 height 12
click at [1013, 181] on div "1" at bounding box center [1012, 183] width 21 height 26
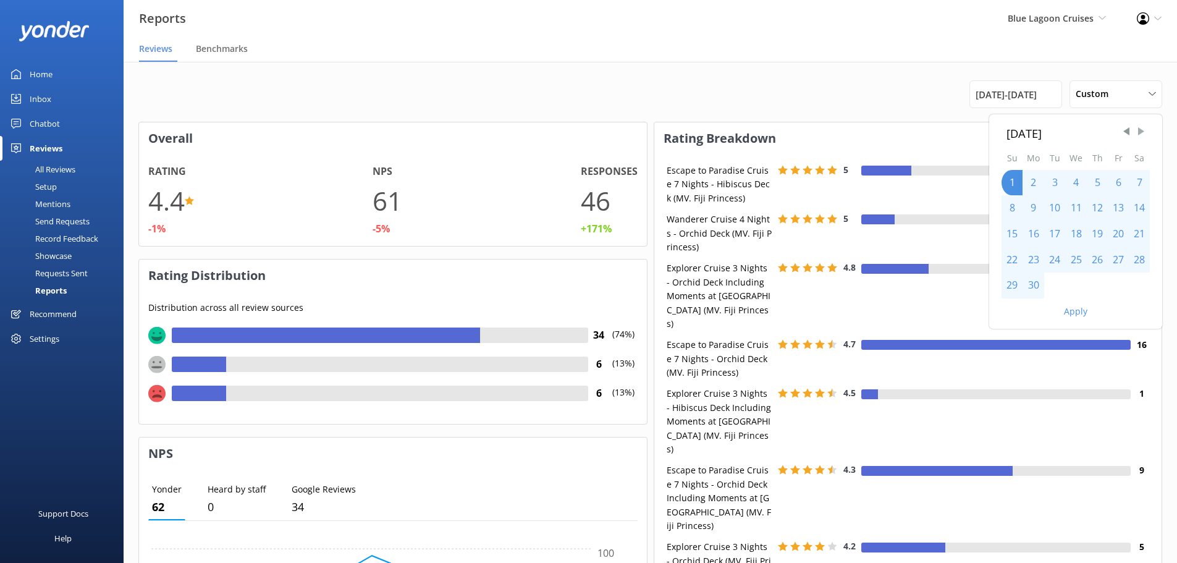
click at [1139, 134] on span "Next Month" at bounding box center [1141, 131] width 12 height 12
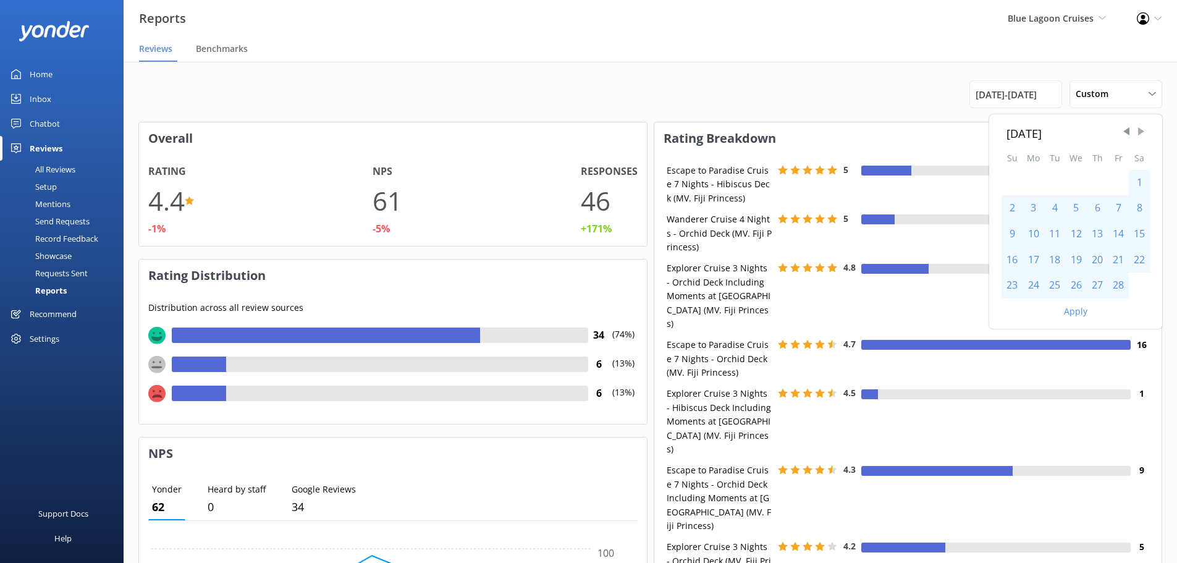
click at [1139, 134] on span "Next Month" at bounding box center [1141, 131] width 12 height 12
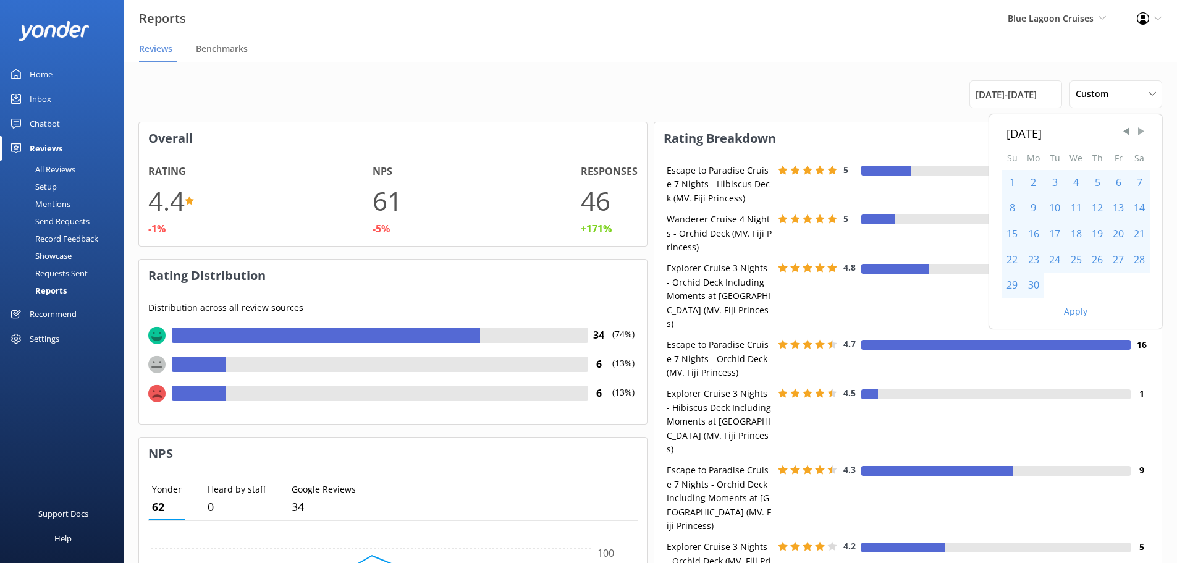
click at [1139, 134] on span "Next Month" at bounding box center [1141, 131] width 12 height 12
click at [1053, 284] on div "30" at bounding box center [1054, 285] width 21 height 26
click at [1123, 132] on span "Previous Month" at bounding box center [1126, 131] width 12 height 12
click at [1013, 313] on div "31" at bounding box center [1012, 311] width 21 height 26
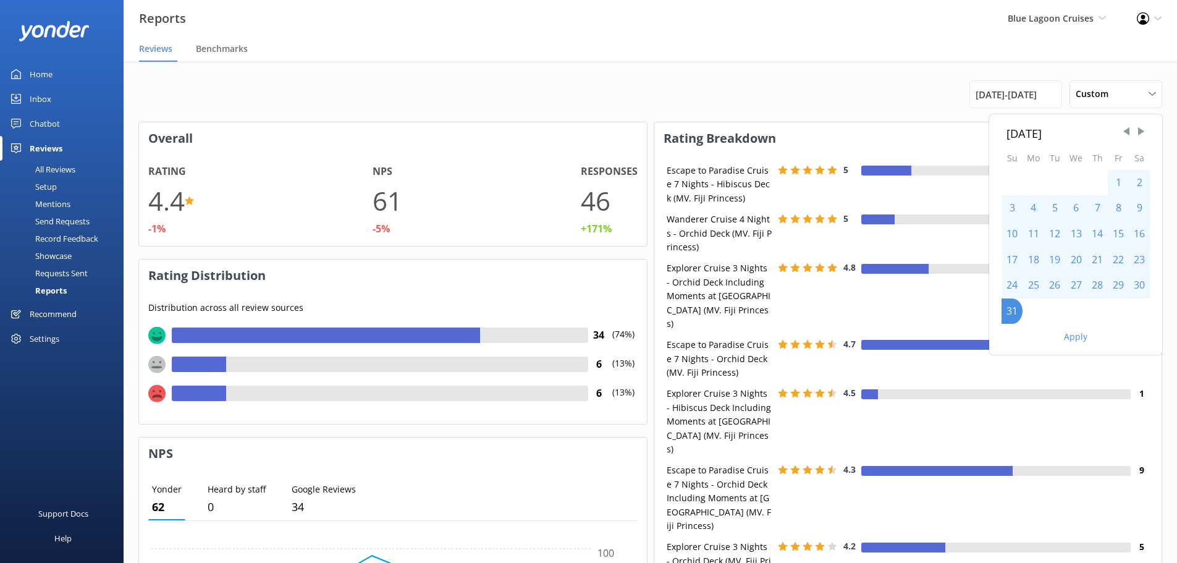
click at [1069, 334] on button "Apply" at bounding box center [1075, 336] width 23 height 9
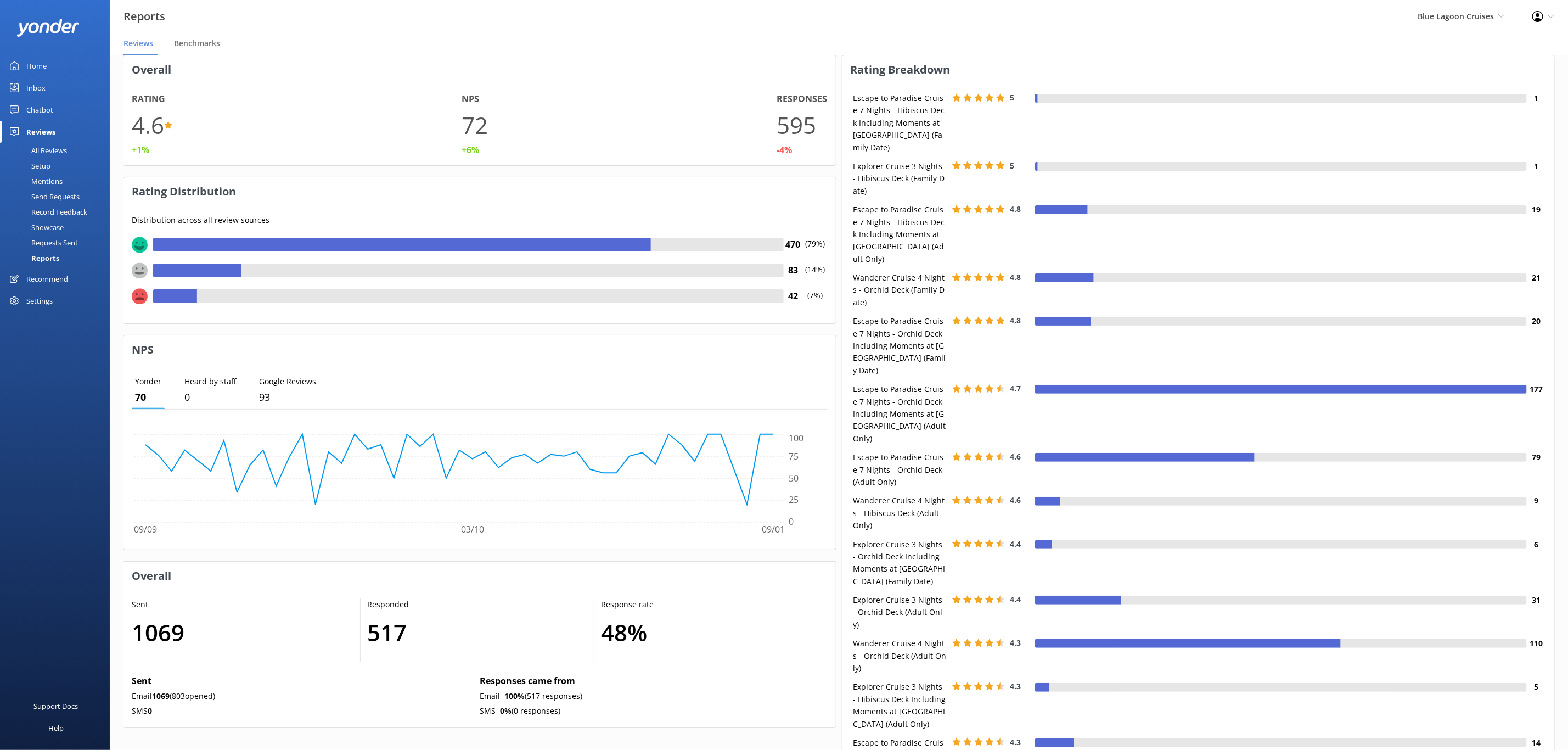
scroll to position [83, 0]
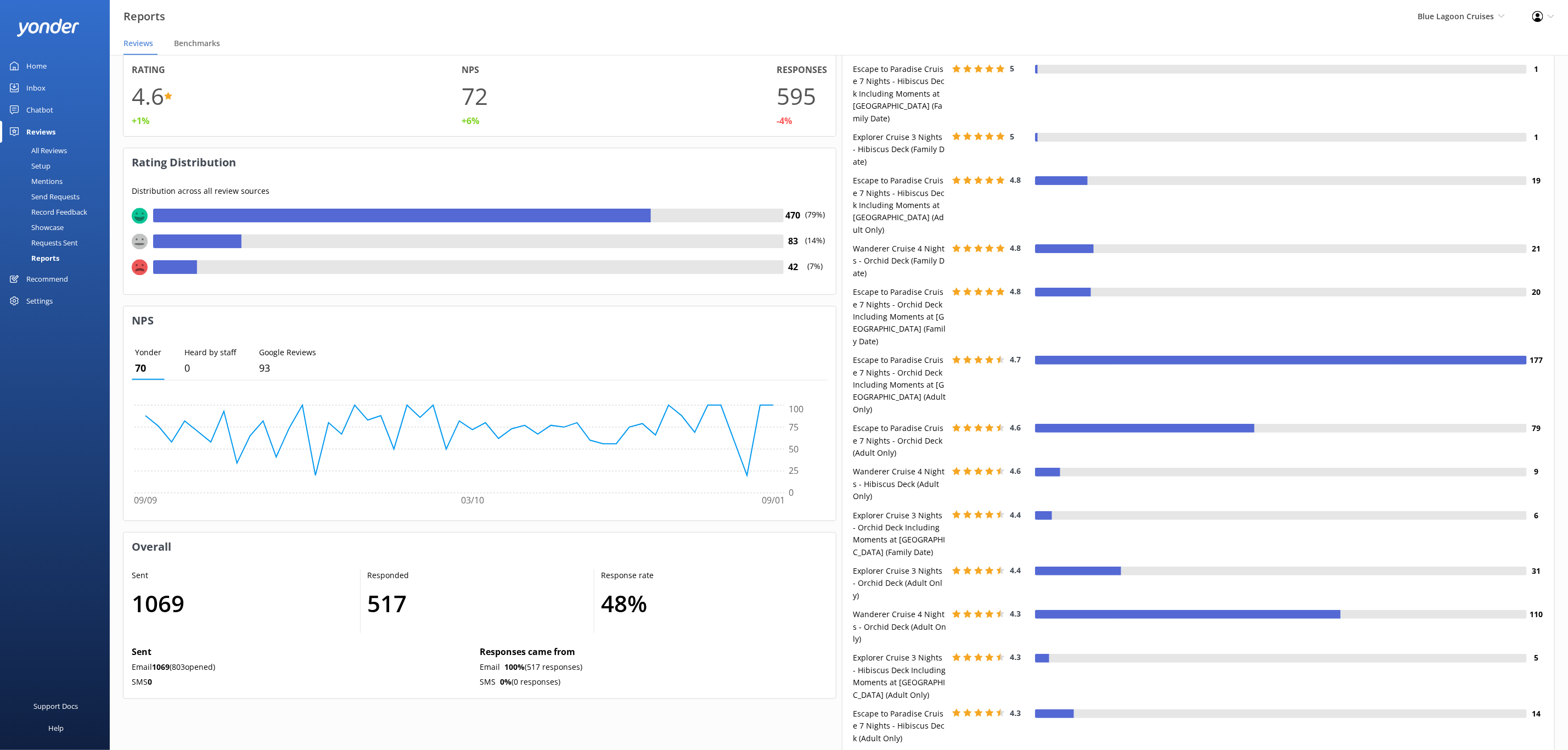
drag, startPoint x: 1434, startPoint y: 22, endPoint x: 1441, endPoint y: 28, distance: 9.2
click at [1054, 22] on span "Blue Lagoon Cruises Blue Lagoon Cruises South Sea Sailing South Sea Cruises Mal…" at bounding box center [1461, 17] width 87 height 12
click at [1054, 100] on link "South Sea Cruises" at bounding box center [1465, 100] width 110 height 27
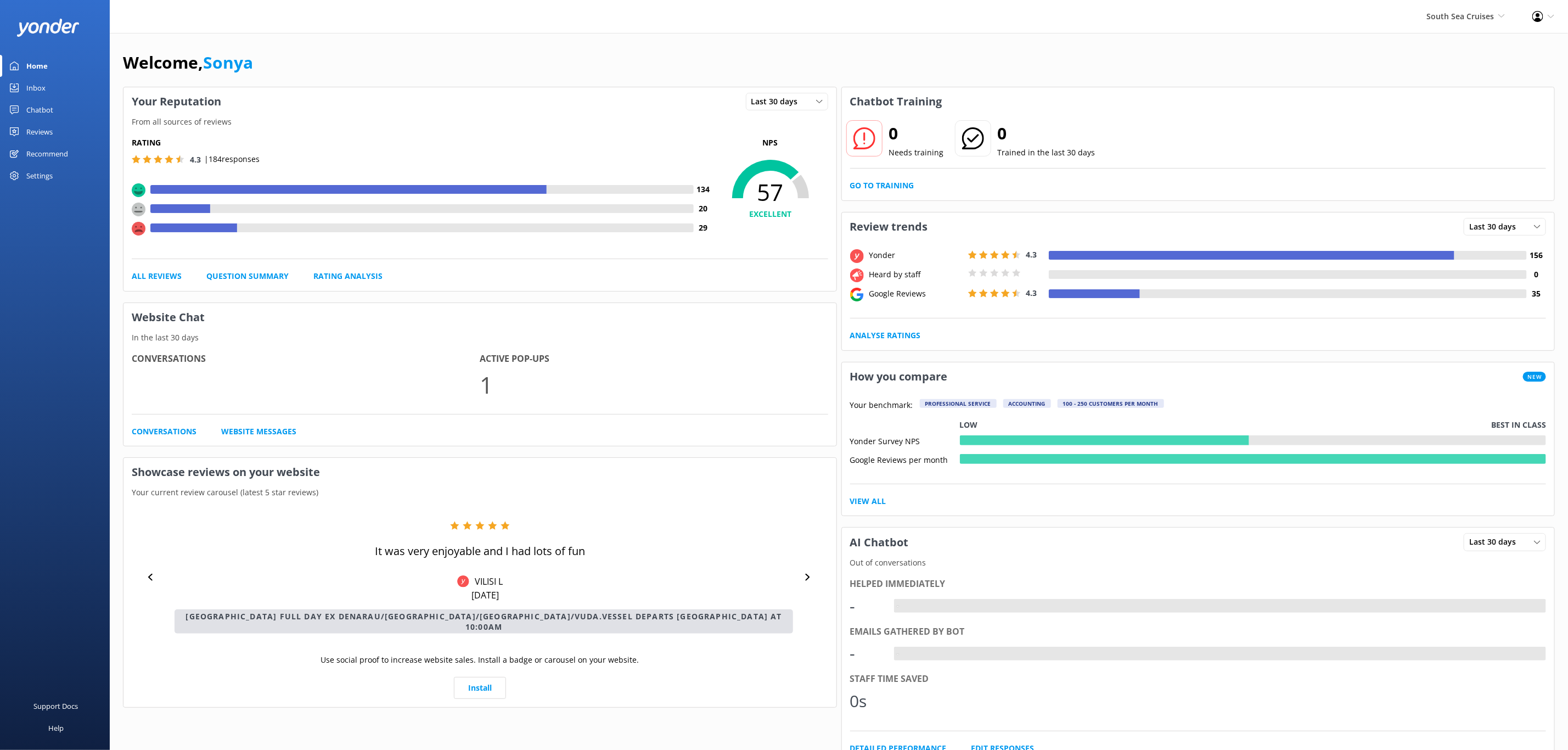
click at [41, 132] on div "Reviews" at bounding box center [40, 132] width 27 height 22
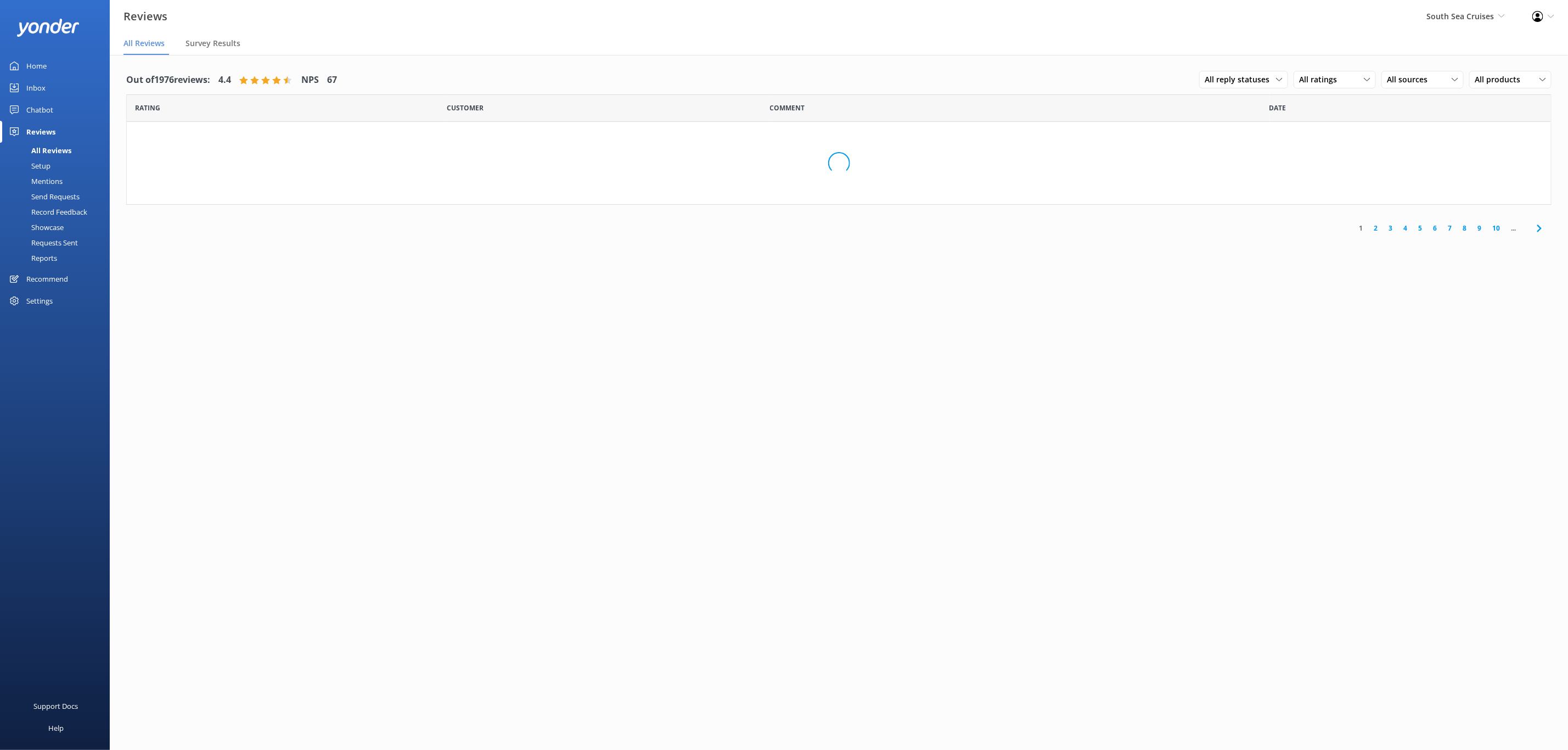
click at [48, 259] on div "Reports" at bounding box center [31, 258] width 51 height 15
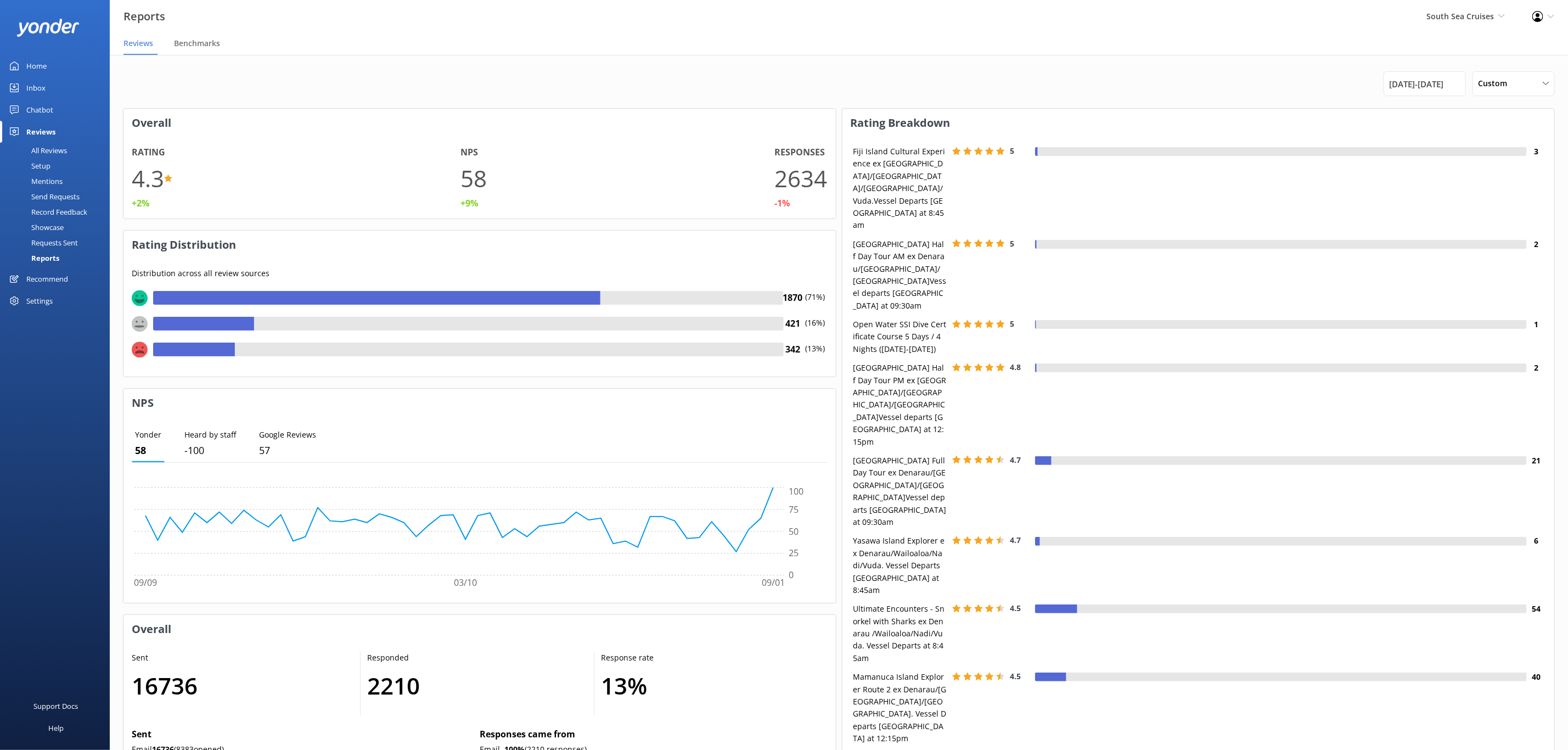
scroll to position [83, 0]
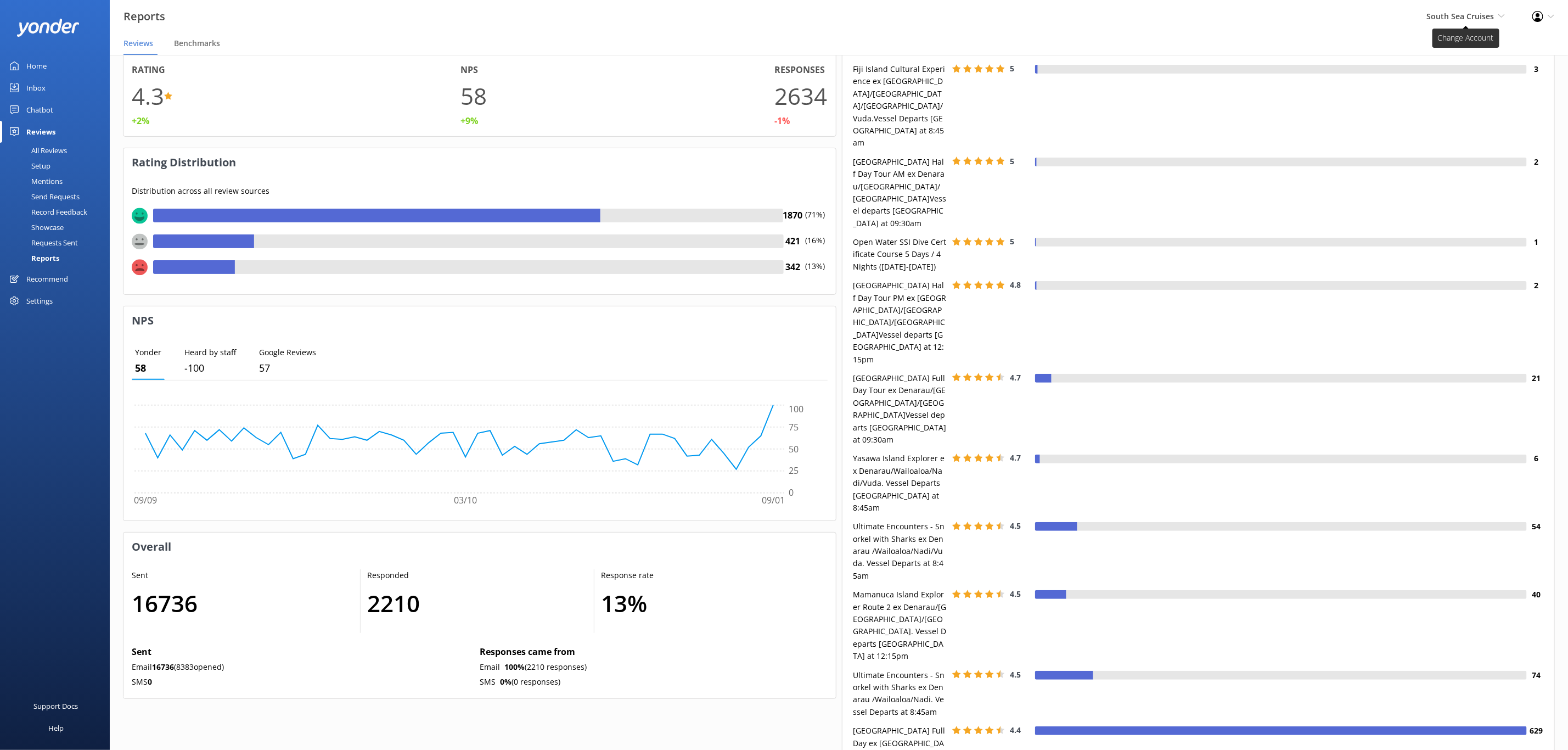
click at [1054, 20] on span "South Sea Cruises" at bounding box center [1461, 16] width 68 height 11
click at [1054, 117] on link "Malamala Beach Club" at bounding box center [1465, 126] width 110 height 27
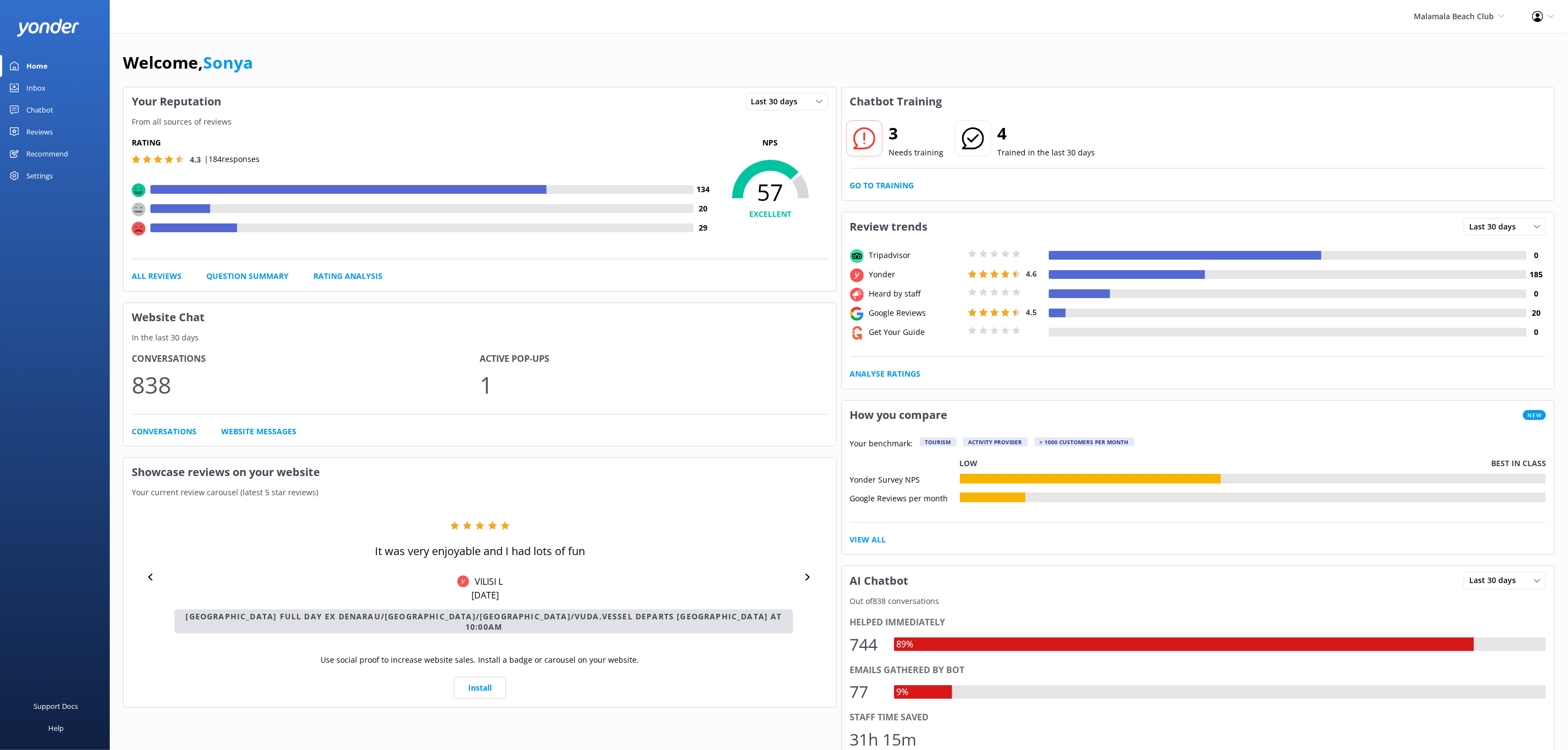
click at [48, 130] on div "Reviews" at bounding box center [40, 132] width 27 height 22
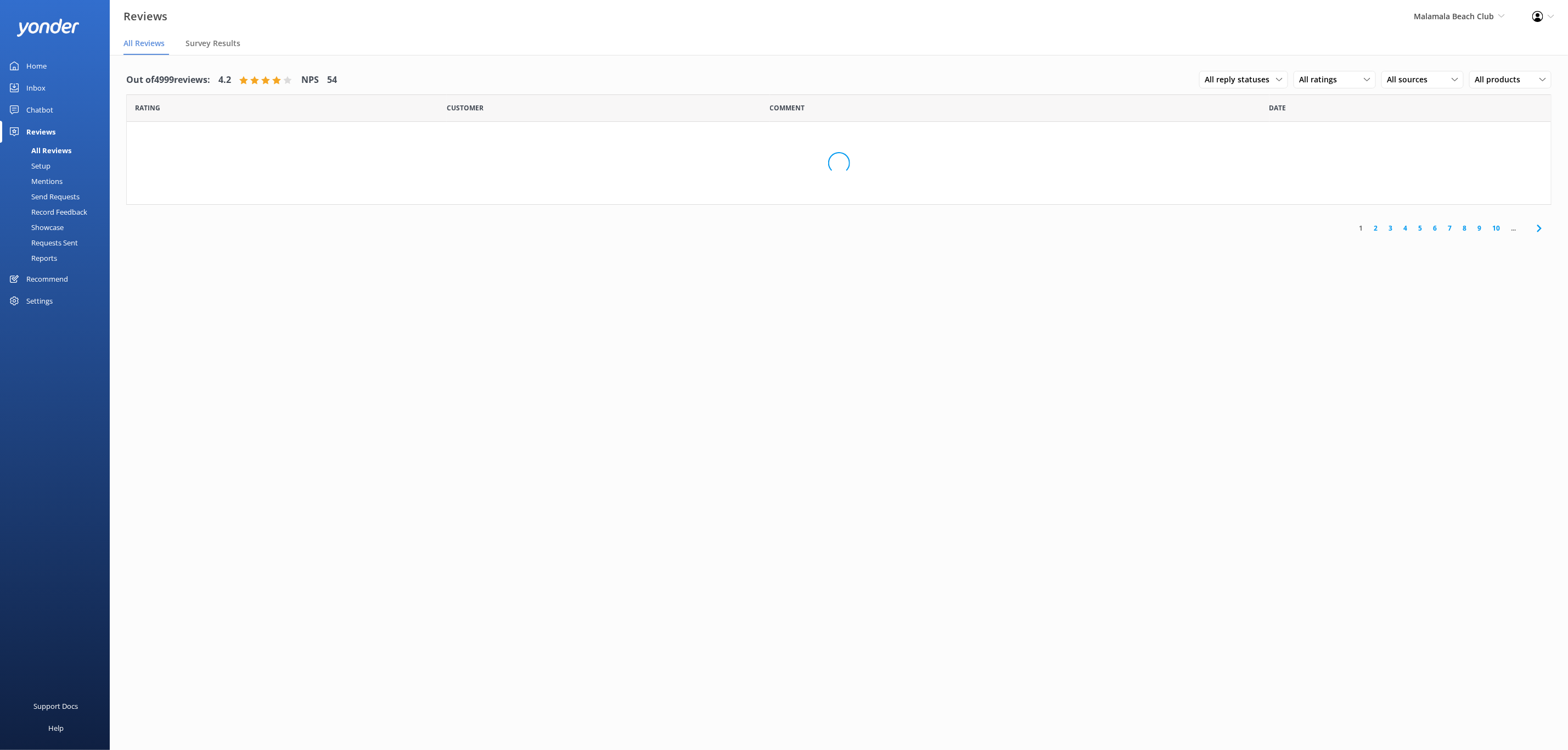
click at [50, 257] on div "Reports" at bounding box center [31, 258] width 51 height 15
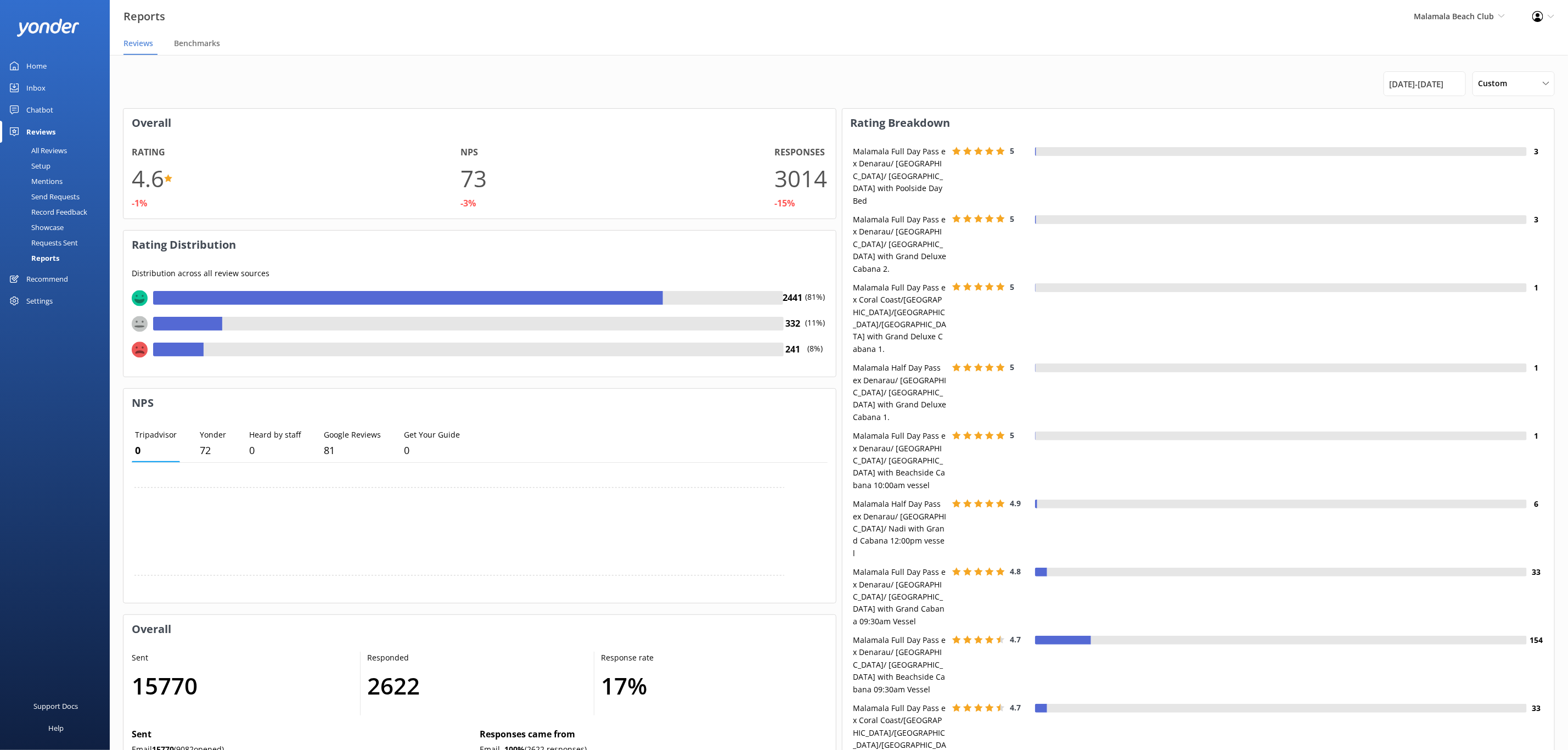
scroll to position [83, 0]
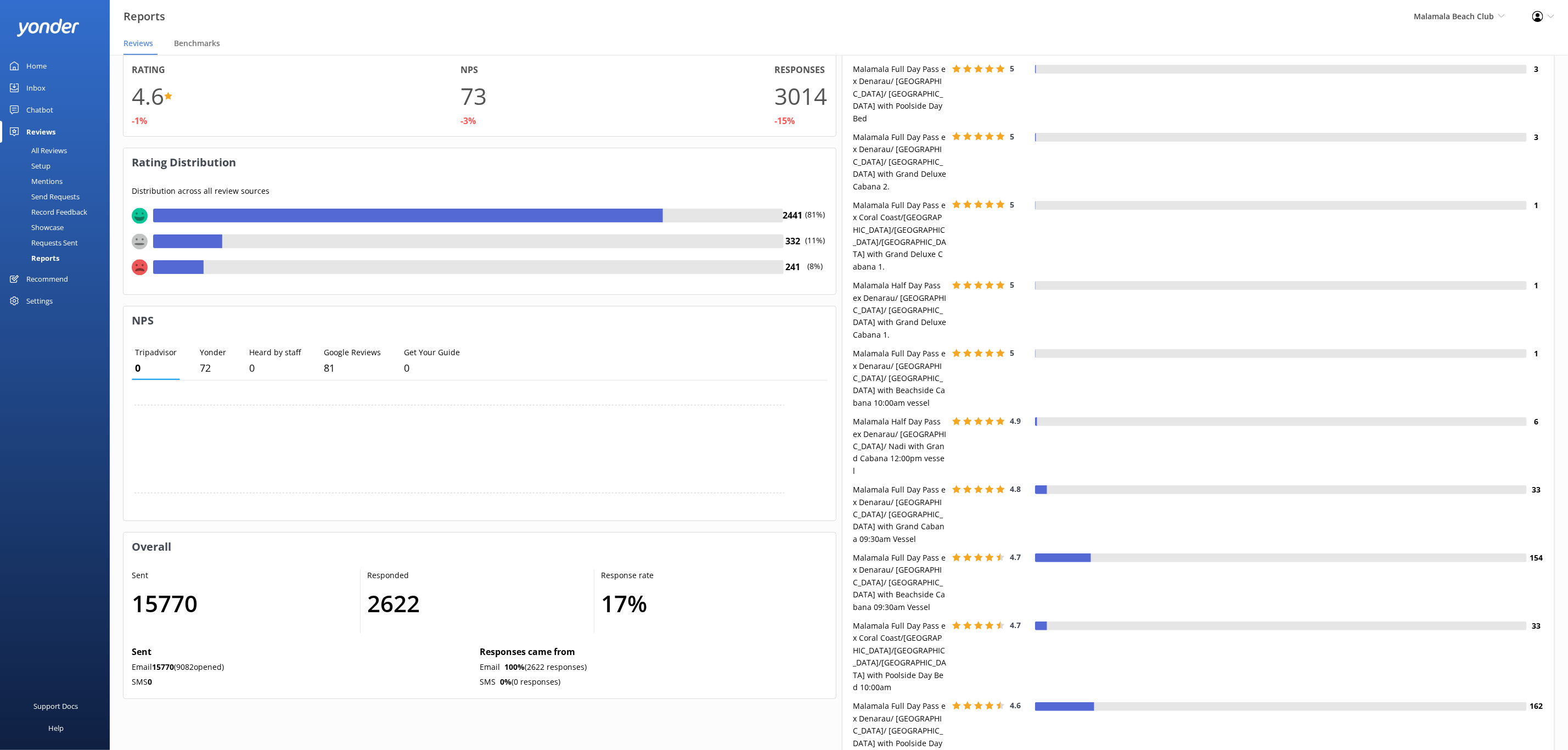
drag, startPoint x: 1475, startPoint y: 10, endPoint x: 1470, endPoint y: 28, distance: 18.7
click at [1054, 11] on span "Malamala Beach Club" at bounding box center [1454, 16] width 80 height 11
click at [1054, 71] on link "South Sea Sailing" at bounding box center [1465, 74] width 110 height 27
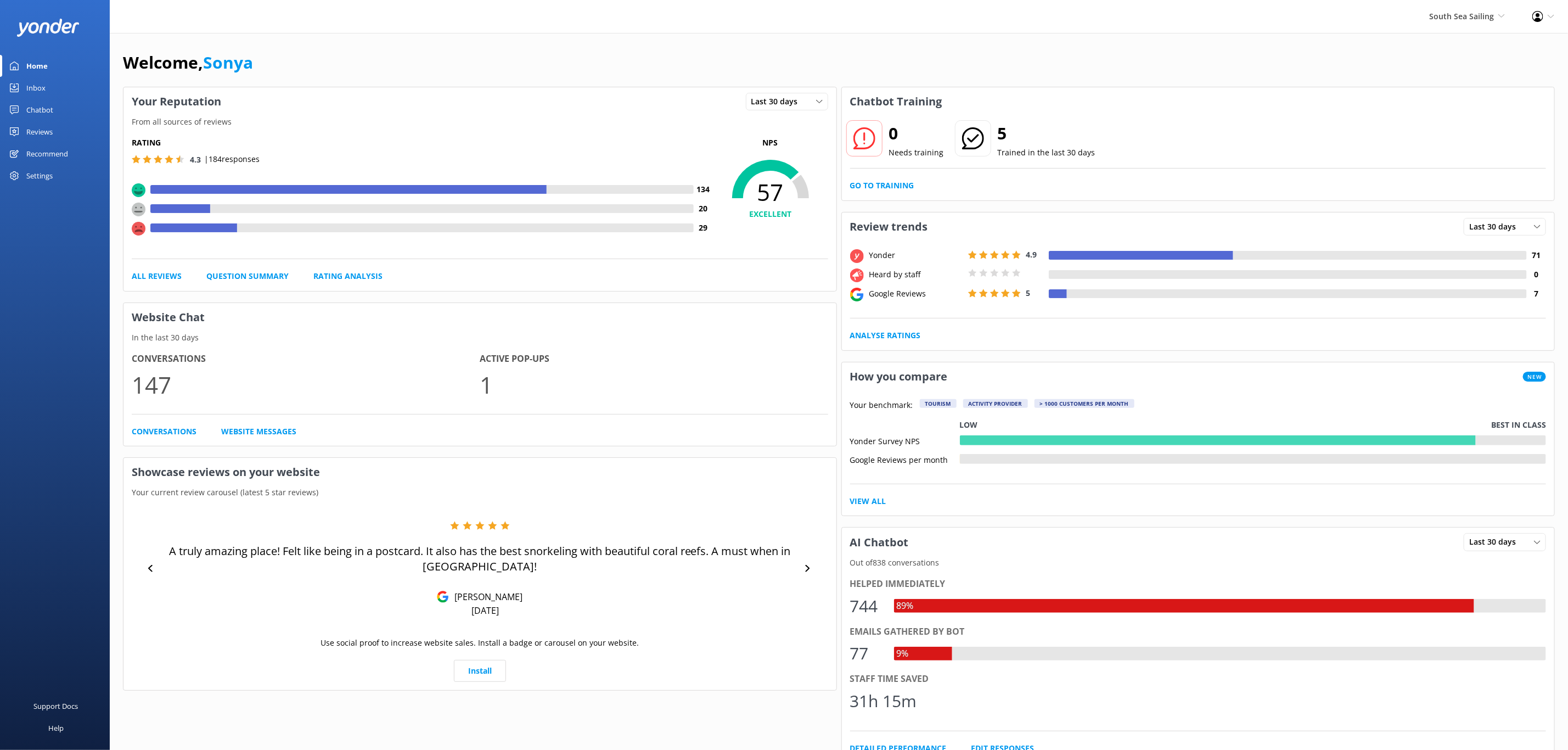
click at [50, 132] on div "Reviews" at bounding box center [40, 132] width 27 height 22
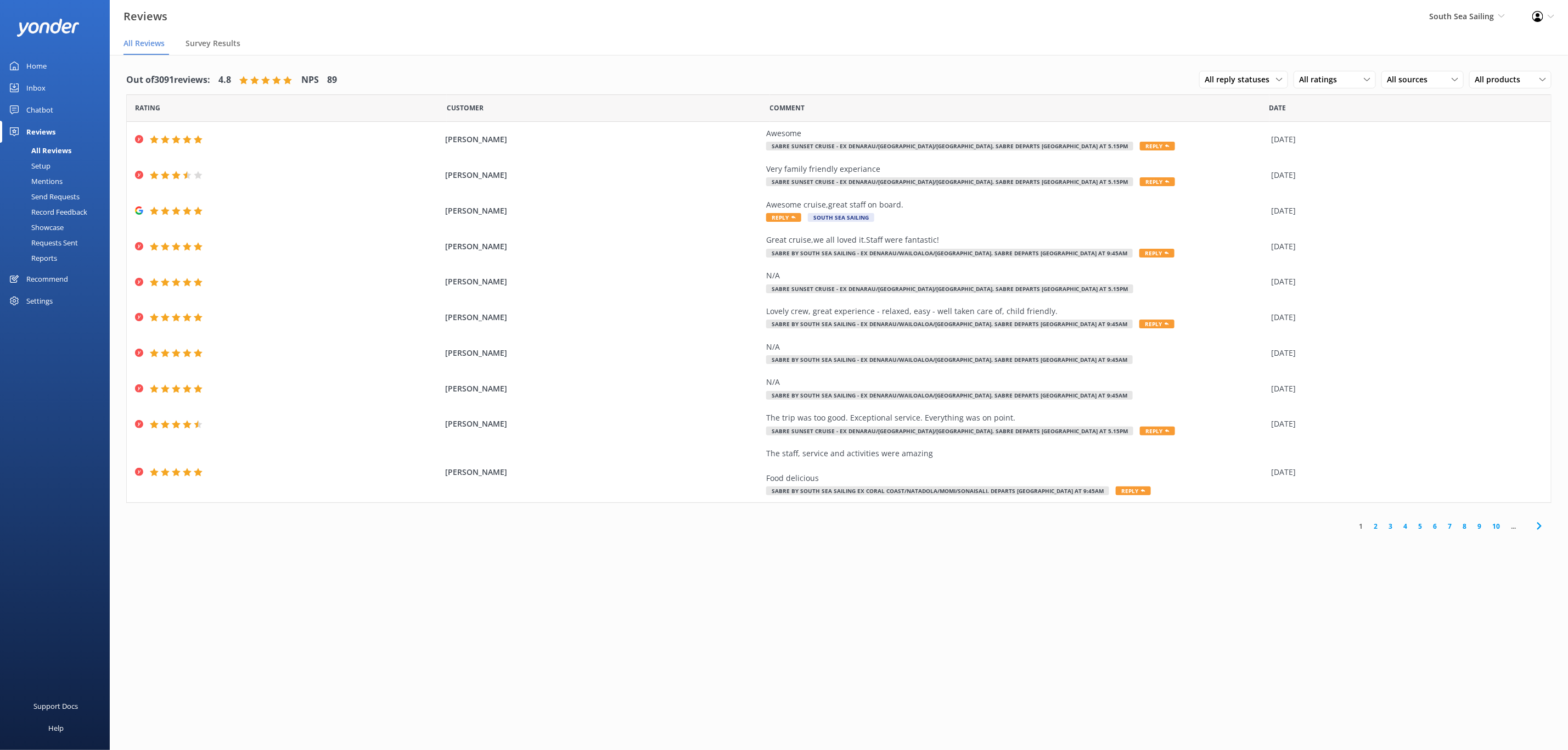
click at [47, 253] on div "Reports" at bounding box center [31, 258] width 51 height 15
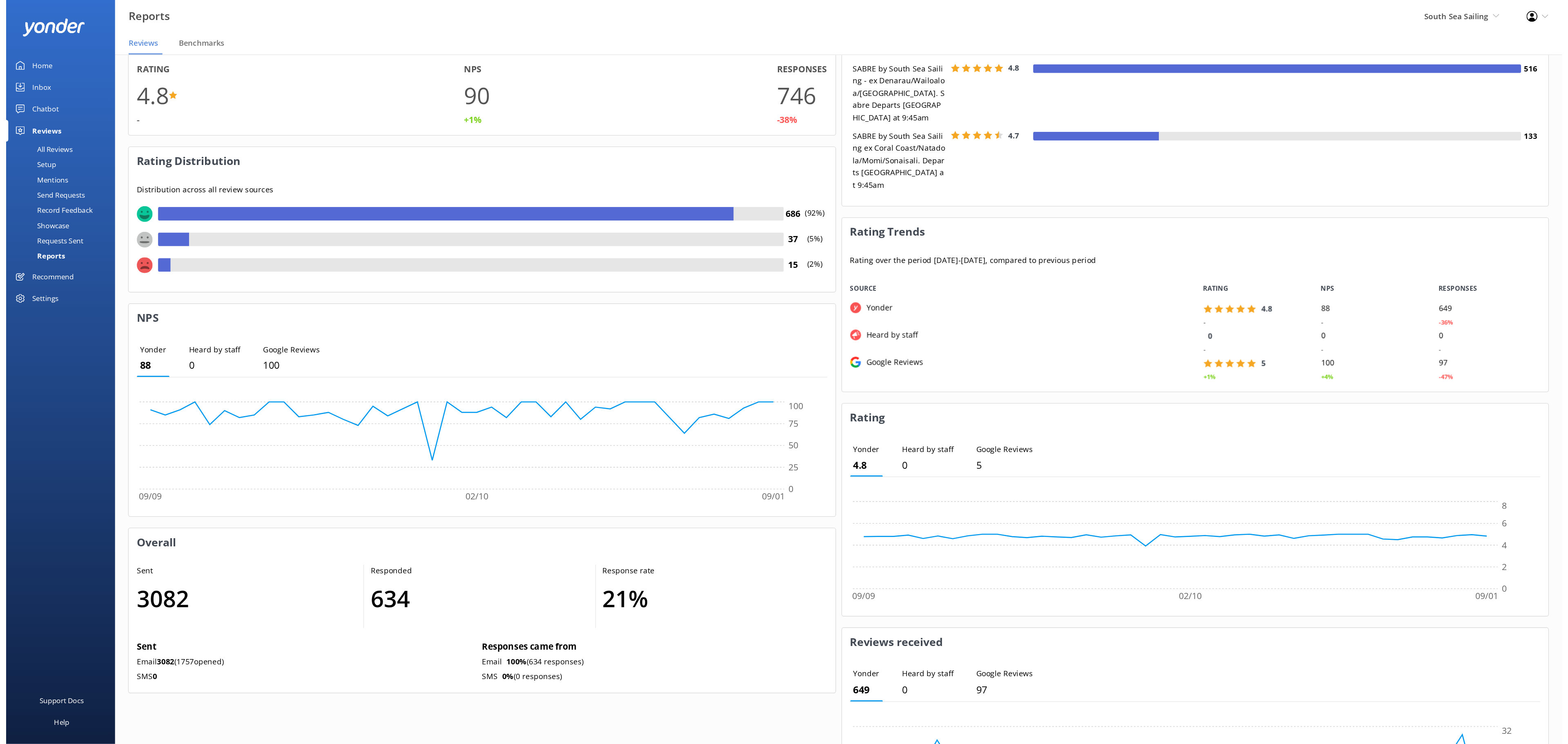
scroll to position [75, 717]
